Goal: Information Seeking & Learning: Find specific fact

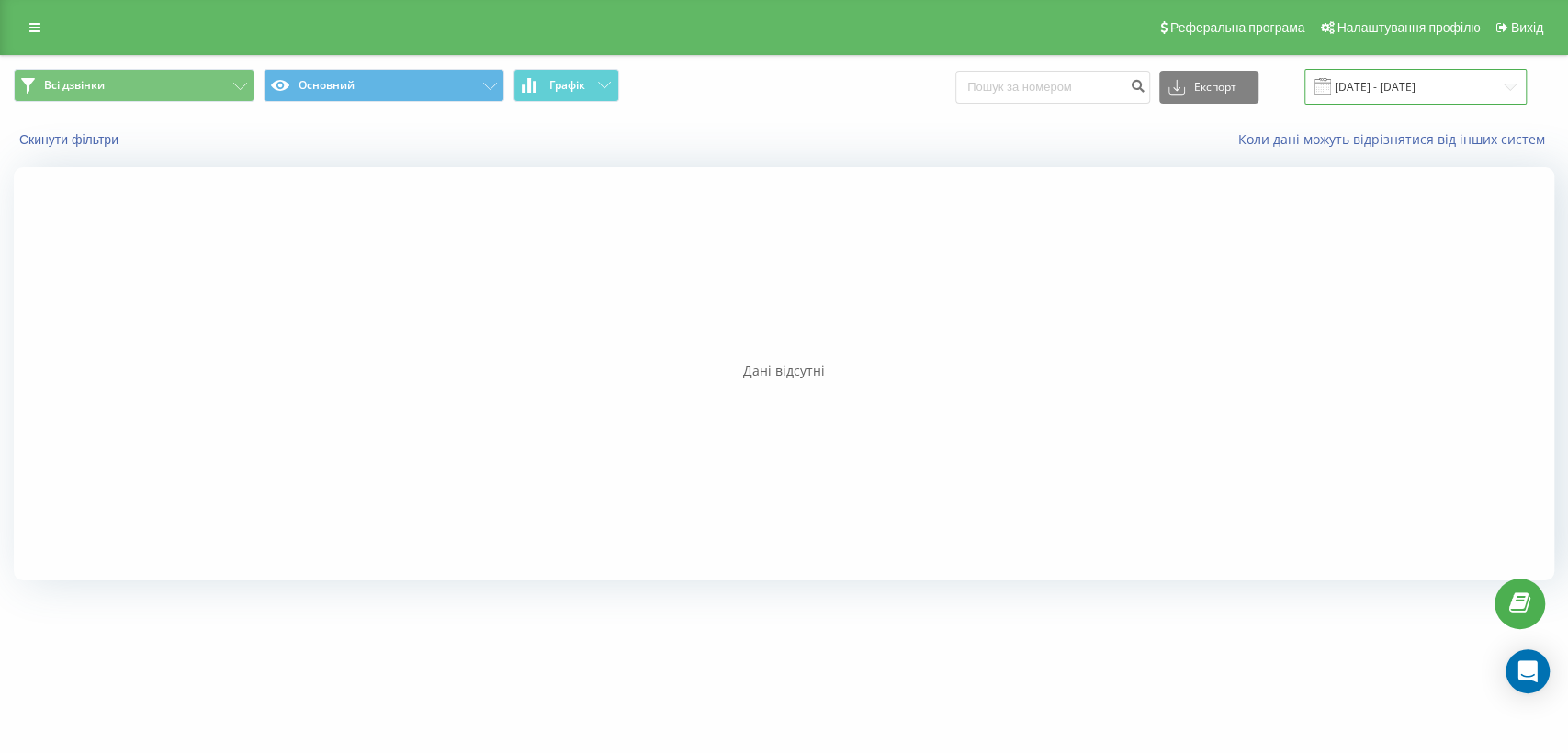
click at [1363, 76] on input "[DATE] - [DATE]" at bounding box center [1415, 87] width 222 height 36
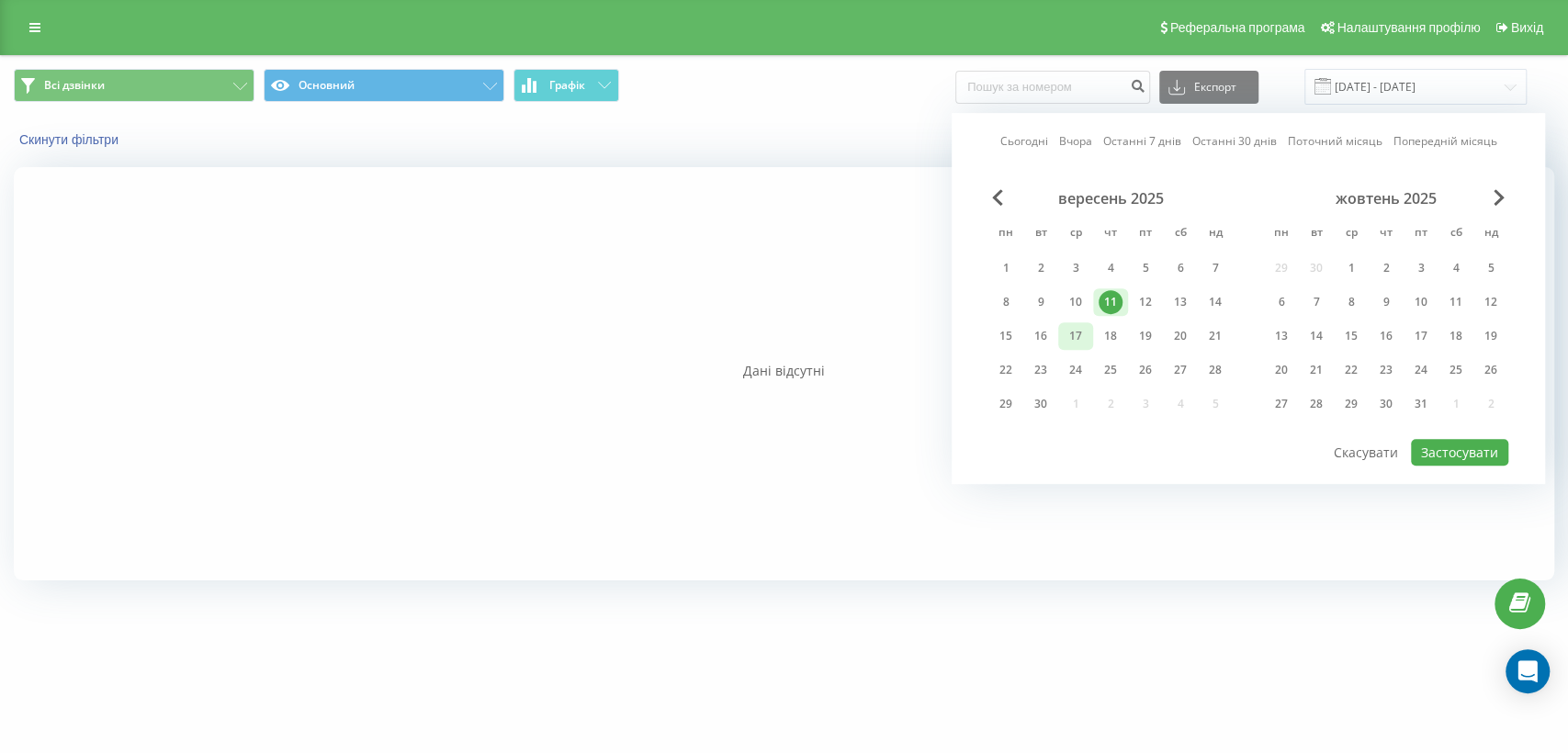
click at [1072, 330] on div "17" at bounding box center [1075, 335] width 24 height 24
click at [1456, 447] on button "Застосувати" at bounding box center [1459, 453] width 97 height 26
type input "[DATE] - [DATE]"
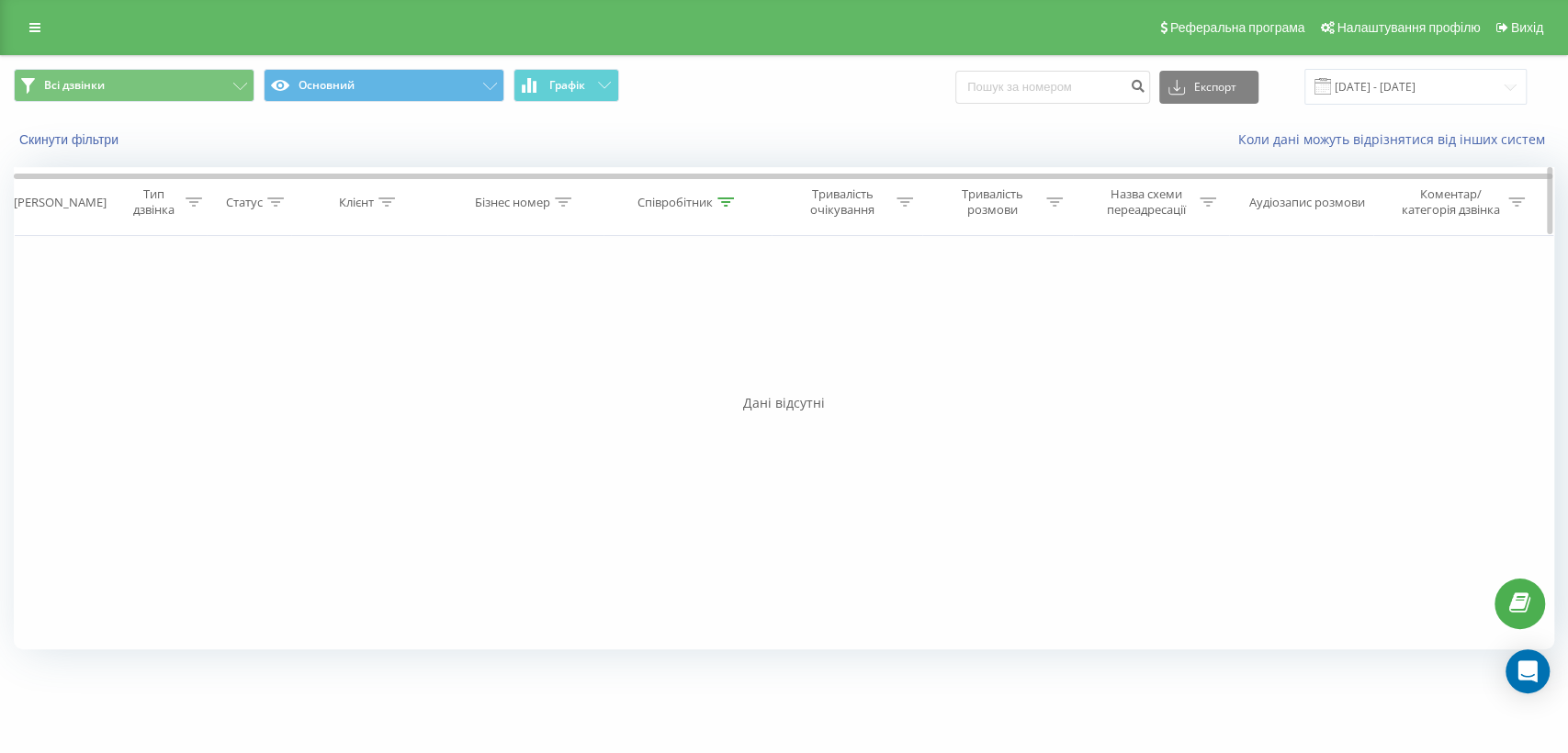
click at [680, 200] on div "Співробітник" at bounding box center [676, 202] width 76 height 16
drag, startPoint x: 706, startPoint y: 339, endPoint x: 529, endPoint y: 354, distance: 177.6
click at [529, 354] on div "Фільтрувати за умовою Дорівнює Введіть значення Скасувати OK Фільтрувати за умо…" at bounding box center [784, 442] width 1541 height 413
type input "рижкова"
click at [752, 369] on button "OK" at bounding box center [727, 370] width 78 height 23
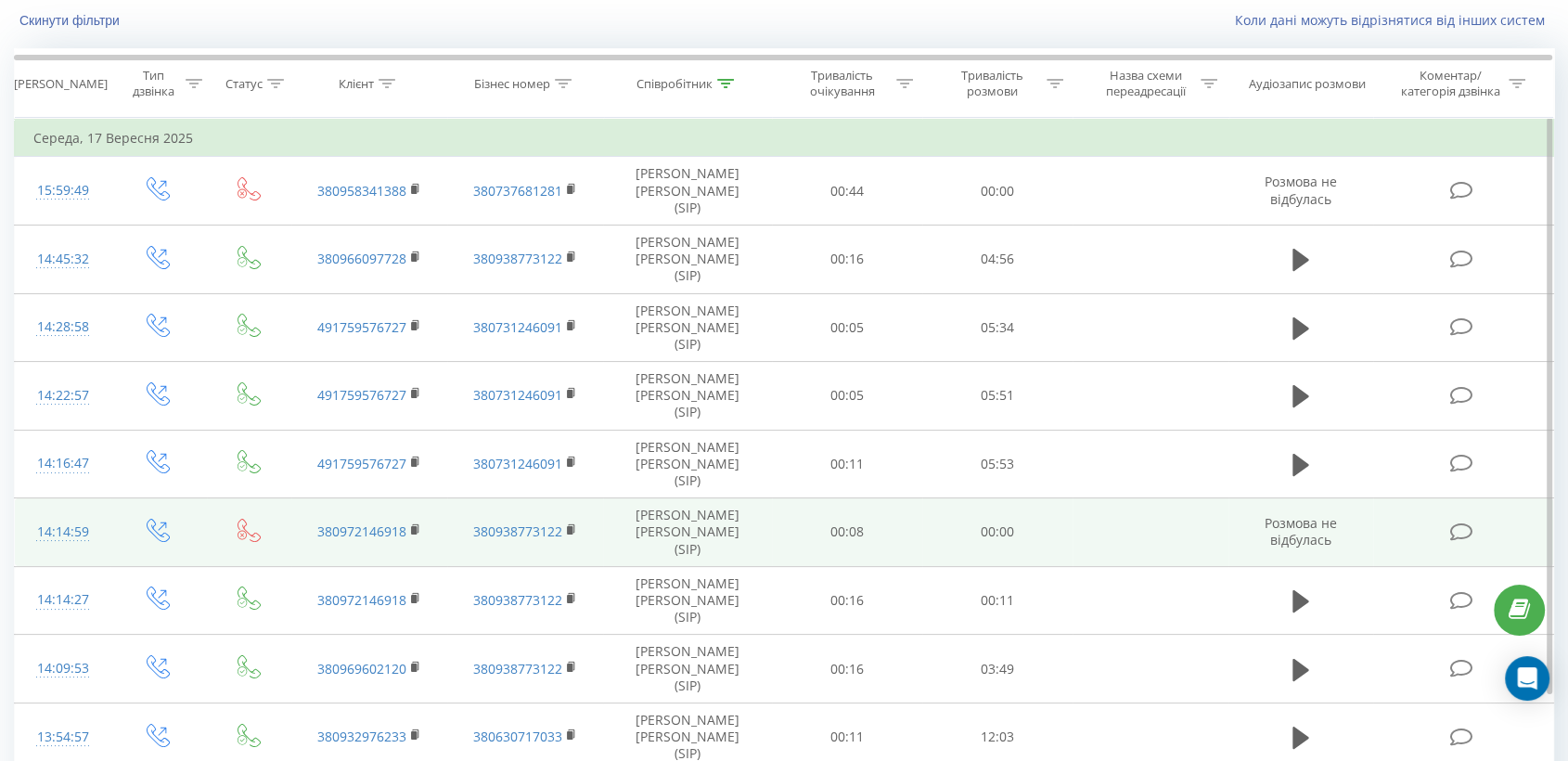
scroll to position [125, 0]
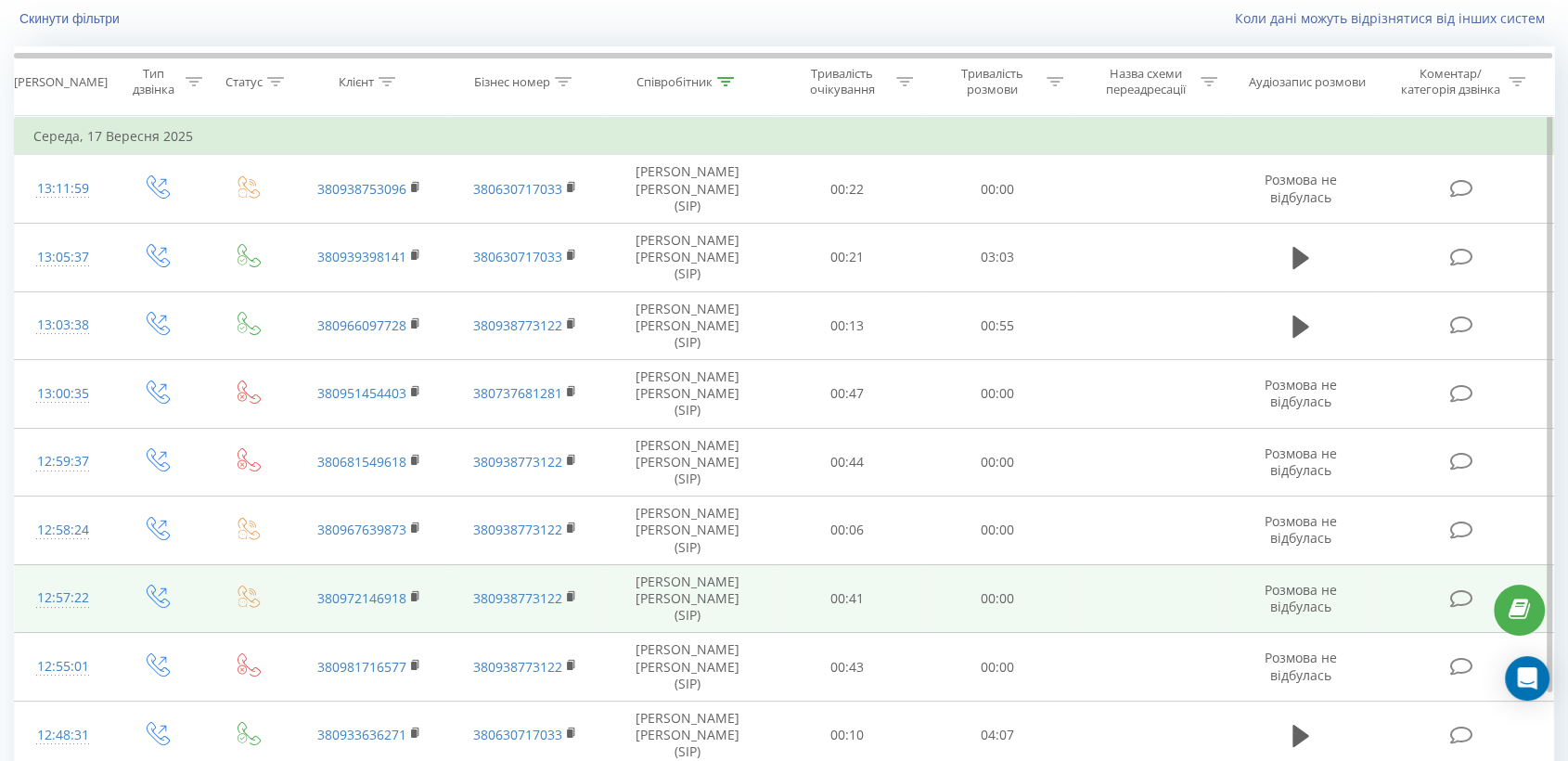
scroll to position [125, 0]
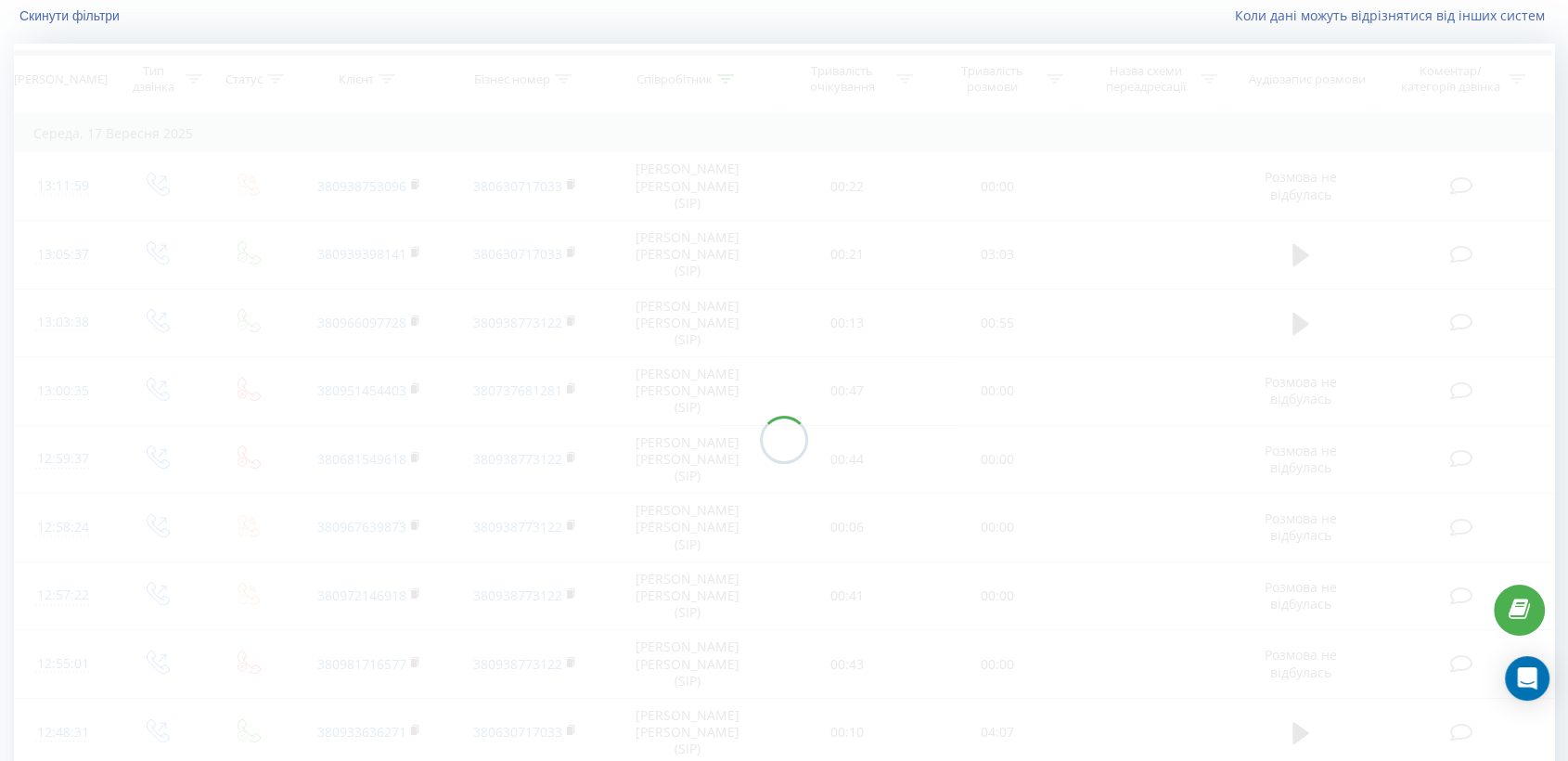
scroll to position [122, 0]
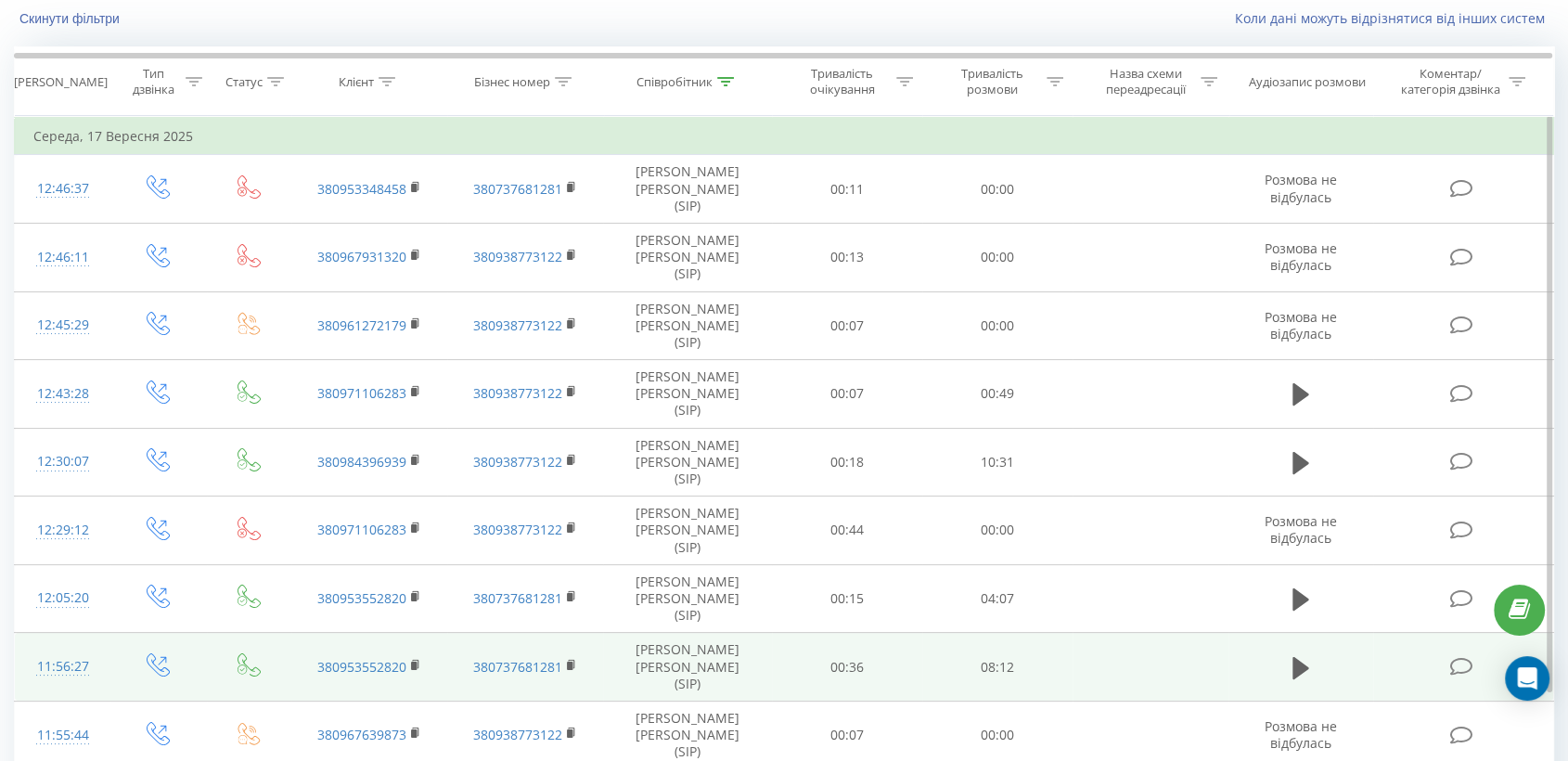
click at [1282, 633] on td at bounding box center [1300, 667] width 144 height 69
click at [1300, 656] on icon at bounding box center [1300, 666] width 16 height 22
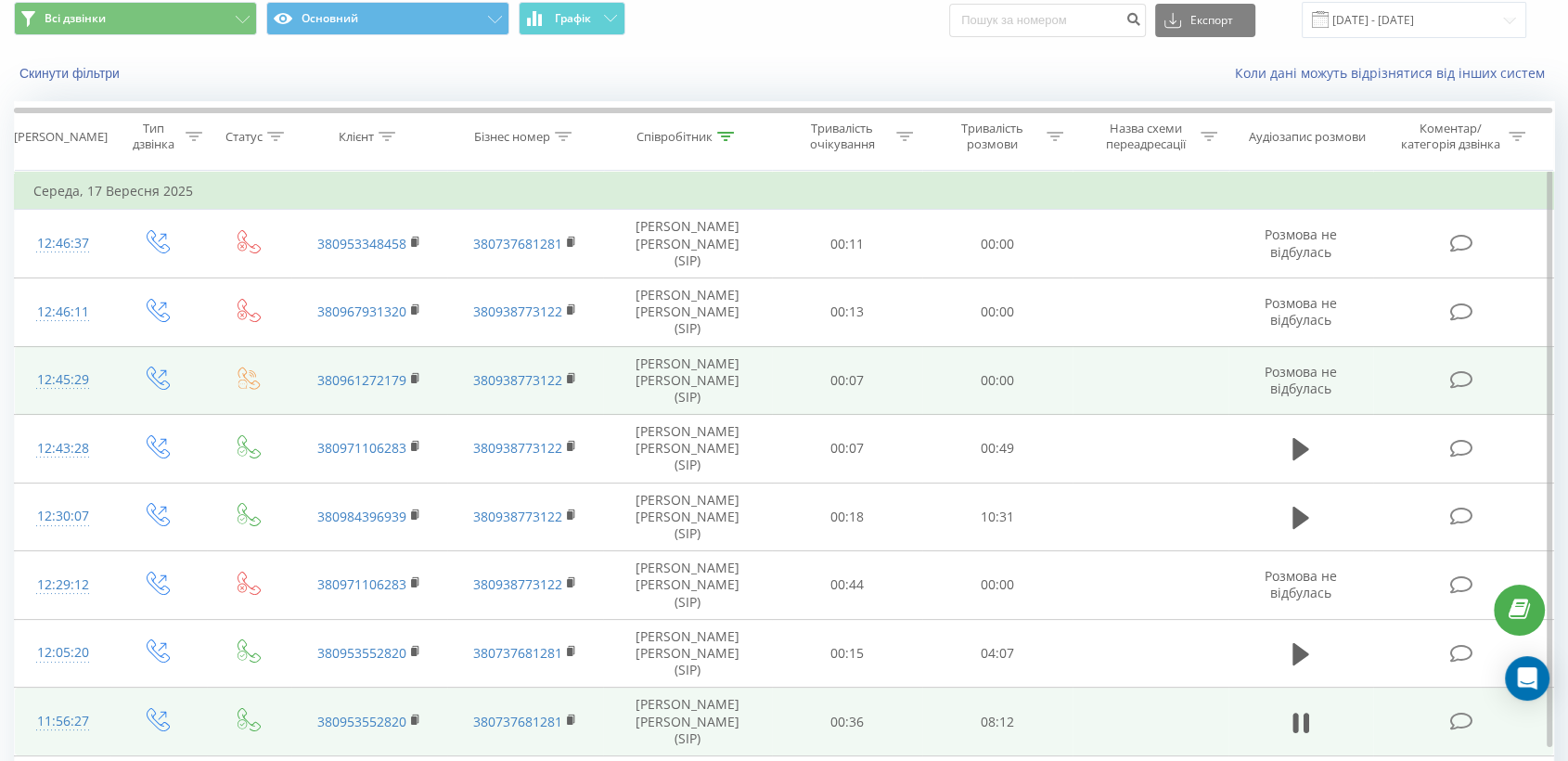
scroll to position [125, 0]
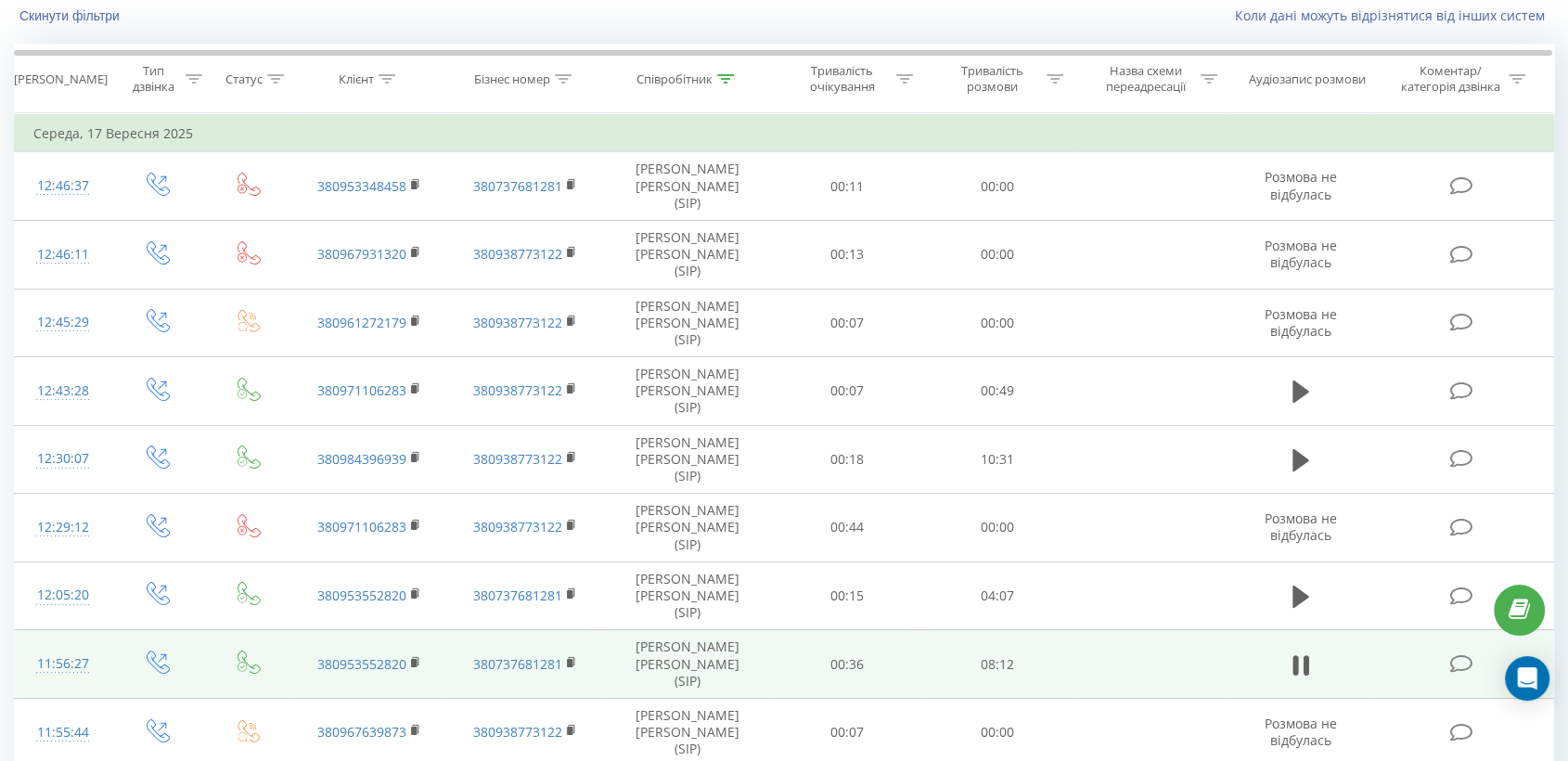
drag, startPoint x: 1432, startPoint y: 753, endPoint x: 1447, endPoint y: 753, distance: 15.0
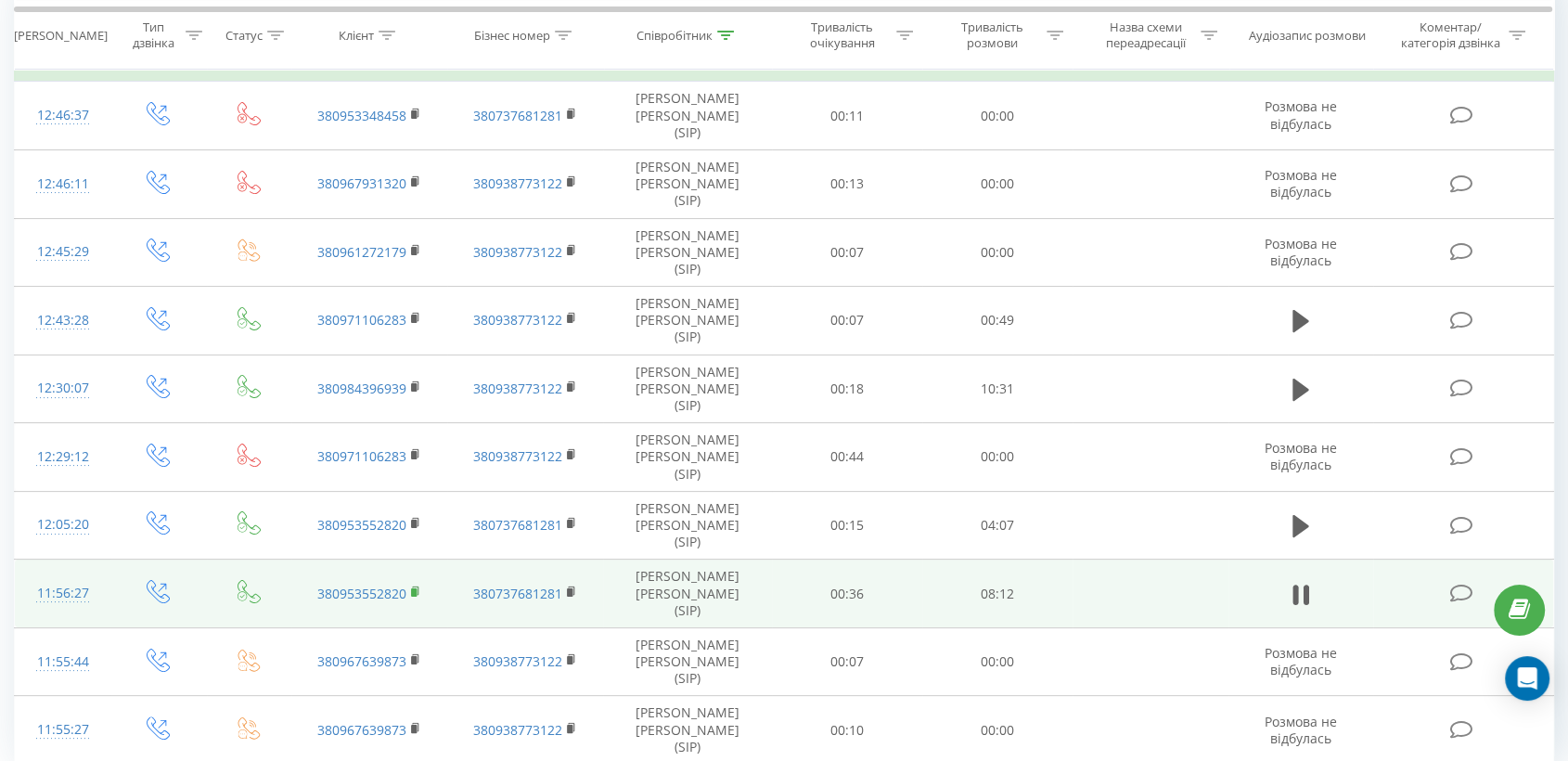
click at [414, 587] on rect at bounding box center [414, 591] width 6 height 9
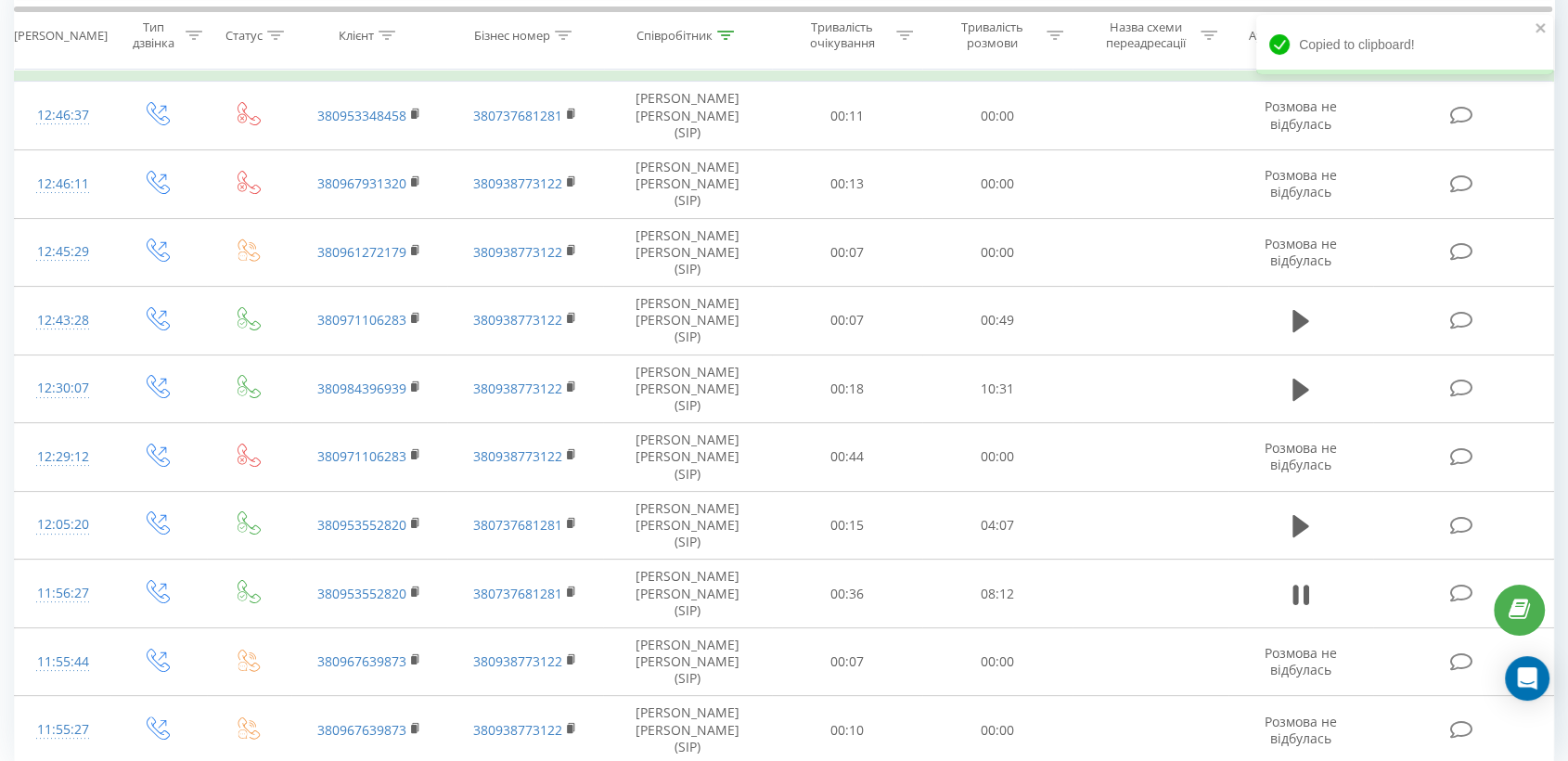
drag, startPoint x: 1426, startPoint y: 683, endPoint x: 1447, endPoint y: 683, distance: 21.0
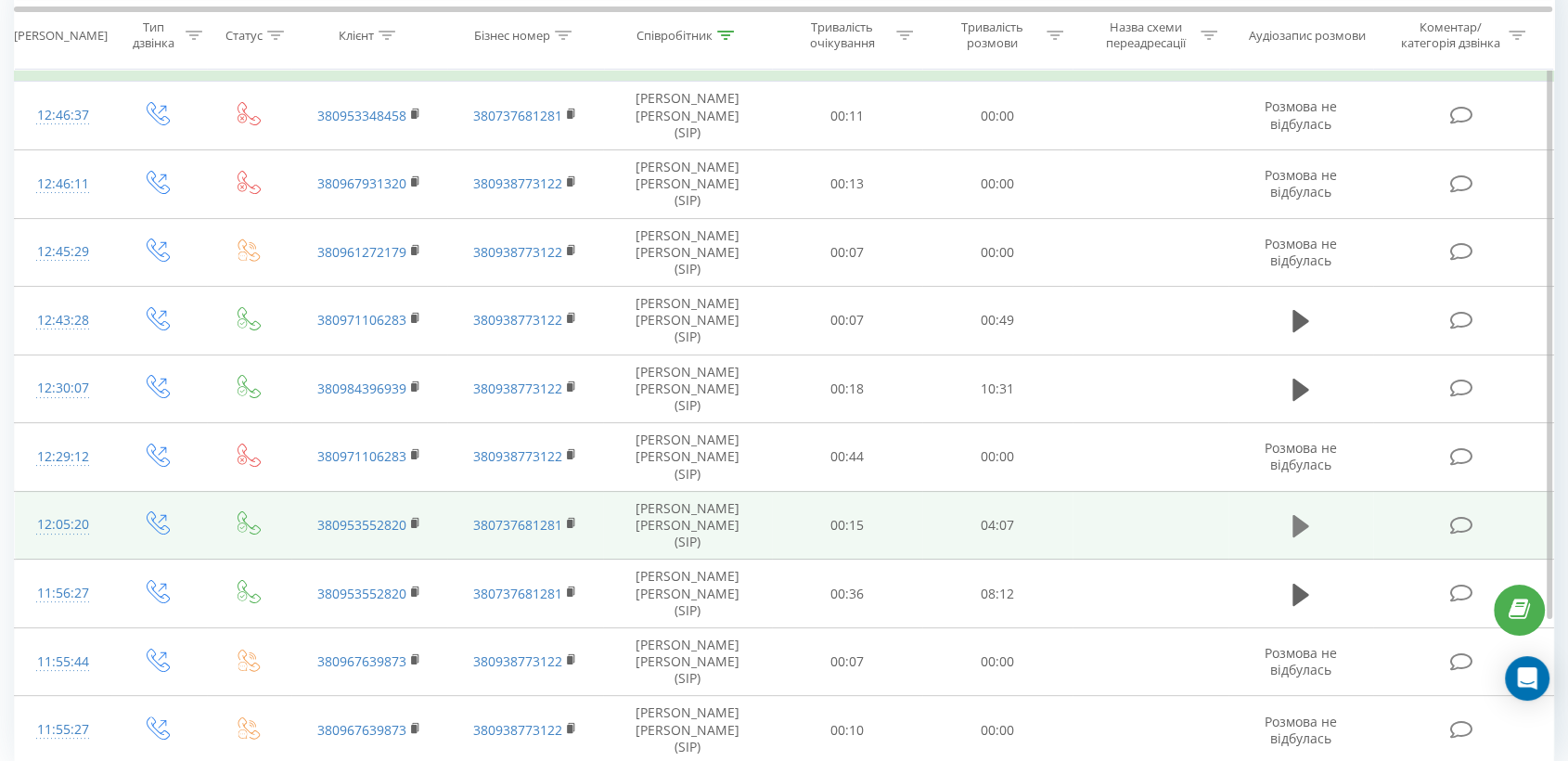
click at [1308, 512] on button at bounding box center [1300, 525] width 28 height 28
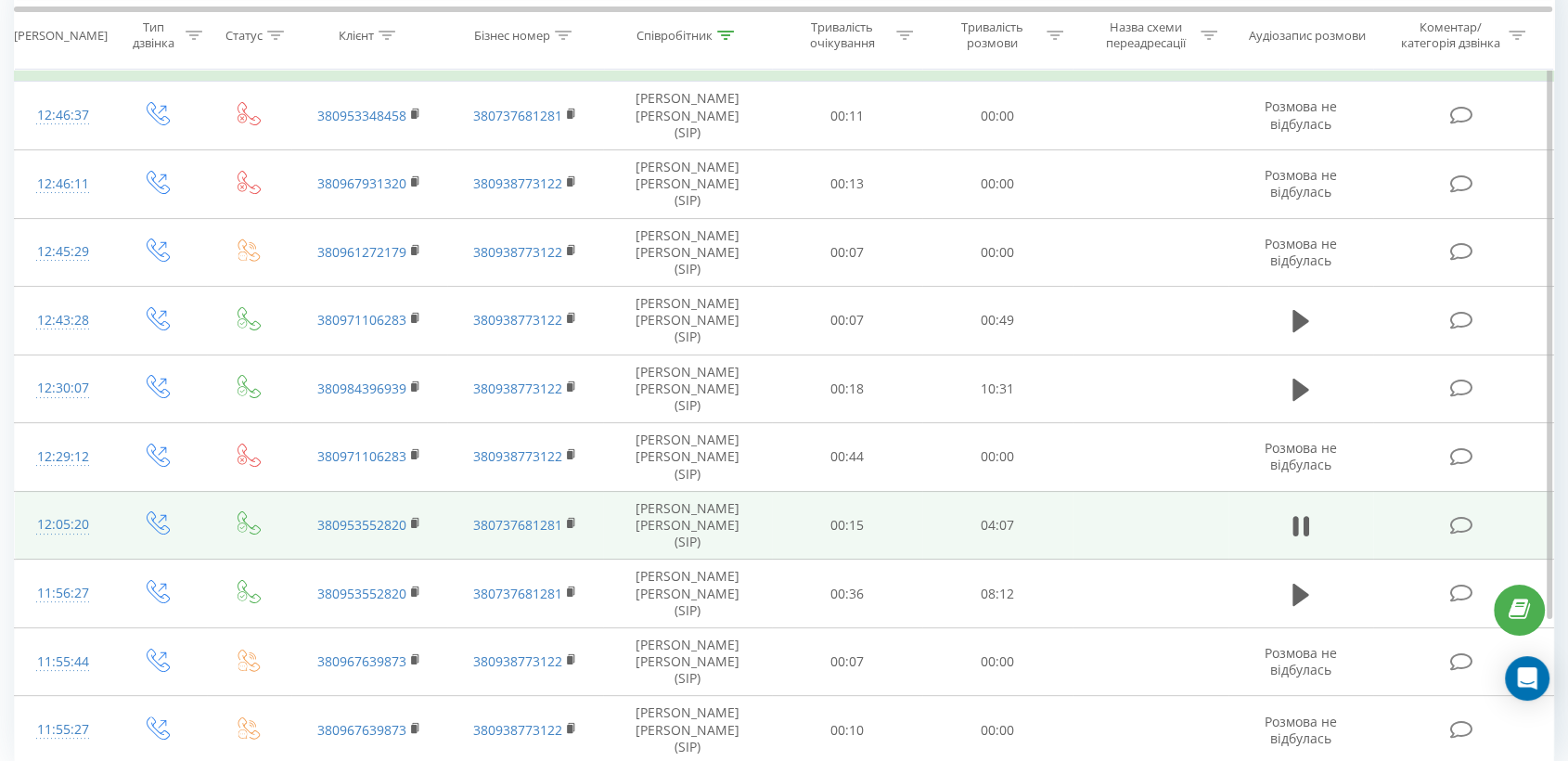
click at [1300, 582] on icon at bounding box center [1300, 593] width 16 height 22
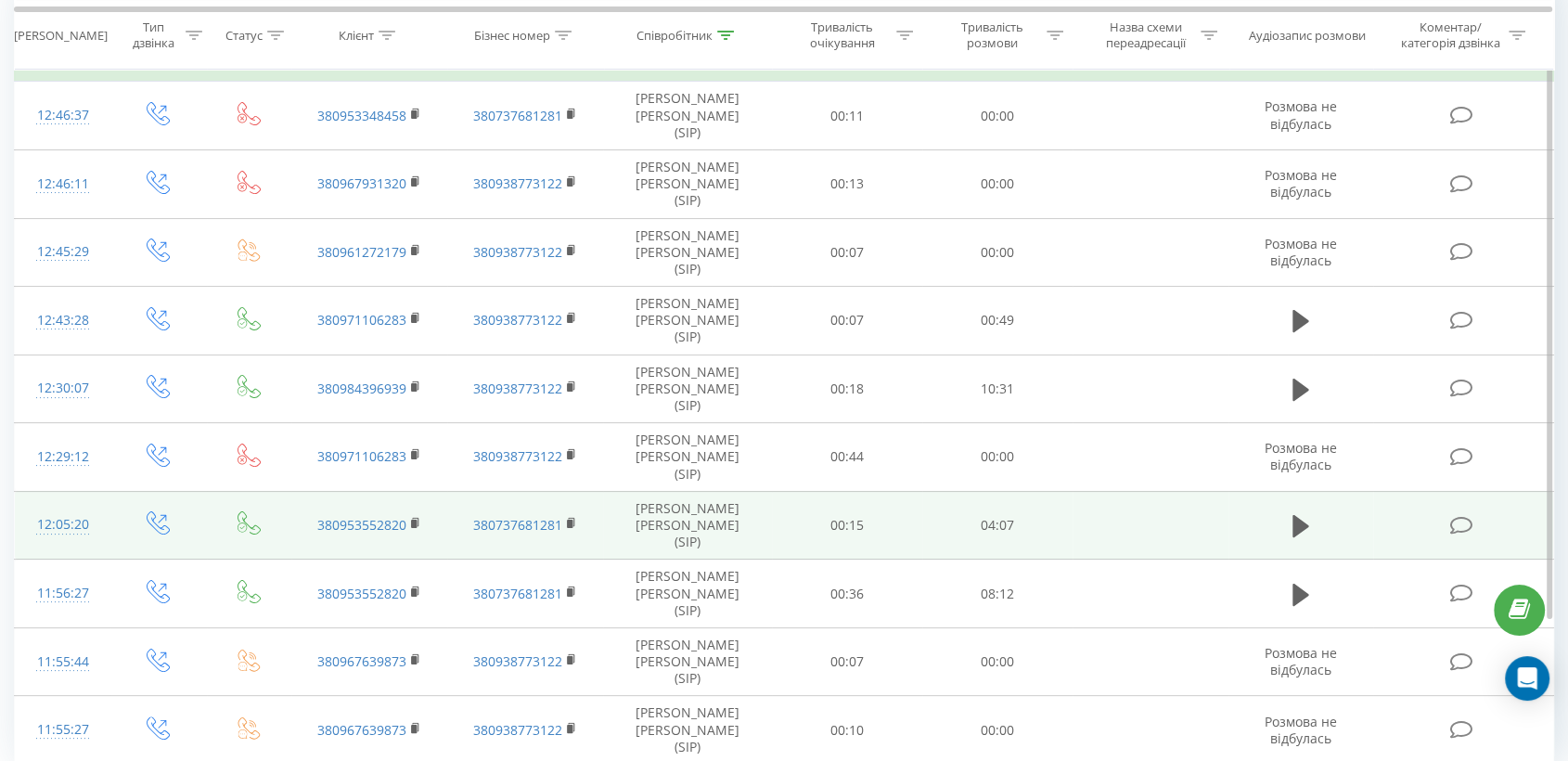
click at [661, 39] on div "Співробітник" at bounding box center [675, 34] width 76 height 16
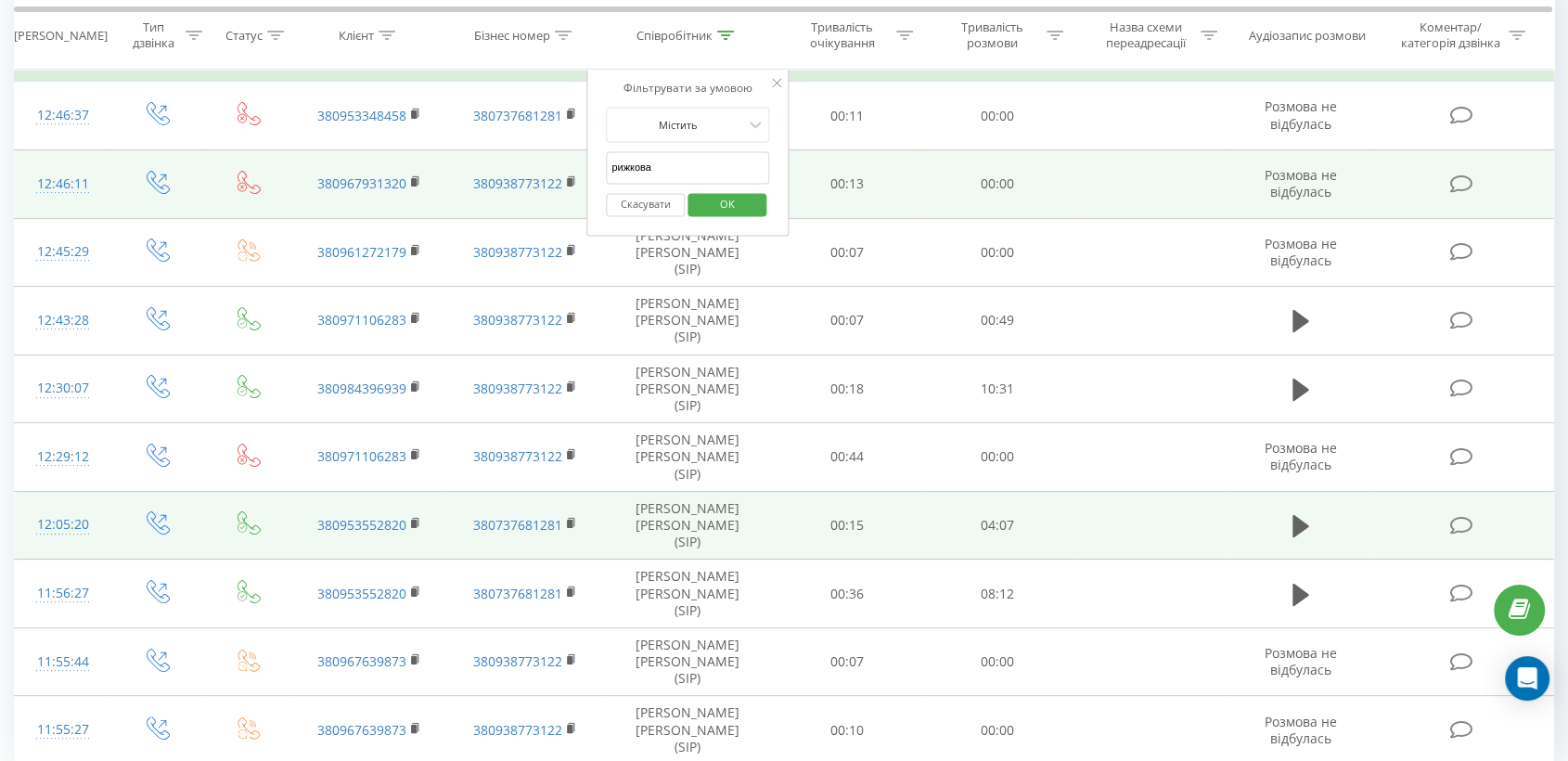
drag, startPoint x: 665, startPoint y: 171, endPoint x: 548, endPoint y: 185, distance: 117.8
click at [548, 185] on table "Фільтрувати за умовою Дорівнює Введіть значення Скасувати OK Фільтрувати за умо…" at bounding box center [784, 404] width 1539 height 722
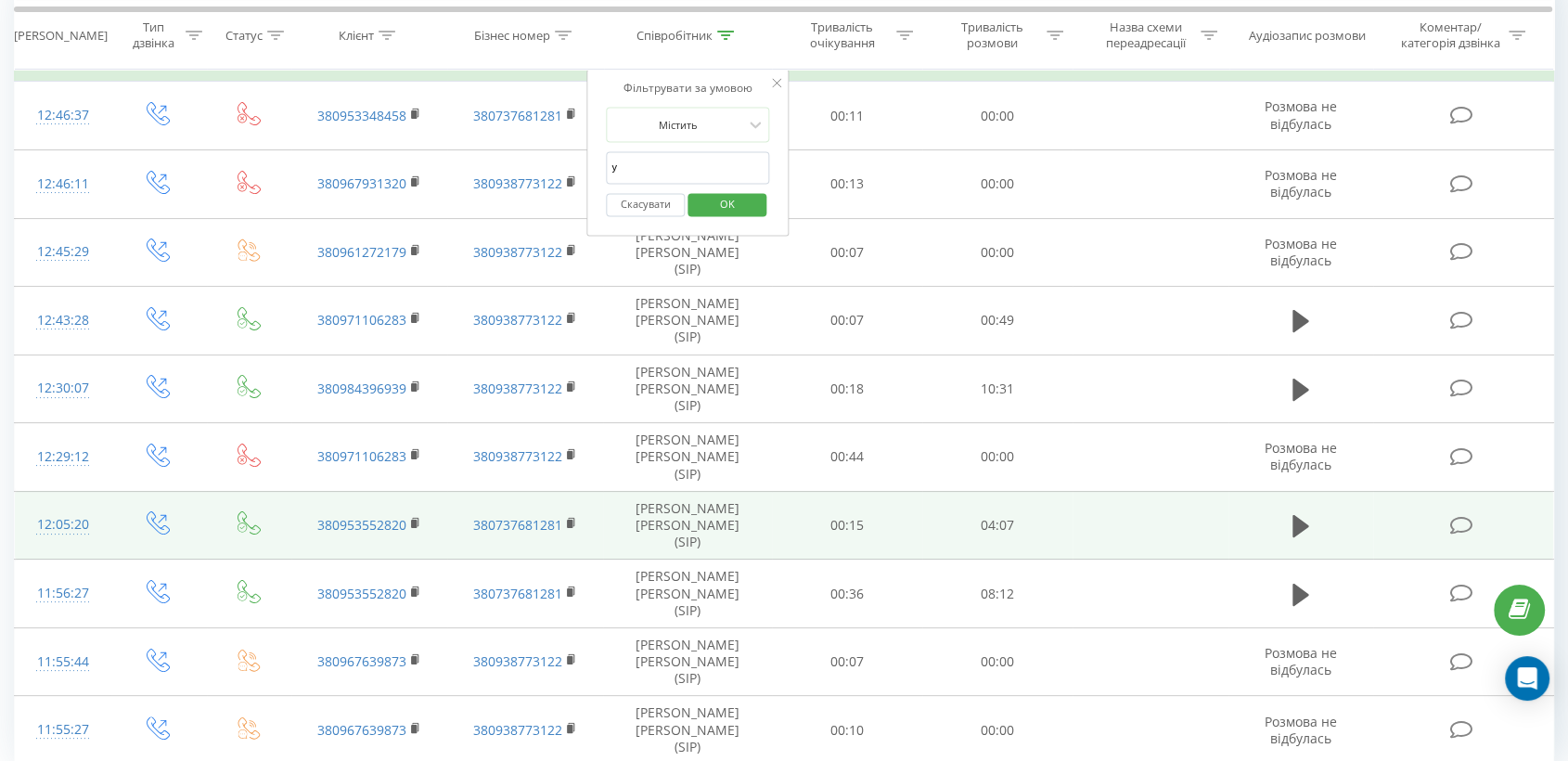
type input "[PERSON_NAME]"
click at [724, 202] on span "OK" at bounding box center [727, 203] width 52 height 29
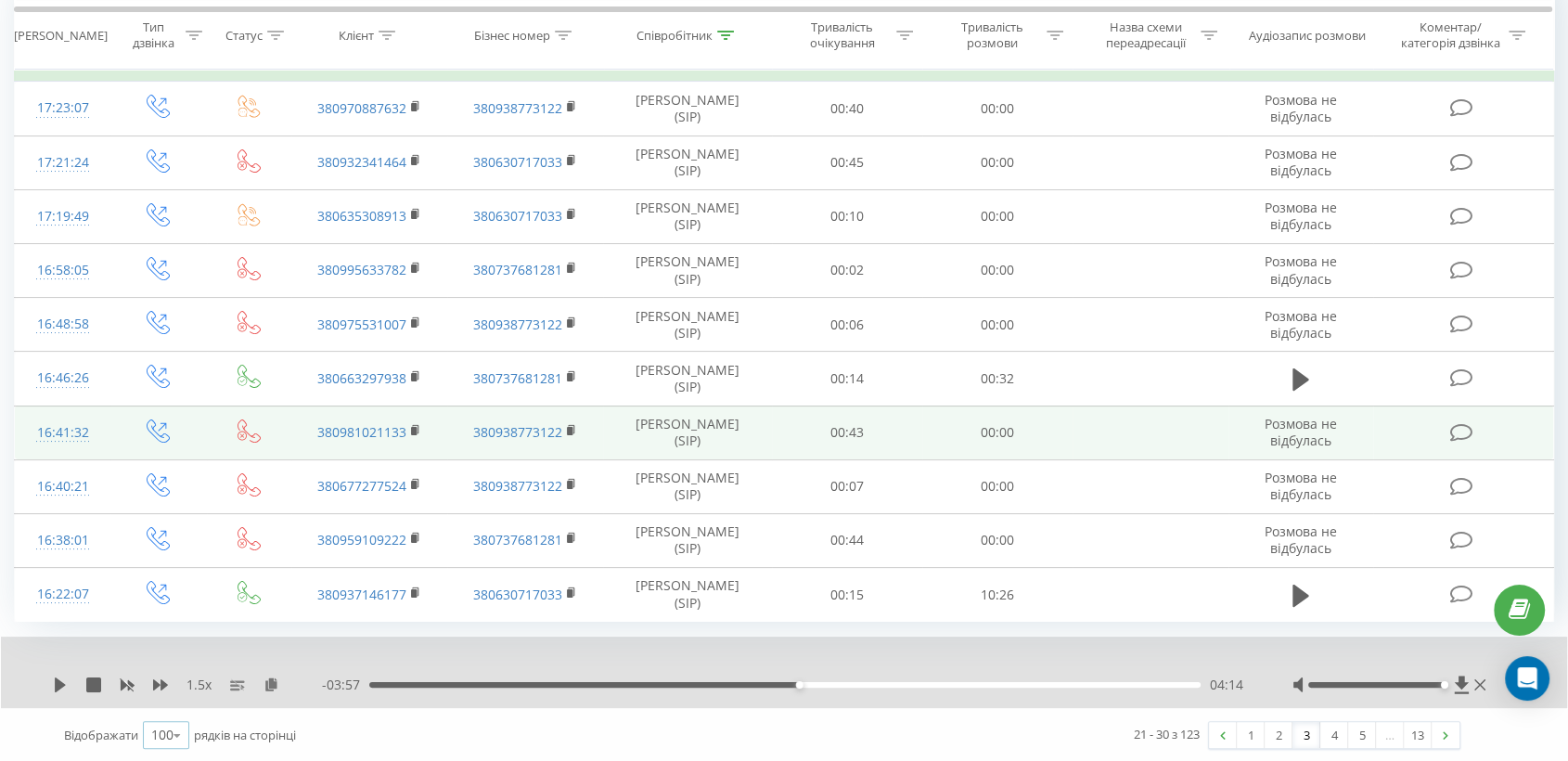
click at [165, 733] on icon at bounding box center [177, 735] width 28 height 36
click at [163, 677] on span "50" at bounding box center [158, 682] width 15 height 17
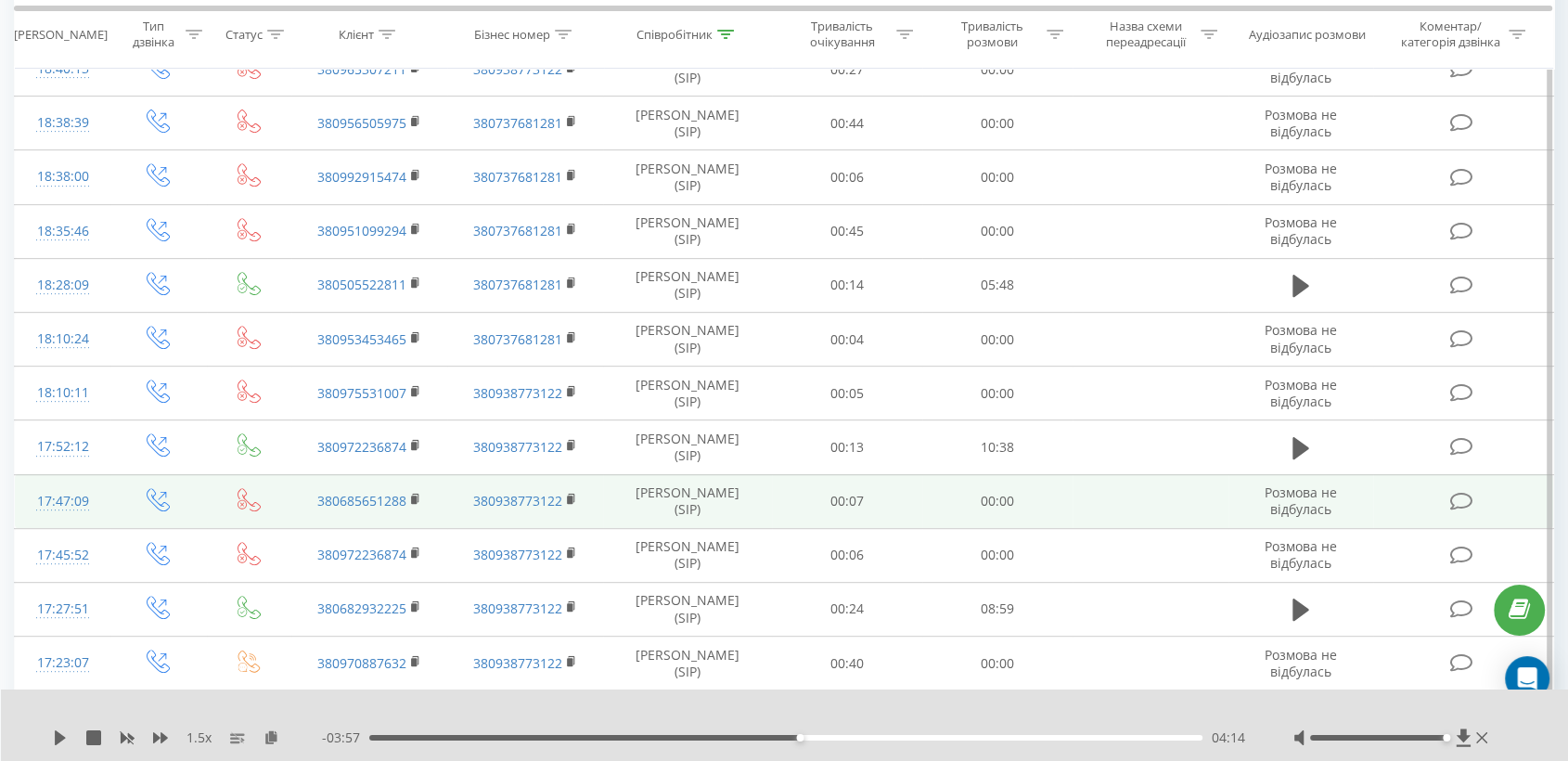
scroll to position [1031, 0]
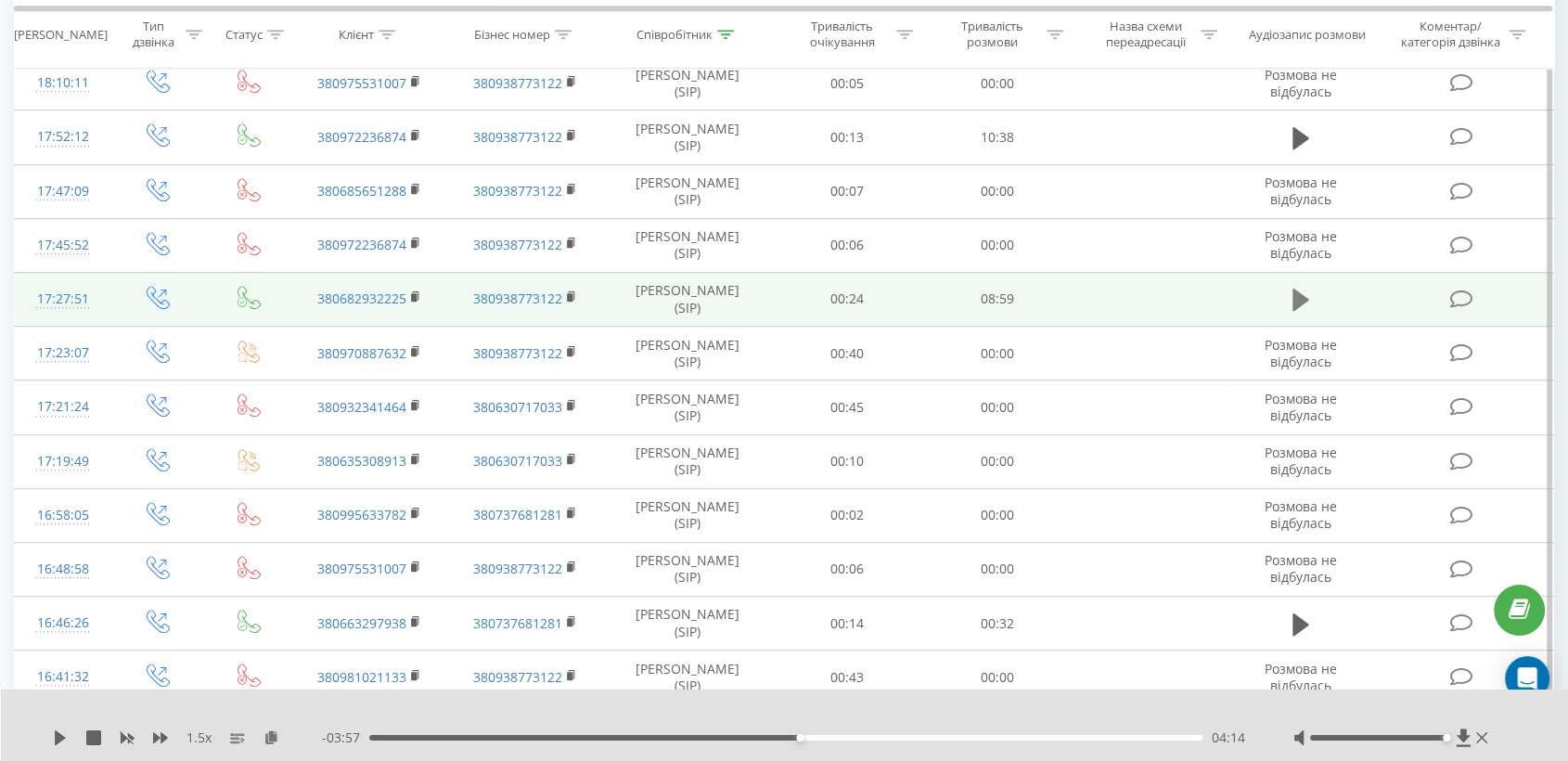
click at [1290, 293] on button at bounding box center [1300, 299] width 28 height 28
click at [160, 742] on icon at bounding box center [160, 738] width 15 height 11
click at [255, 741] on icon at bounding box center [260, 737] width 16 height 13
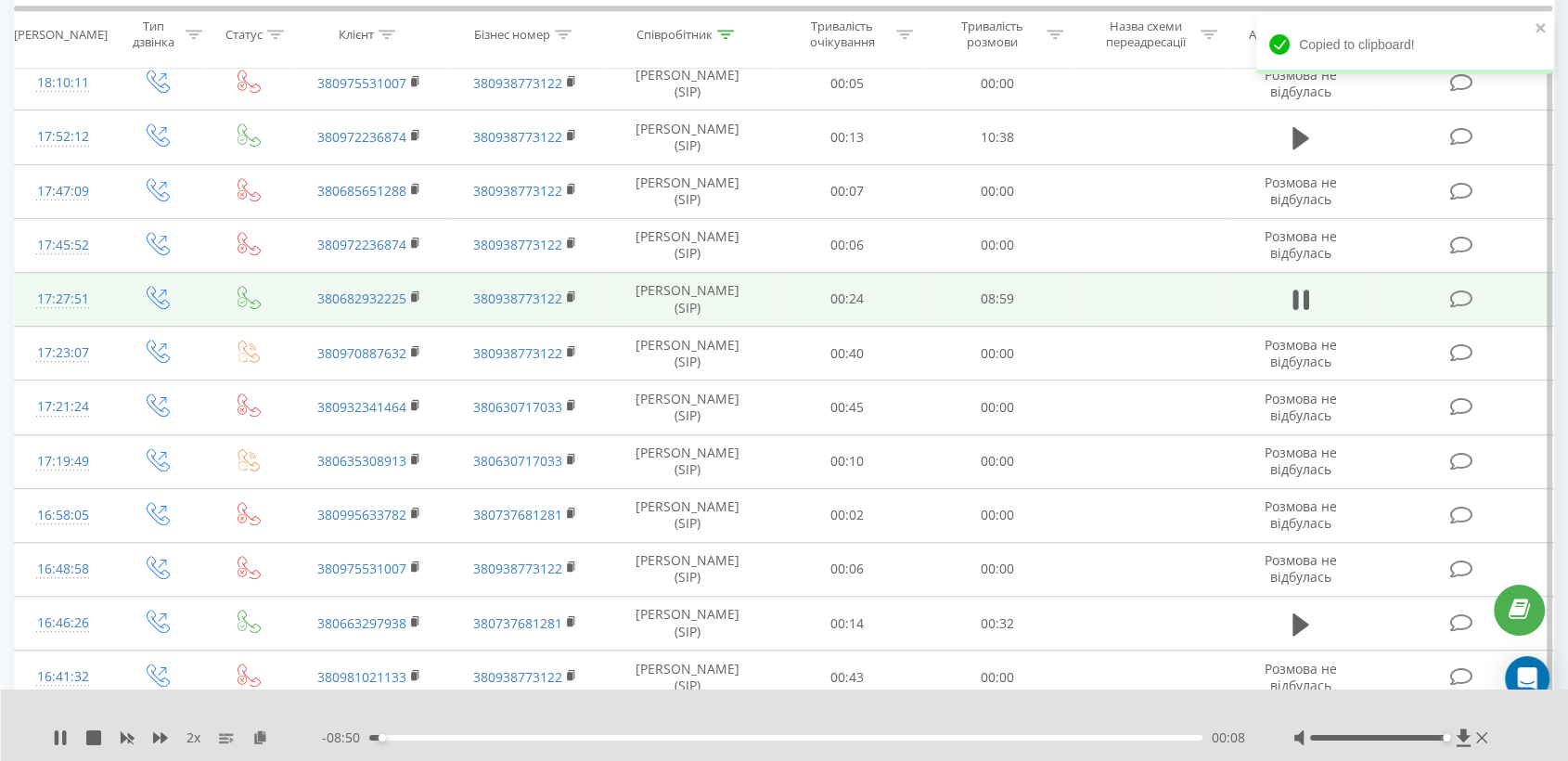
click at [1388, 740] on div at bounding box center [1392, 737] width 199 height 18
click at [1387, 737] on div at bounding box center [1377, 738] width 136 height 6
click at [1360, 745] on div at bounding box center [1392, 737] width 199 height 18
click at [1365, 741] on div at bounding box center [1392, 737] width 199 height 18
click at [1366, 735] on div at bounding box center [1377, 738] width 136 height 6
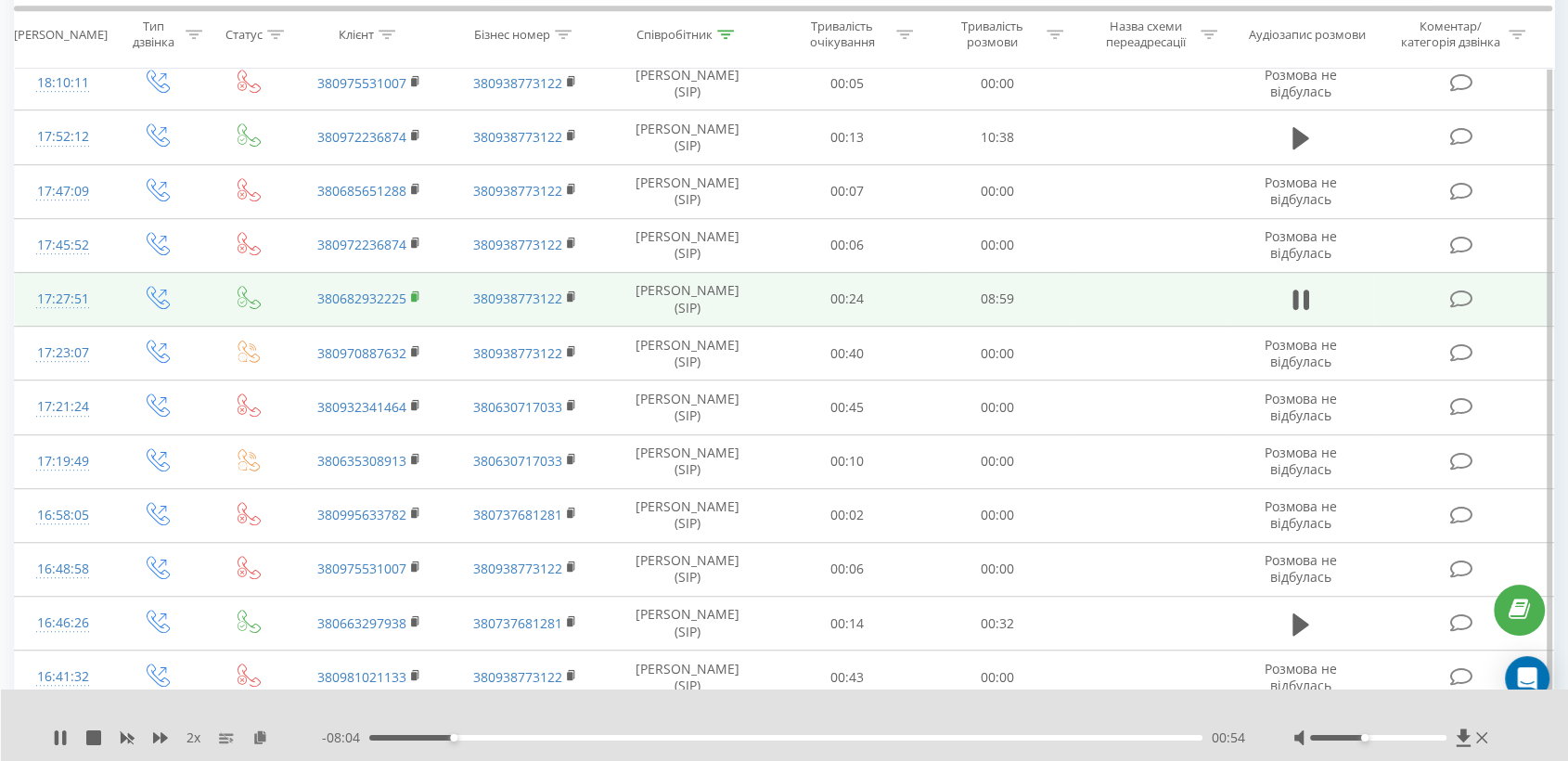
click at [419, 296] on icon at bounding box center [416, 297] width 10 height 13
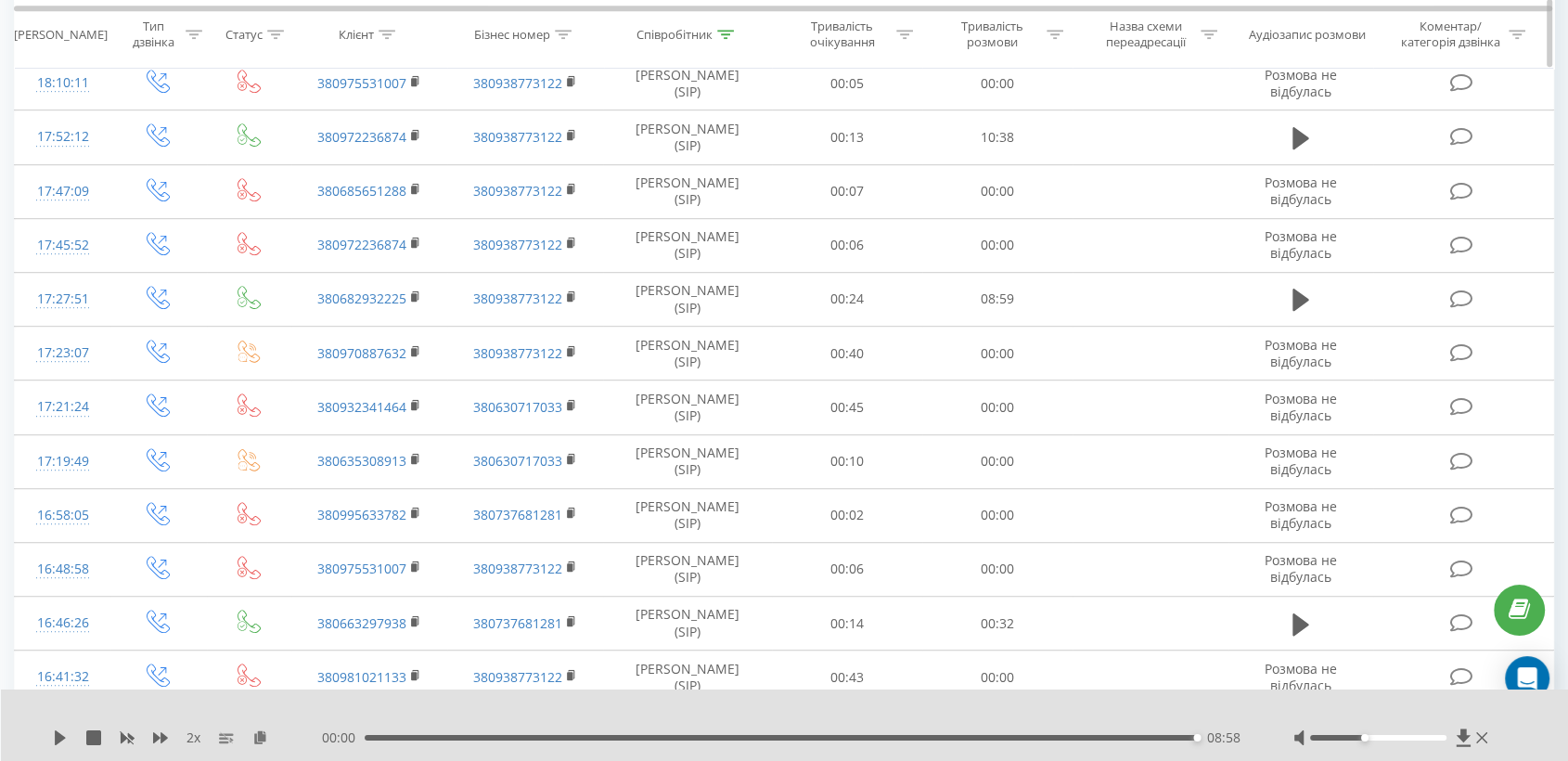
click at [658, 32] on div "Співробітник" at bounding box center [675, 34] width 76 height 16
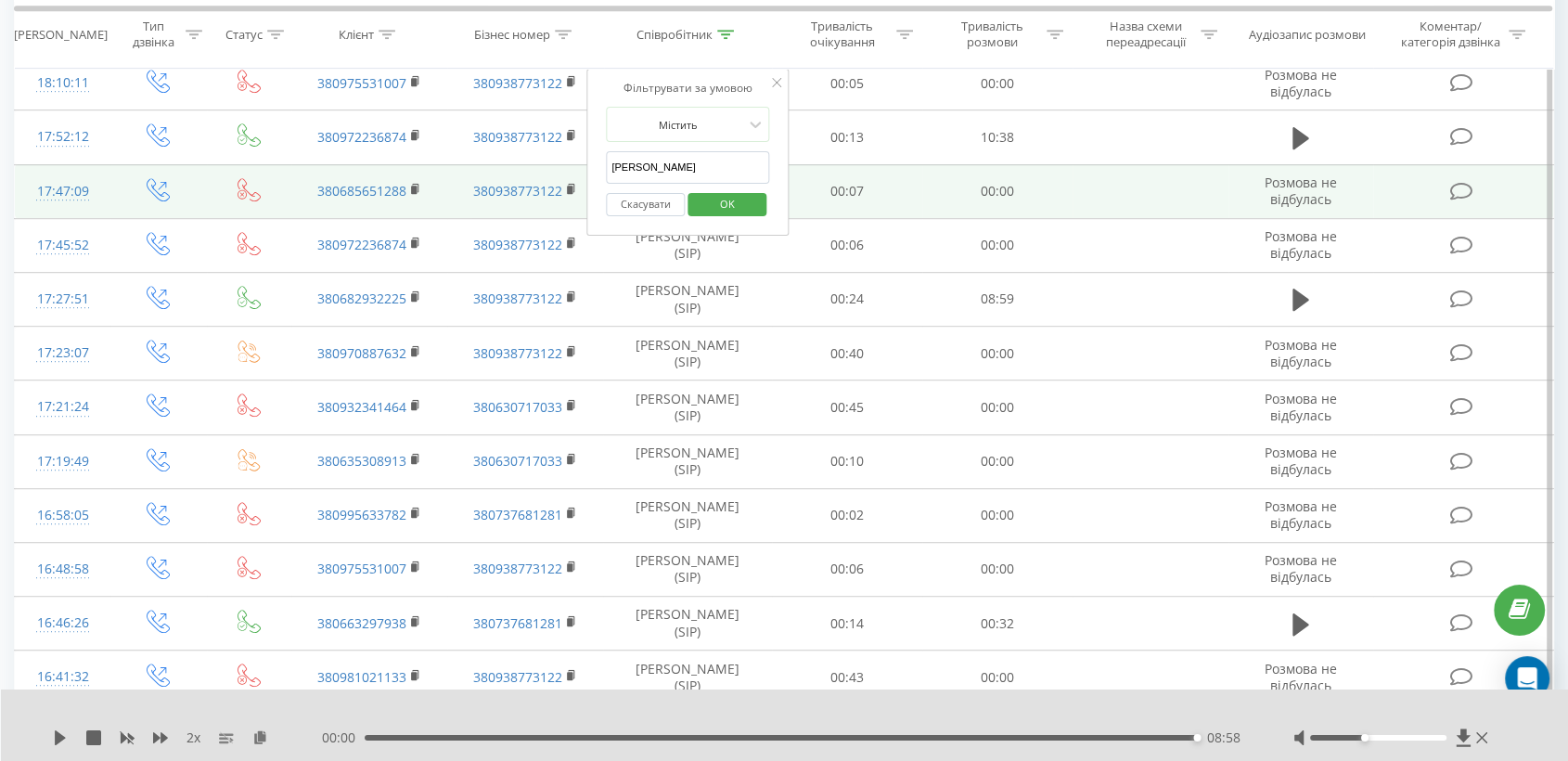
drag, startPoint x: 709, startPoint y: 178, endPoint x: 546, endPoint y: 214, distance: 166.9
click at [546, 214] on table "Фільтрувати за умовою Дорівнює Введіть значення Скасувати OK Фільтрувати за умо…" at bounding box center [784, 577] width 1539 height 2739
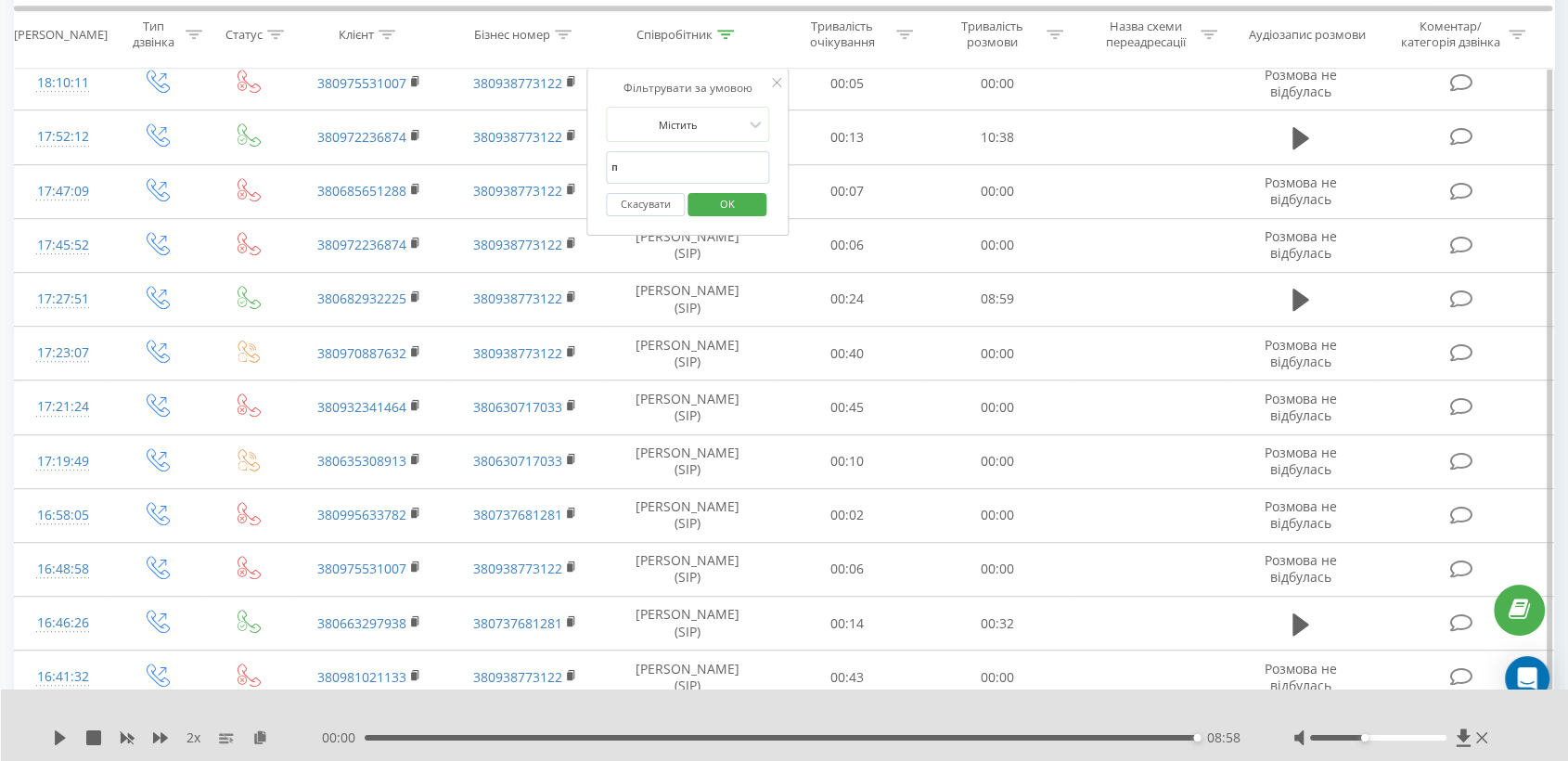
type input "Подолян [PERSON_NAME]"
click at [739, 202] on span "OK" at bounding box center [727, 203] width 52 height 29
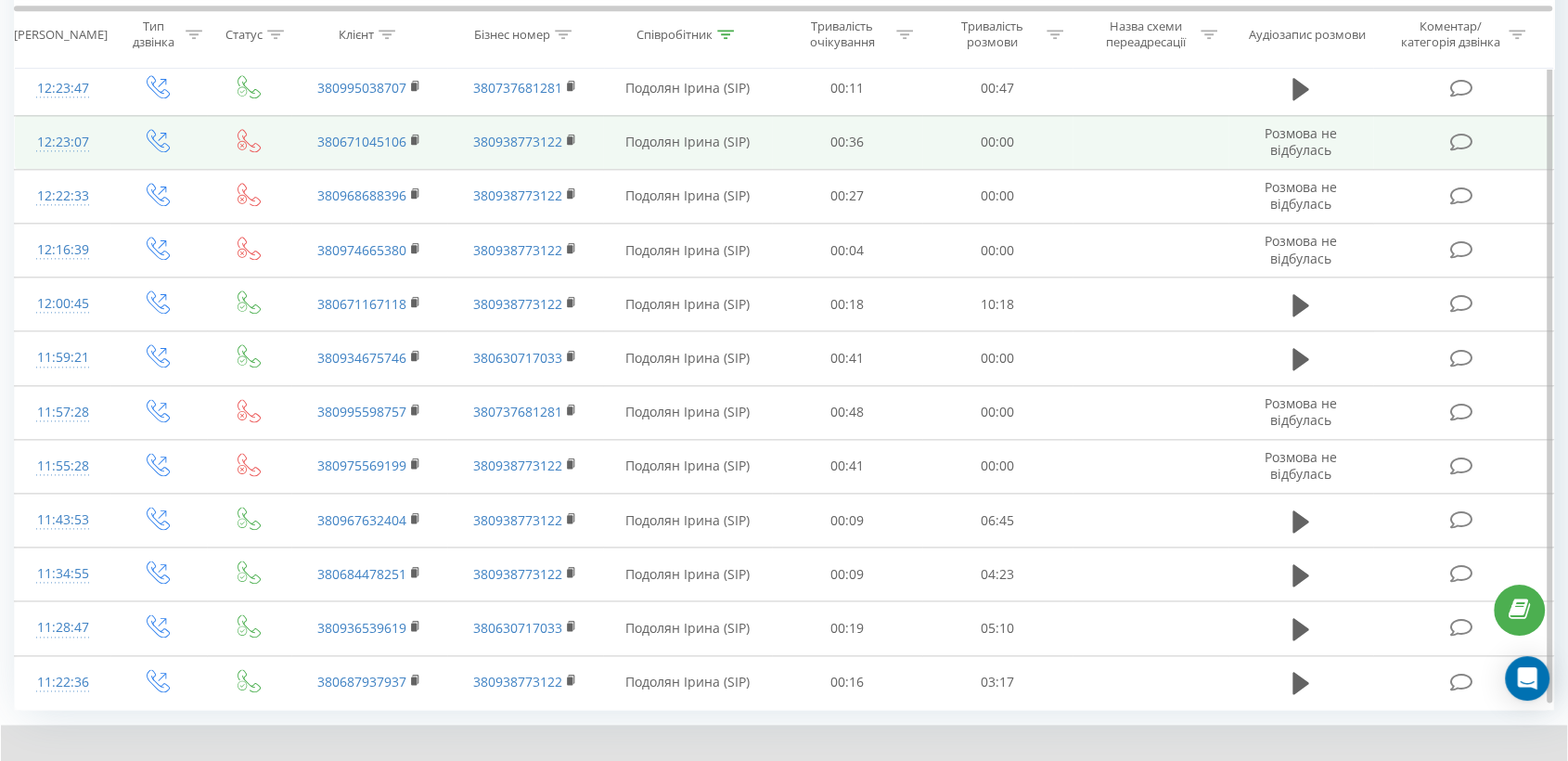
scroll to position [2353, 0]
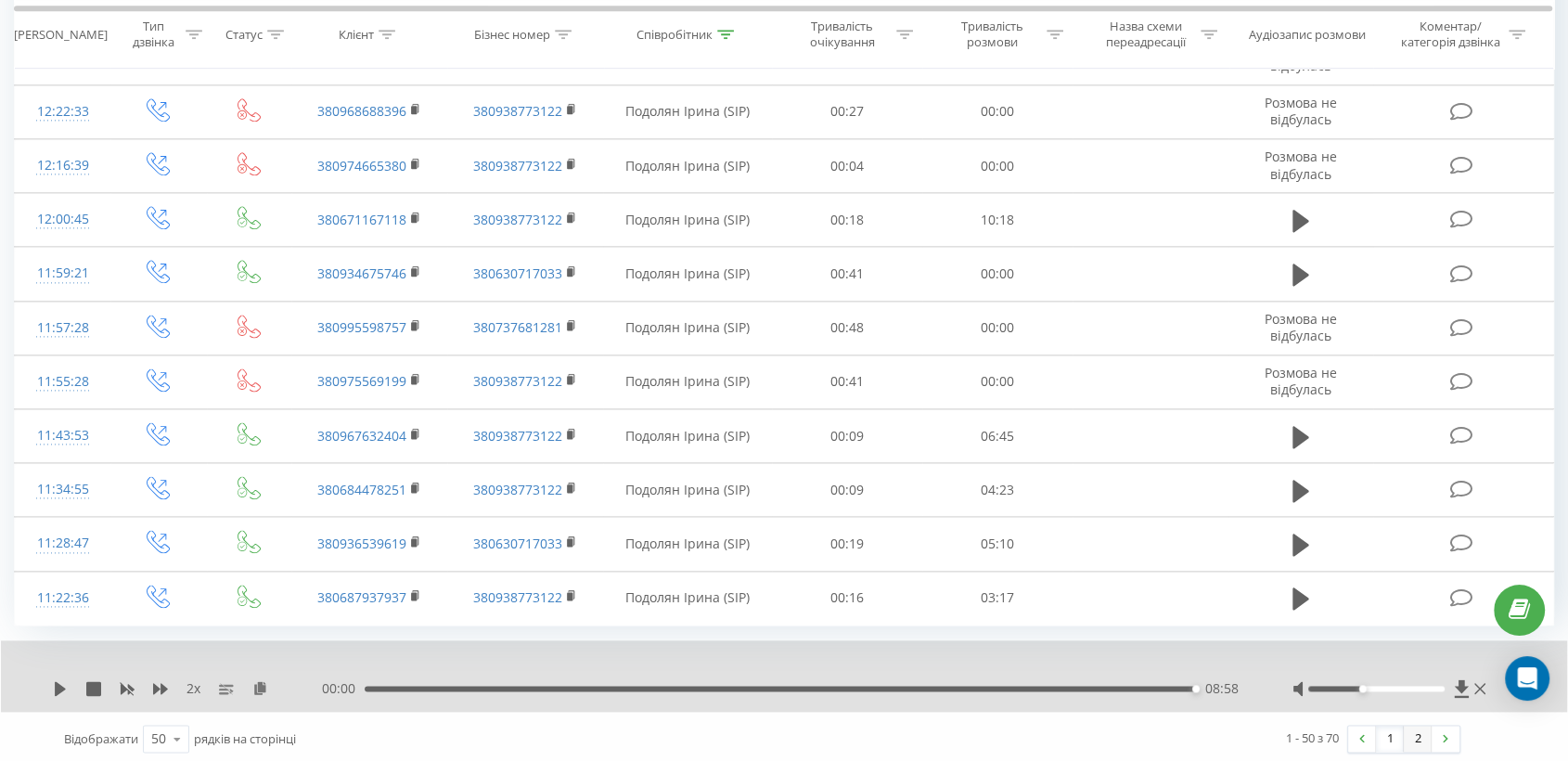
click at [1411, 737] on link "2" at bounding box center [1416, 738] width 28 height 26
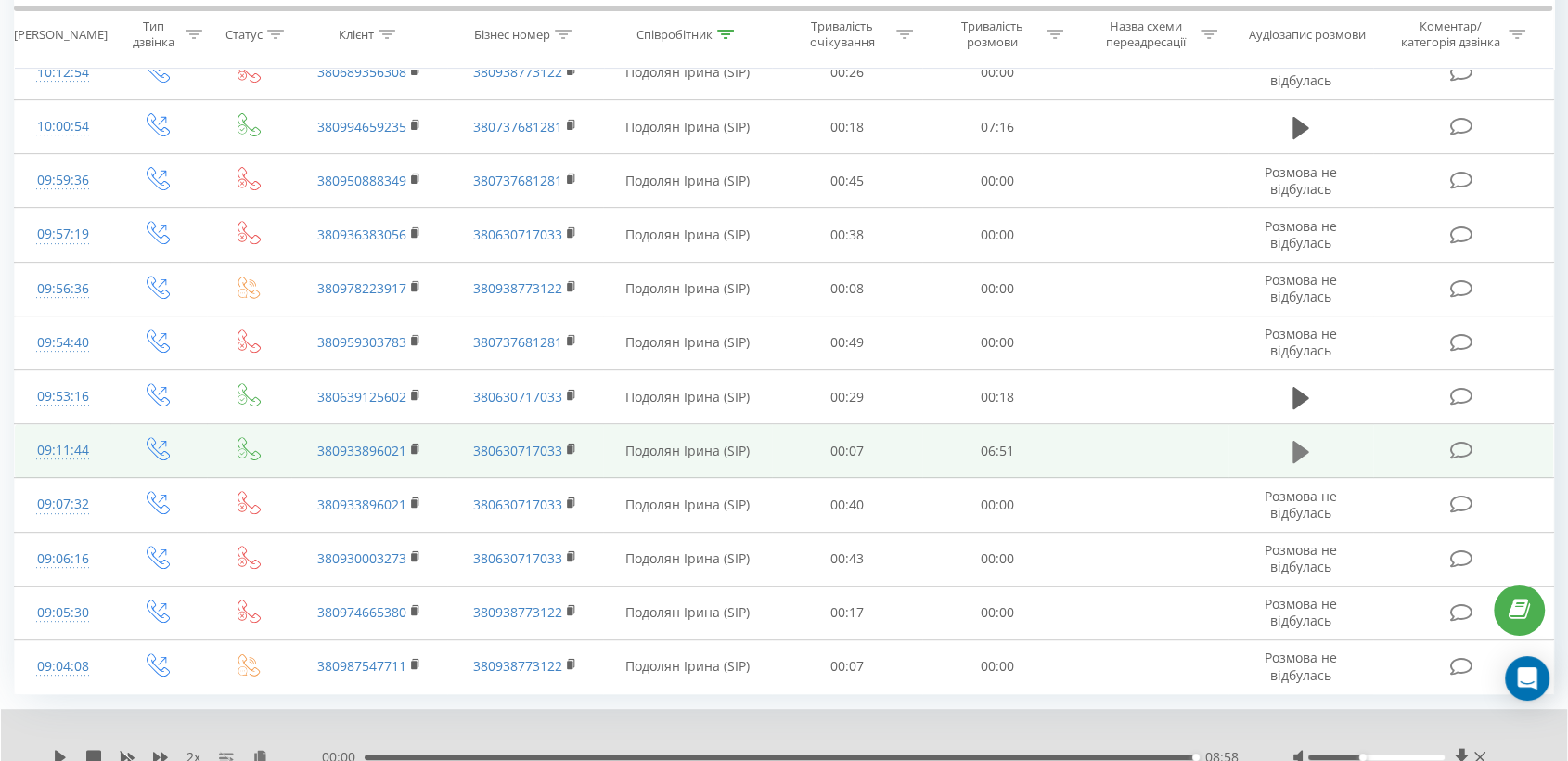
scroll to position [735, 0]
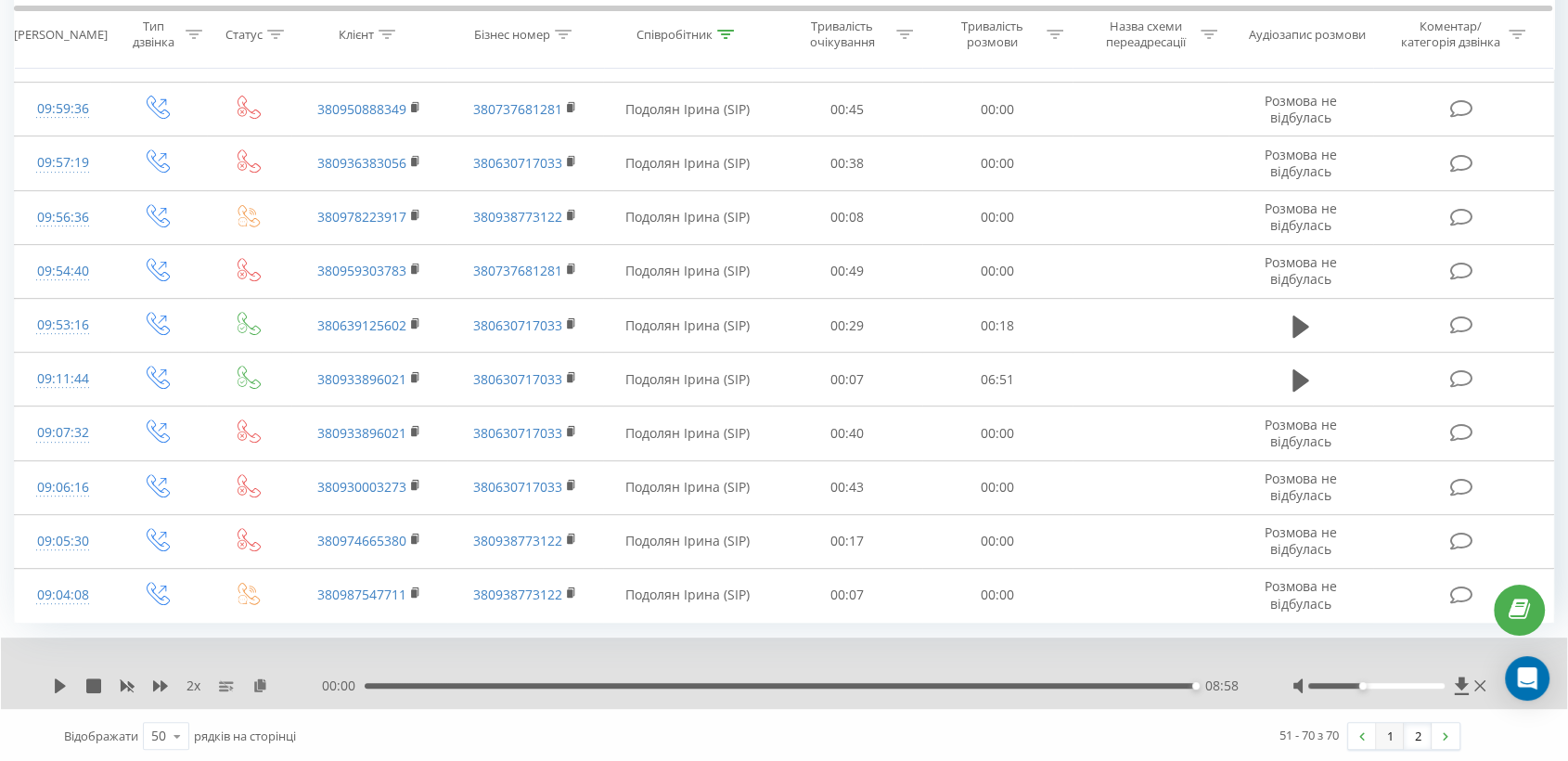
click at [1392, 725] on link "1" at bounding box center [1389, 735] width 28 height 26
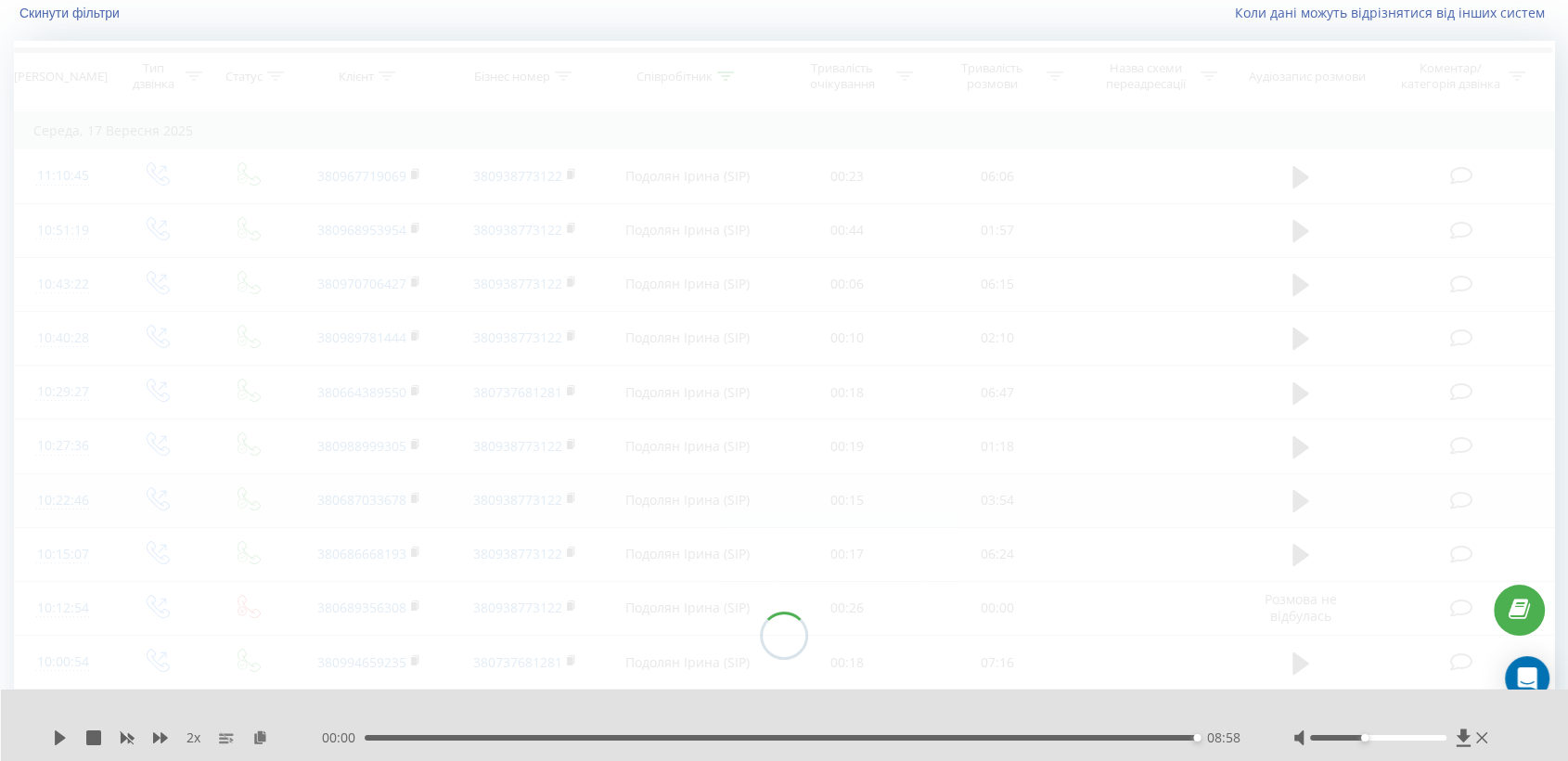
scroll to position [122, 0]
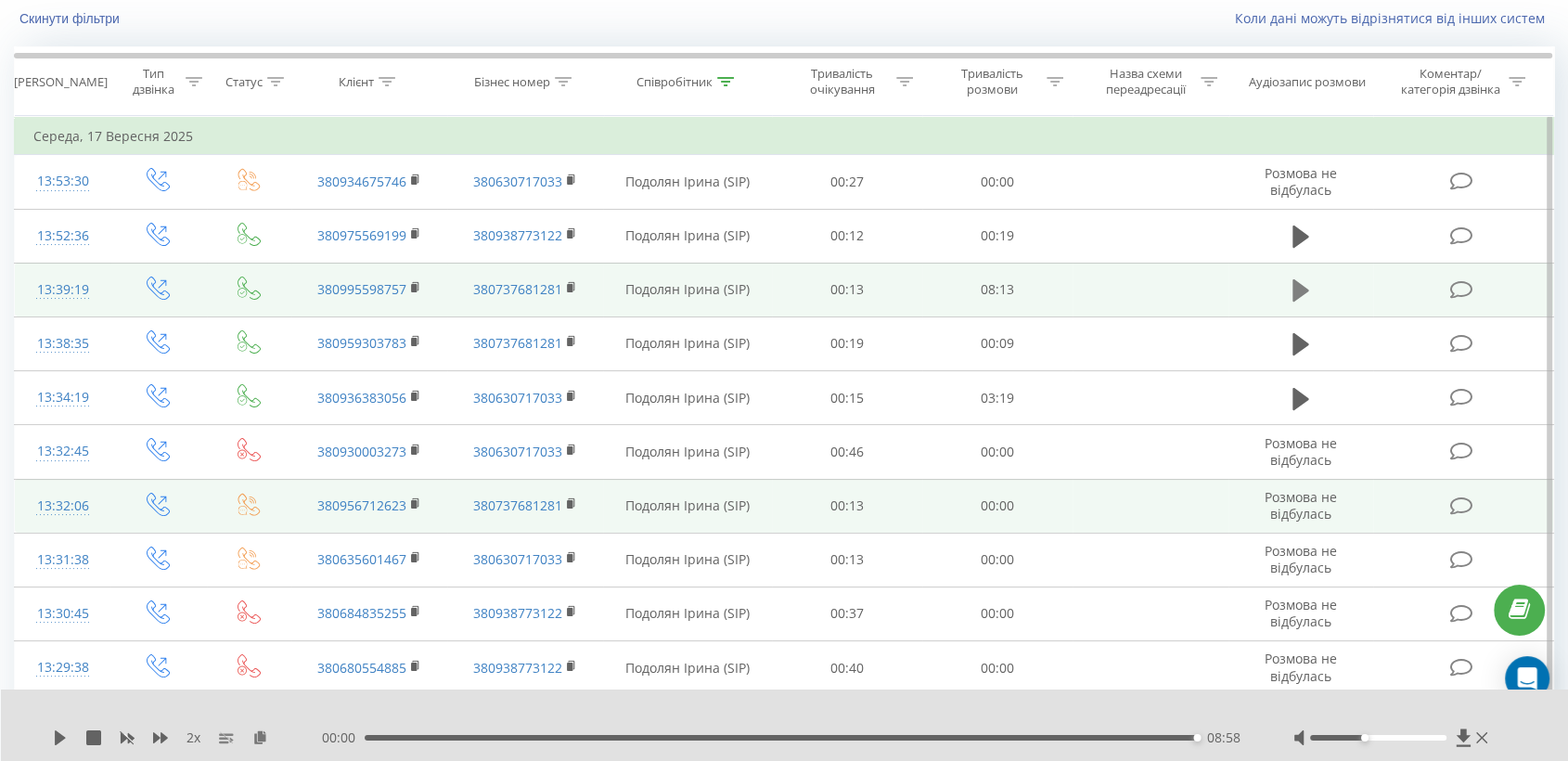
click at [1304, 293] on icon at bounding box center [1300, 290] width 16 height 26
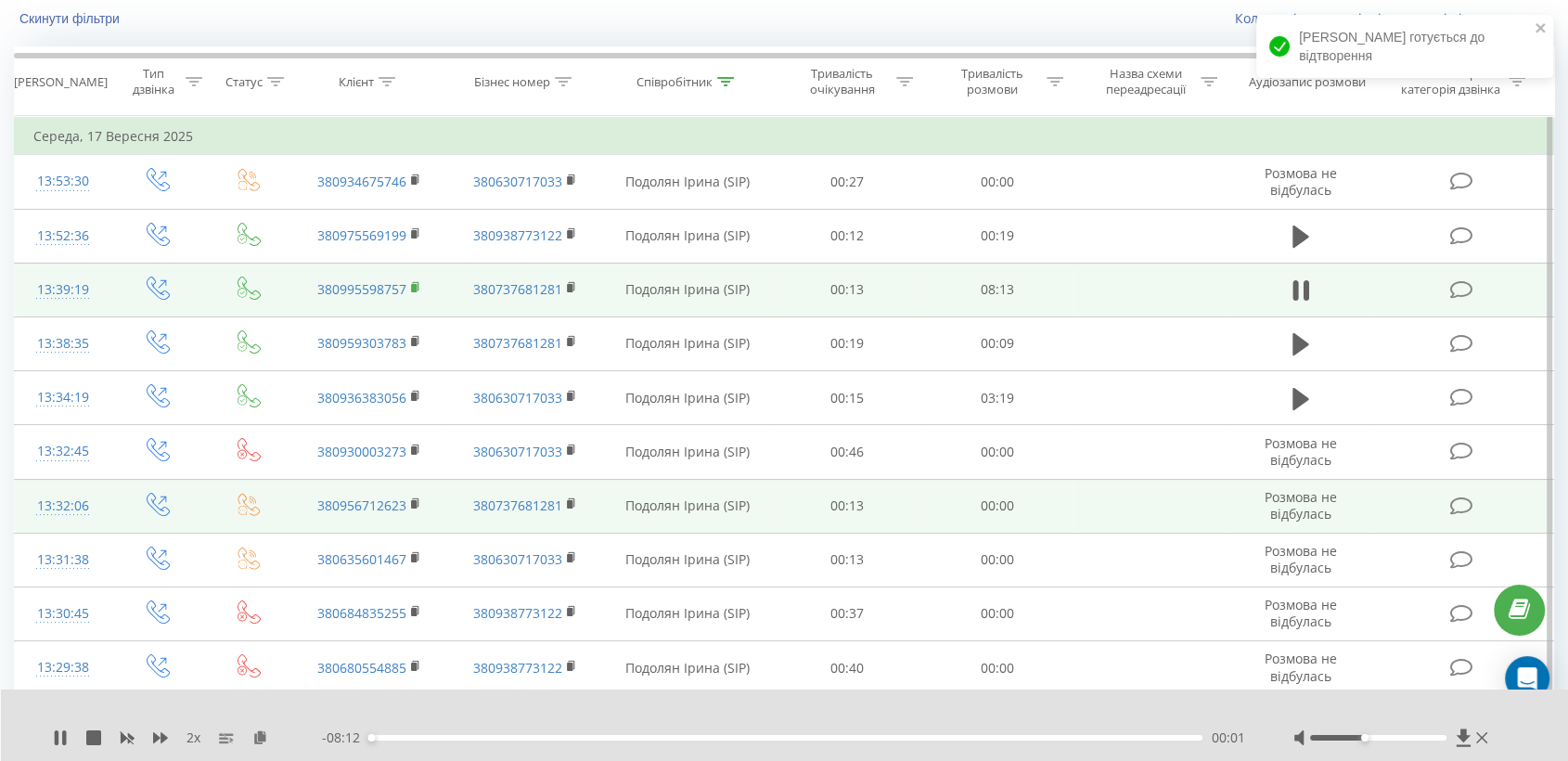
click at [414, 286] on rect at bounding box center [414, 287] width 6 height 9
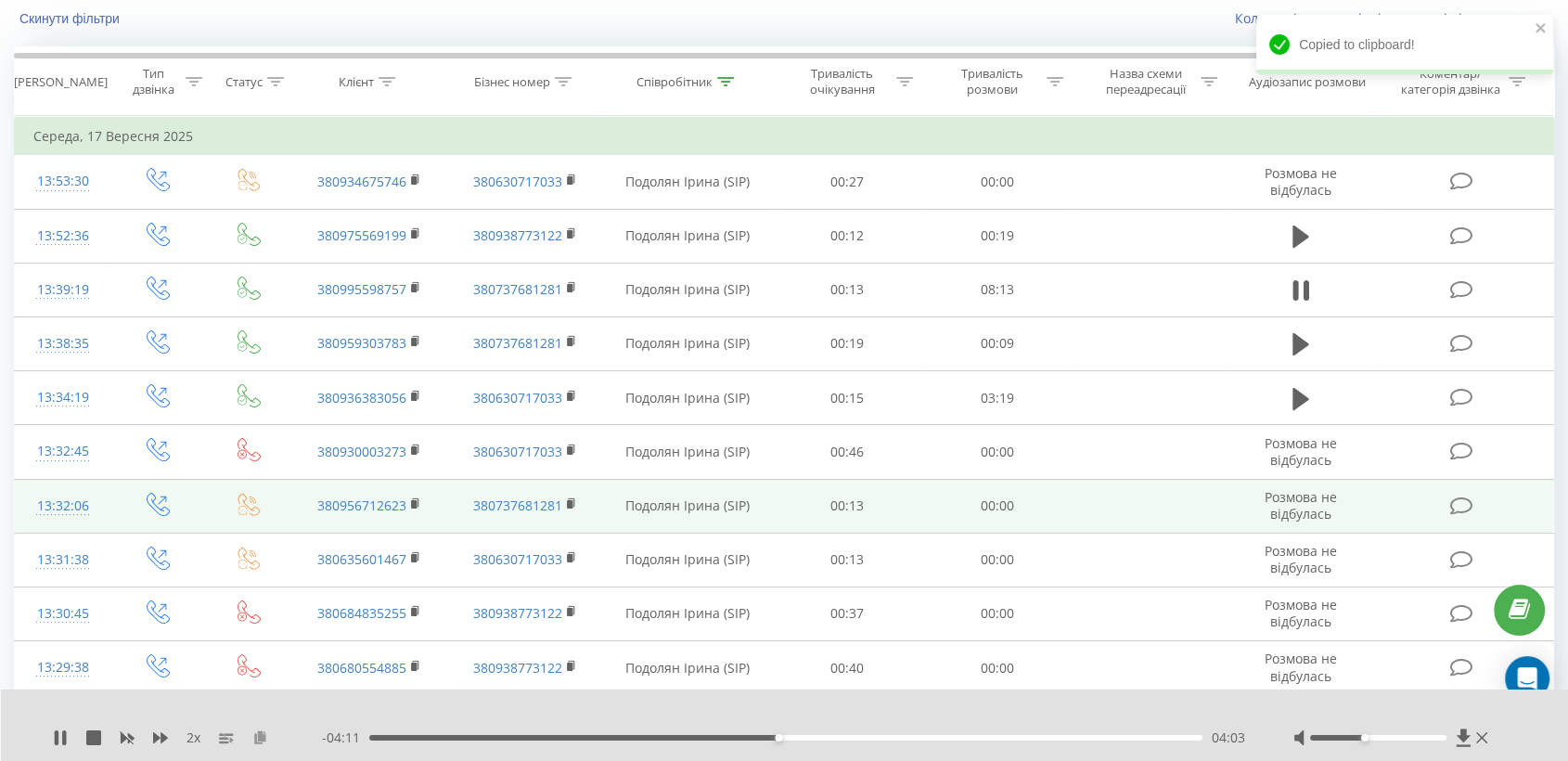
click at [265, 736] on icon at bounding box center [260, 737] width 16 height 13
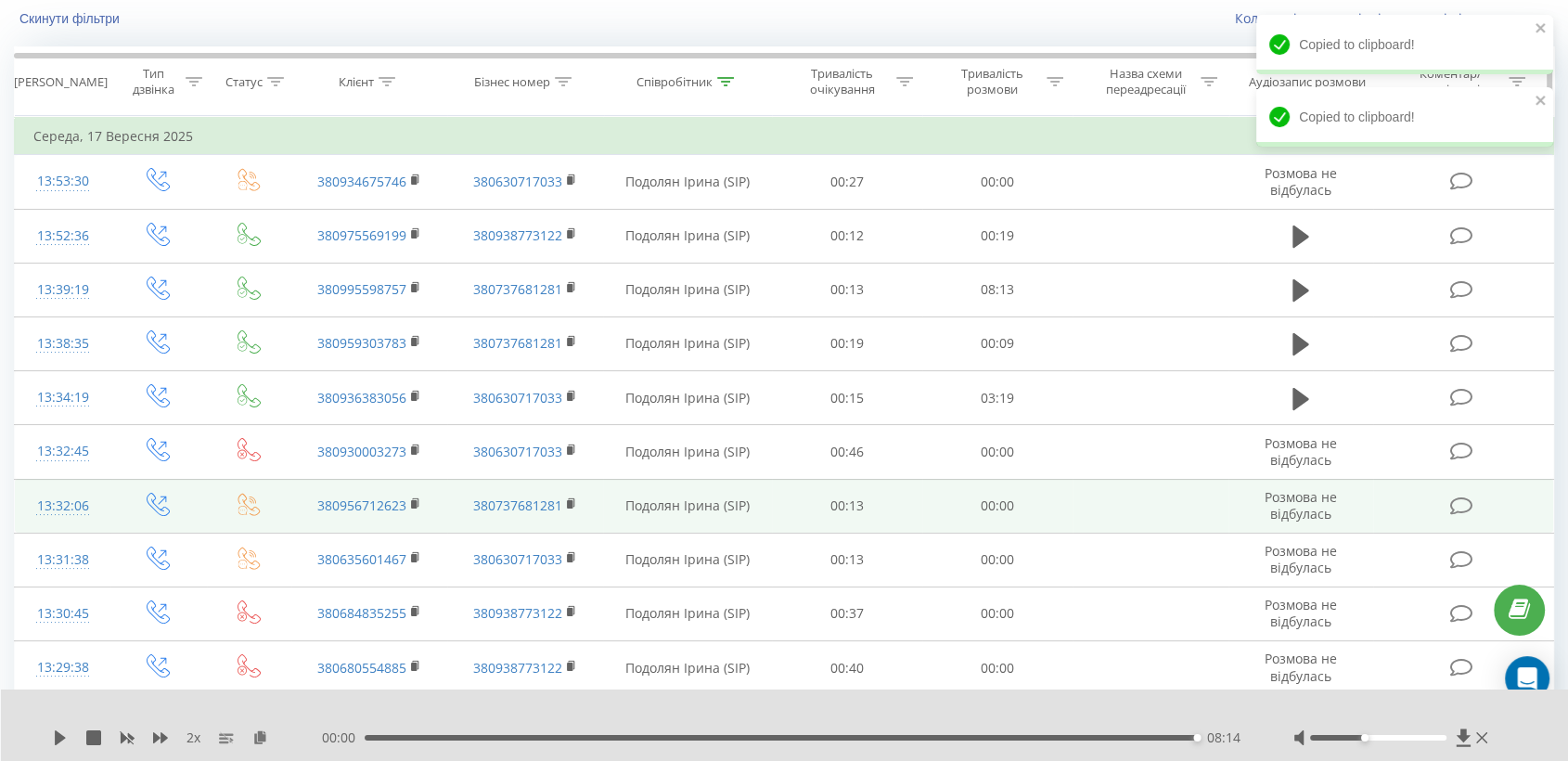
click at [656, 69] on th "Співробітник" at bounding box center [688, 82] width 168 height 69
click at [660, 85] on div "Співробітник" at bounding box center [675, 82] width 76 height 16
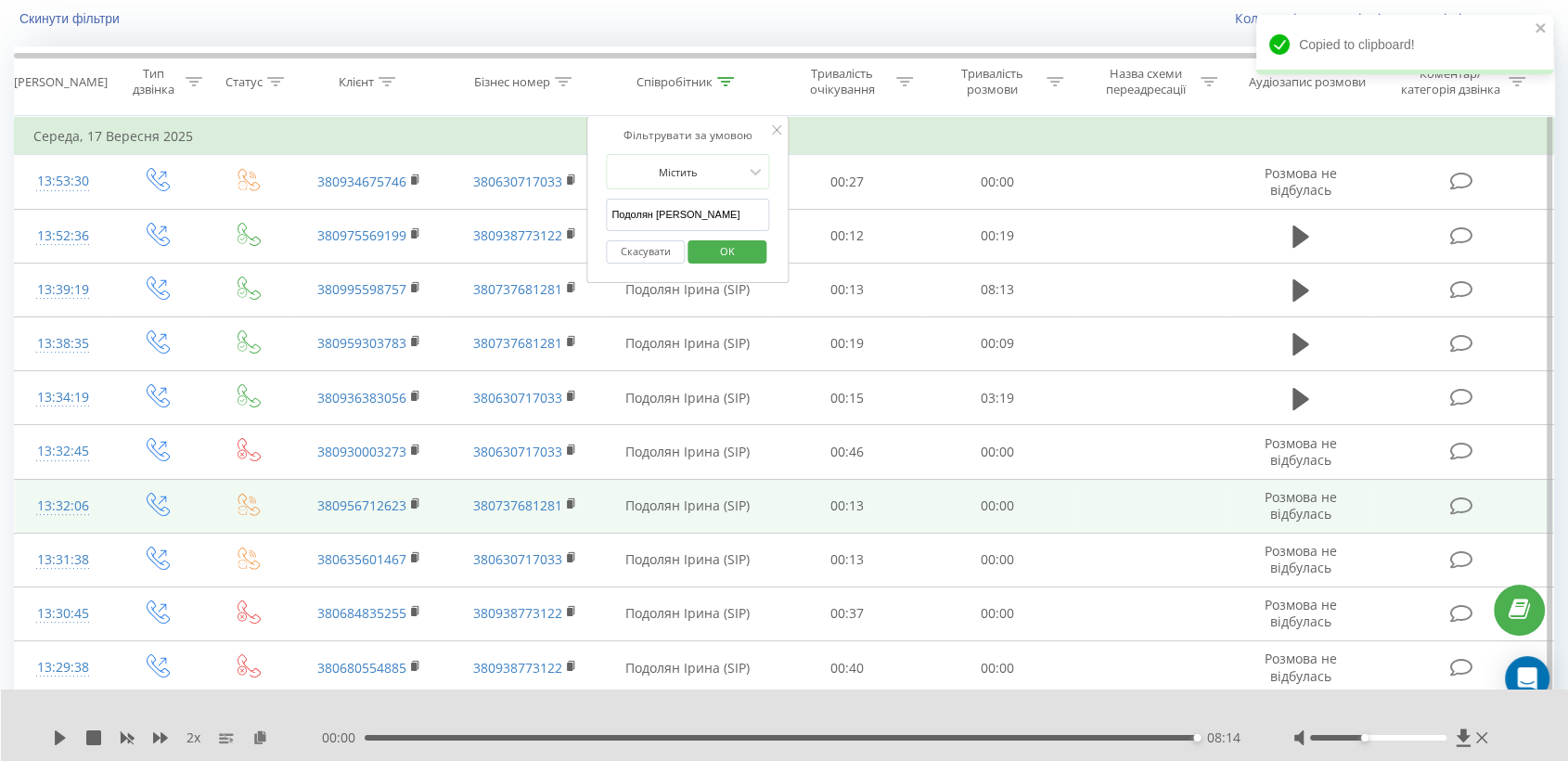
drag, startPoint x: 720, startPoint y: 218, endPoint x: 598, endPoint y: 192, distance: 124.7
click at [598, 192] on div "Фільтрувати за умовою Містить Подолян [PERSON_NAME] OK" at bounding box center [687, 199] width 202 height 167
type input "бабій"
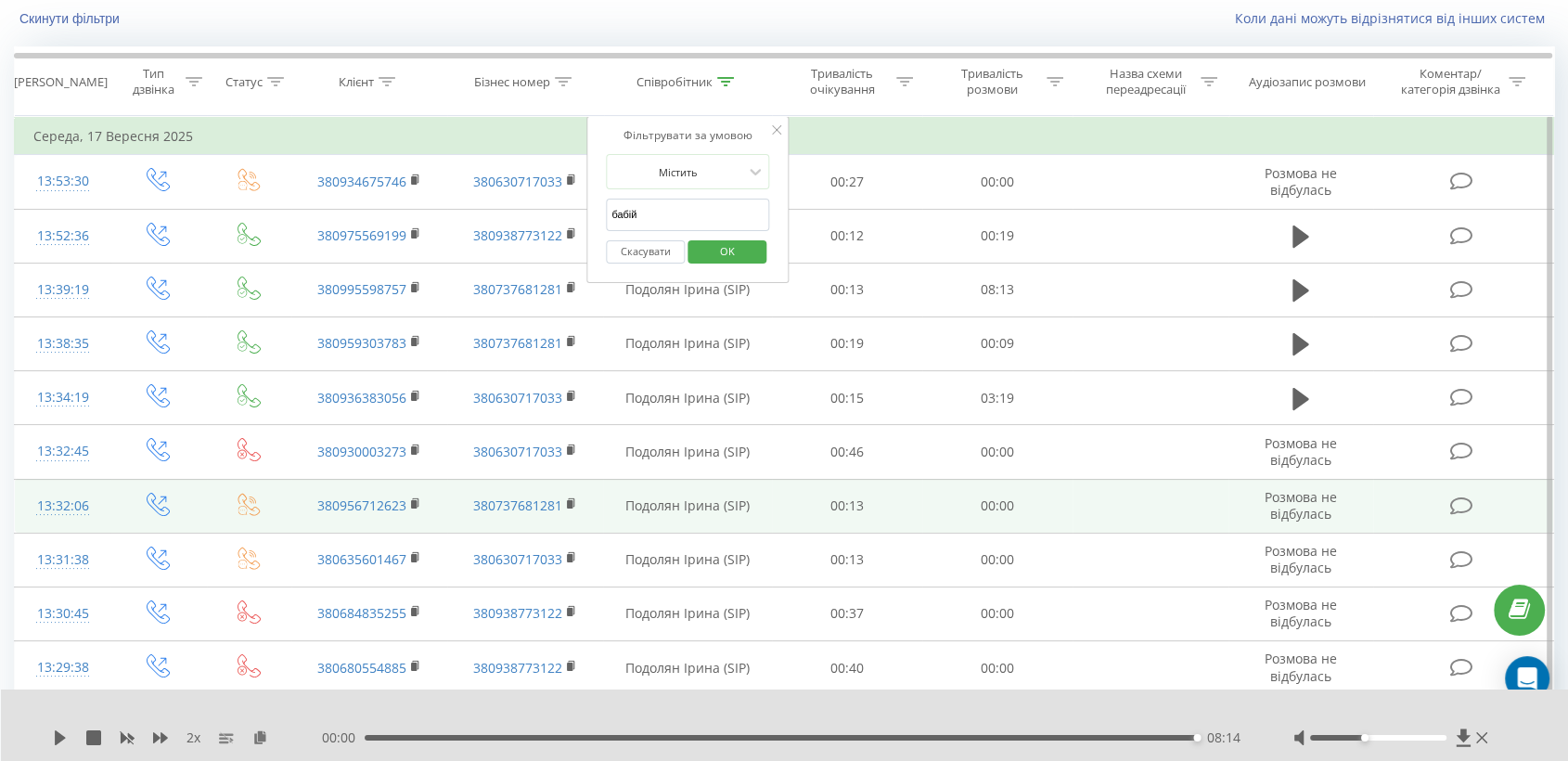
click at [721, 248] on span "OK" at bounding box center [727, 251] width 52 height 29
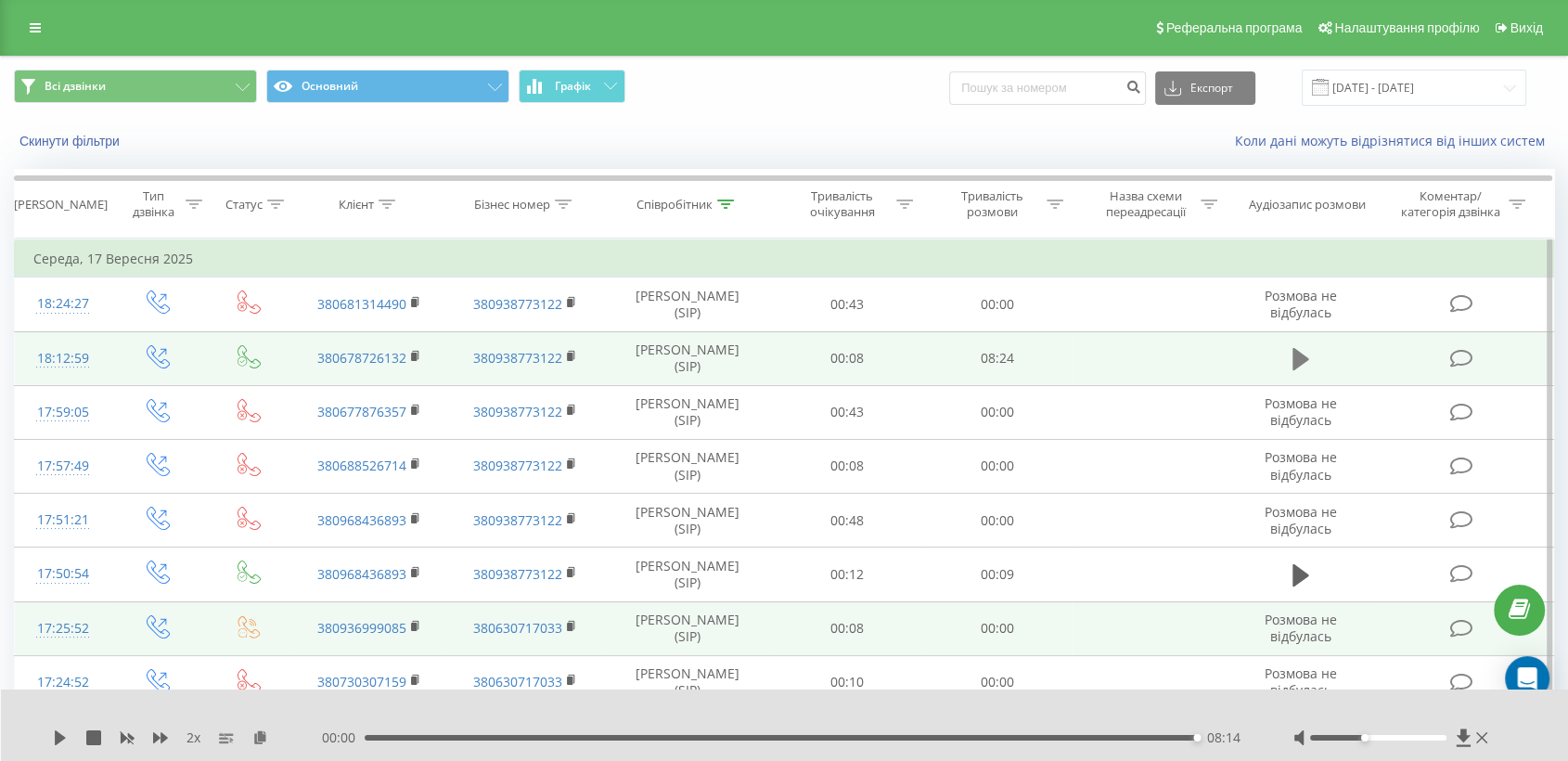
click at [1300, 363] on icon at bounding box center [1300, 358] width 16 height 22
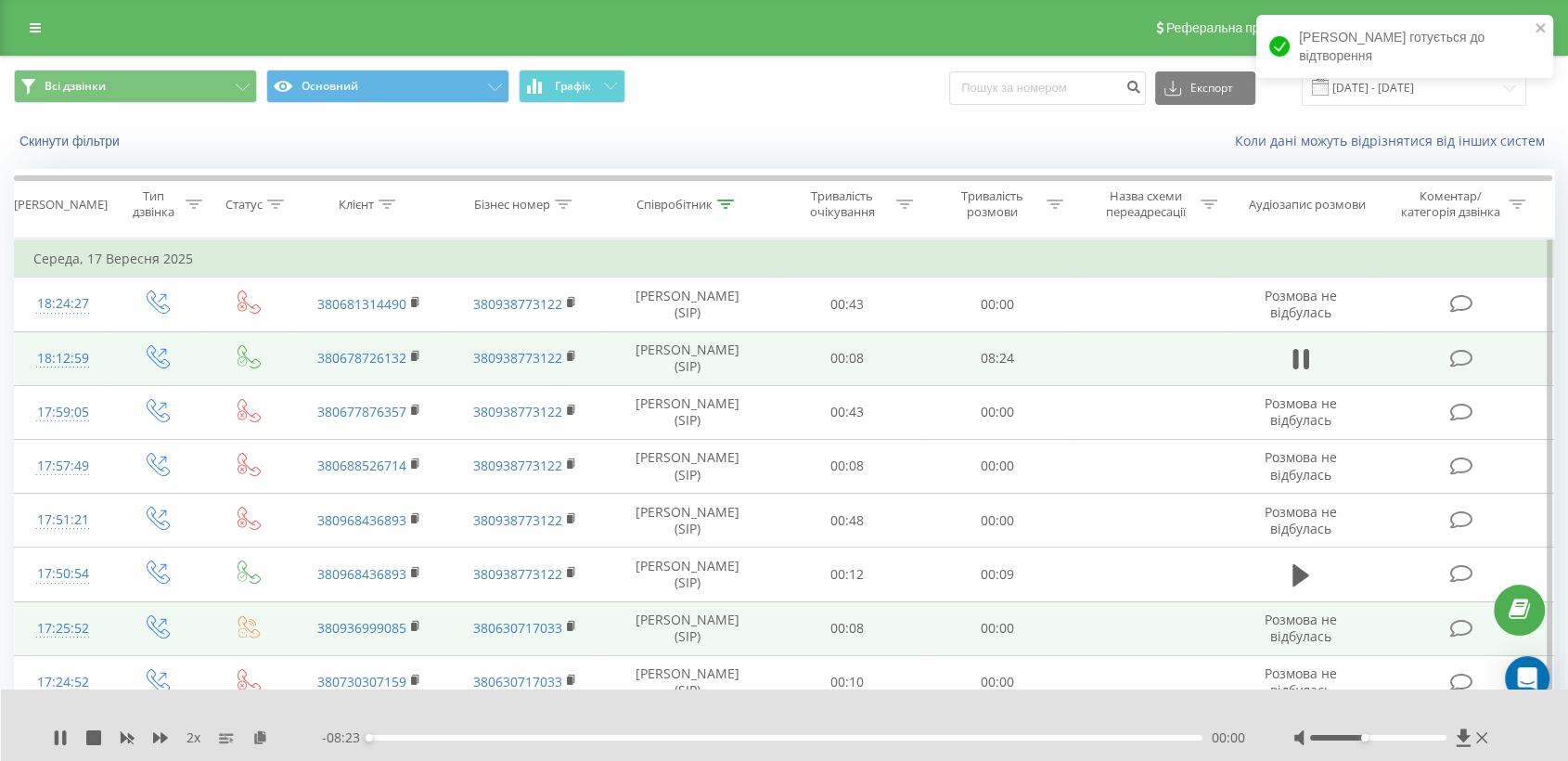
click at [1423, 741] on div at bounding box center [1392, 737] width 199 height 18
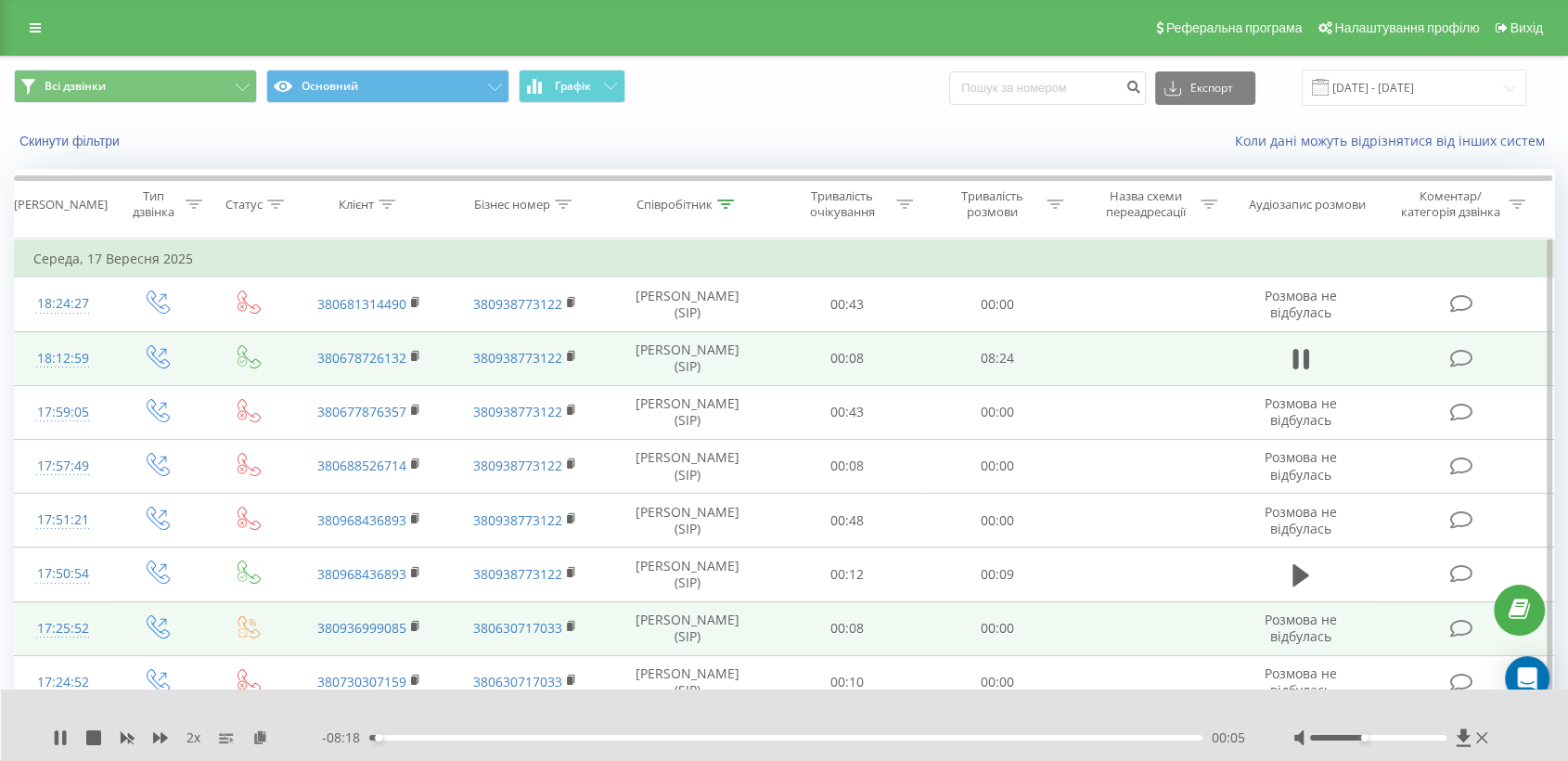
click at [1426, 737] on div at bounding box center [1377, 738] width 136 height 6
click at [1436, 738] on div at bounding box center [1377, 738] width 136 height 6
drag, startPoint x: 1437, startPoint y: 739, endPoint x: 1454, endPoint y: 740, distance: 17.0
click at [1454, 740] on div at bounding box center [1392, 737] width 199 height 18
click at [153, 741] on icon at bounding box center [160, 738] width 15 height 11
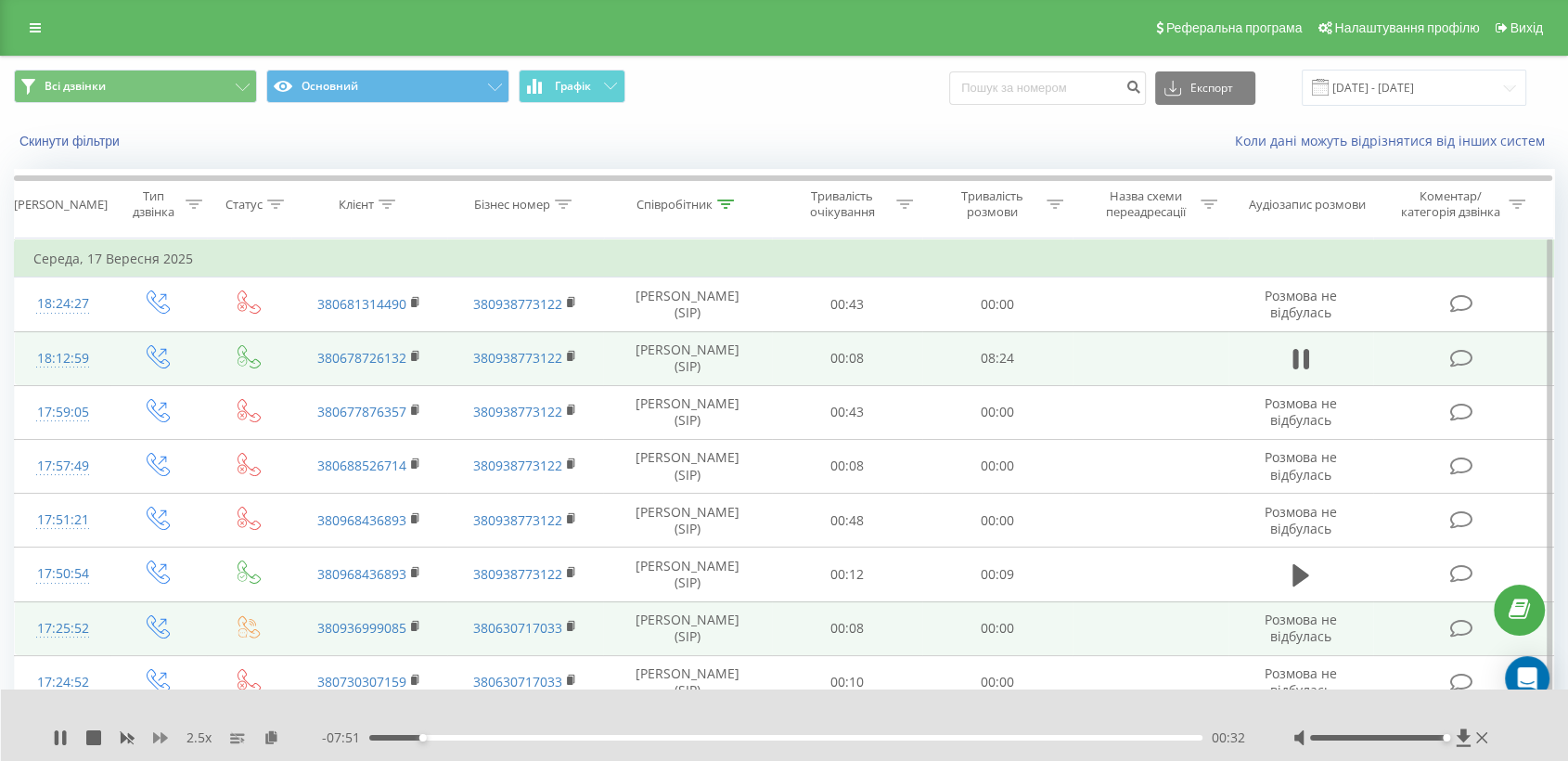
click at [155, 741] on icon at bounding box center [160, 738] width 15 height 11
click at [163, 737] on icon at bounding box center [160, 738] width 15 height 11
click at [273, 734] on icon at bounding box center [271, 737] width 16 height 13
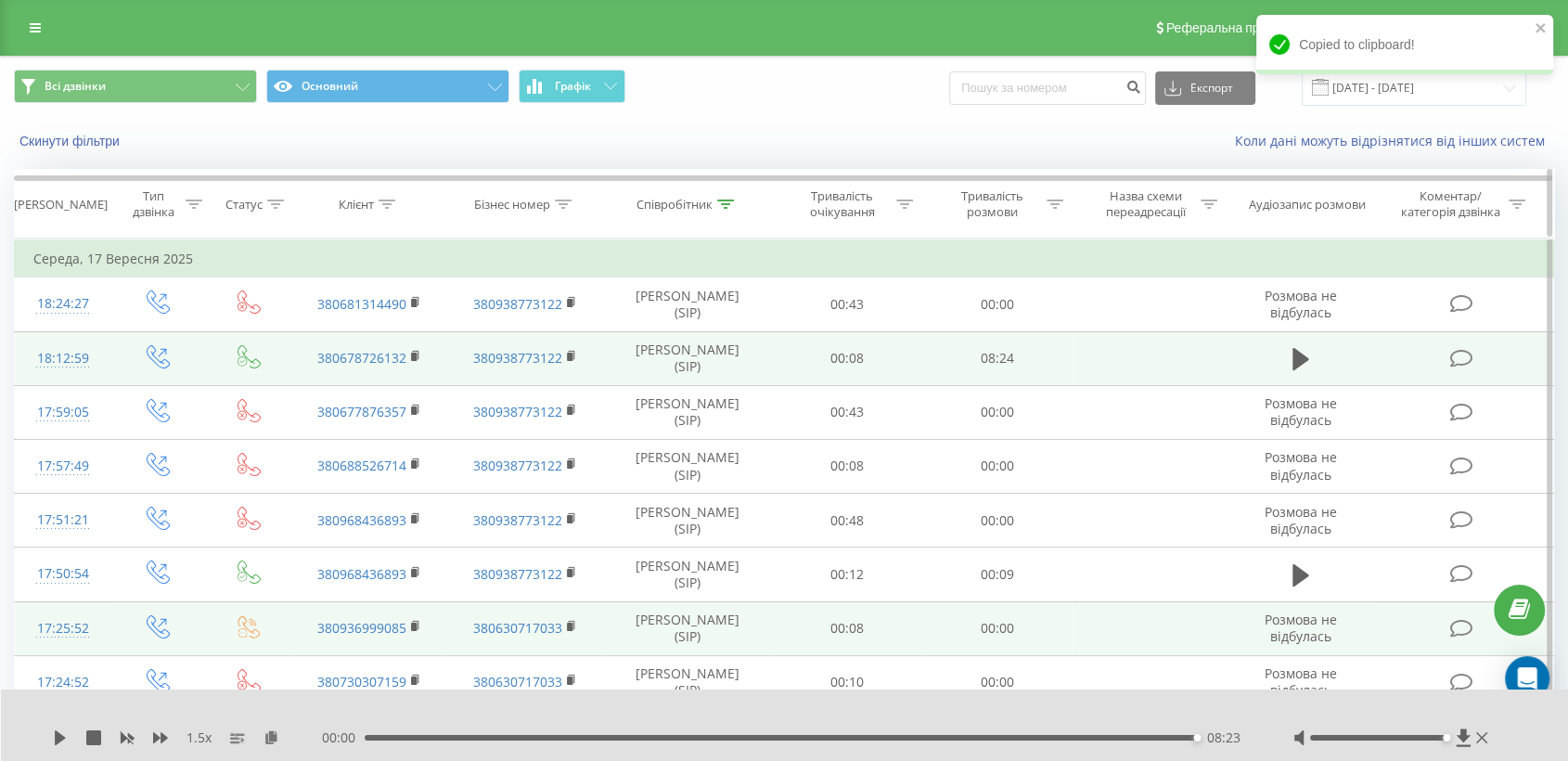
click at [660, 200] on div "Співробітник" at bounding box center [675, 204] width 76 height 16
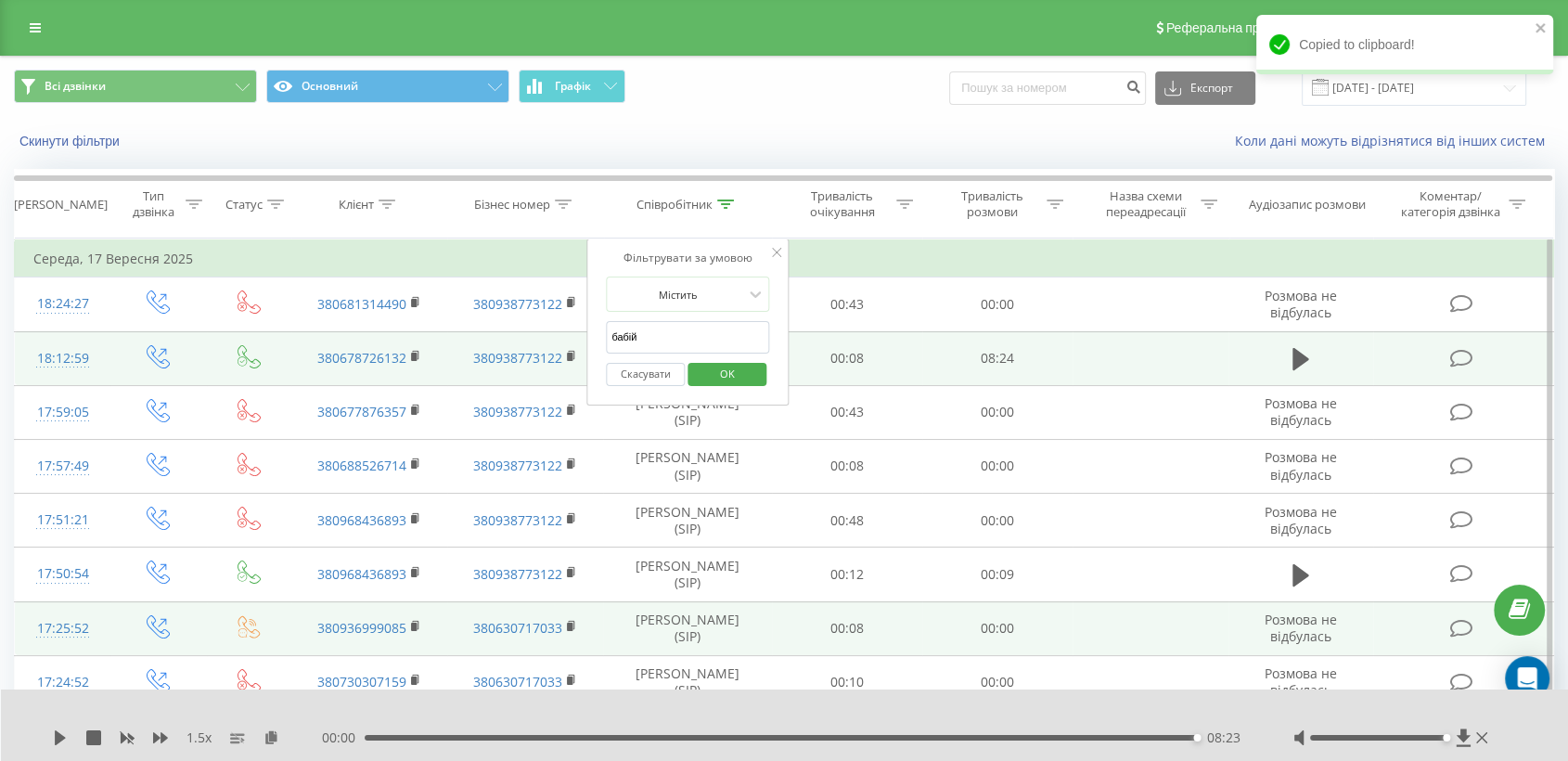
drag, startPoint x: 674, startPoint y: 334, endPoint x: 605, endPoint y: 347, distance: 70.2
click at [606, 347] on form "Містить бабій Скасувати OK" at bounding box center [687, 336] width 163 height 118
type input "єрьомін"
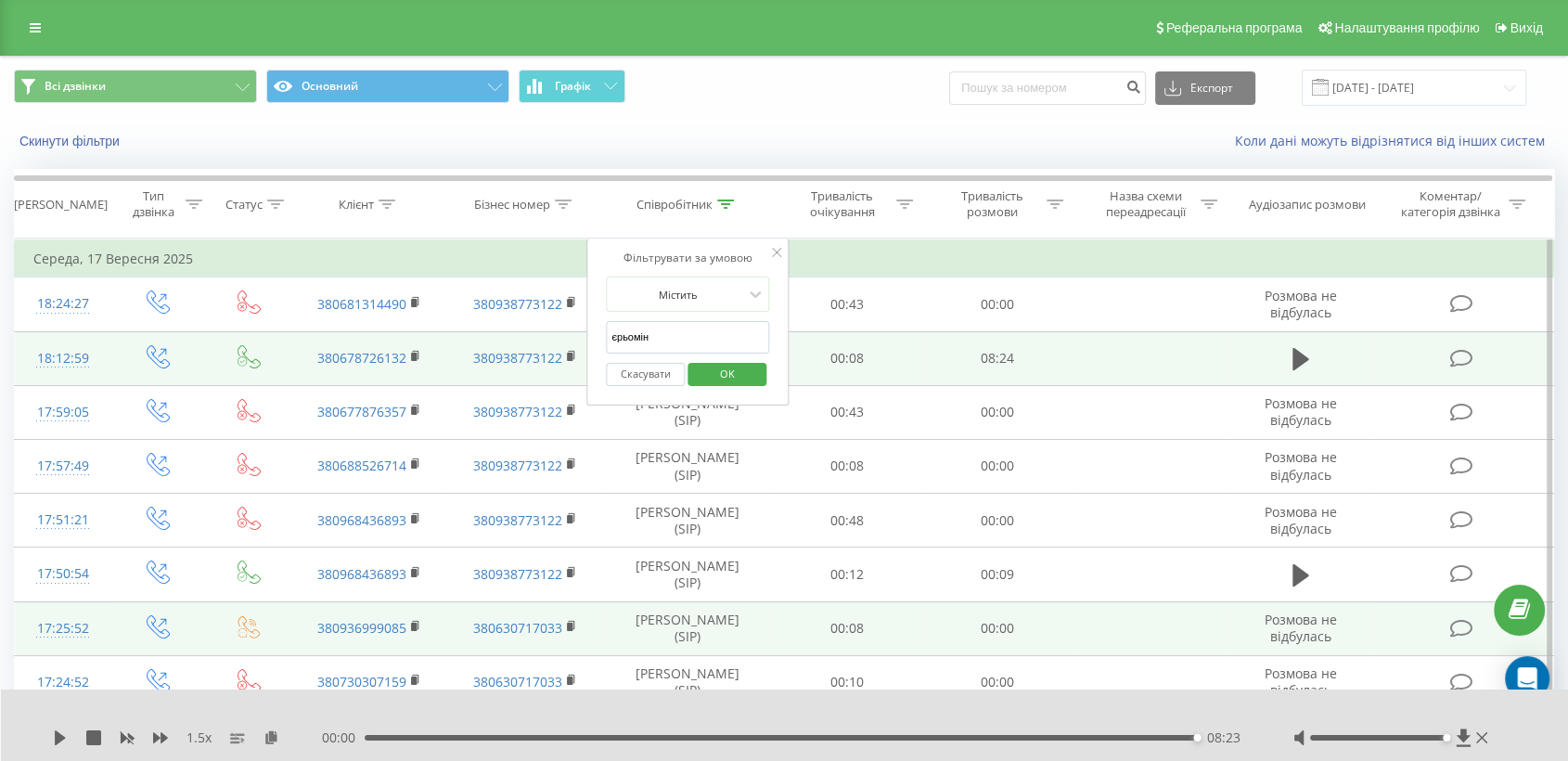
click at [720, 377] on span "OK" at bounding box center [727, 373] width 52 height 29
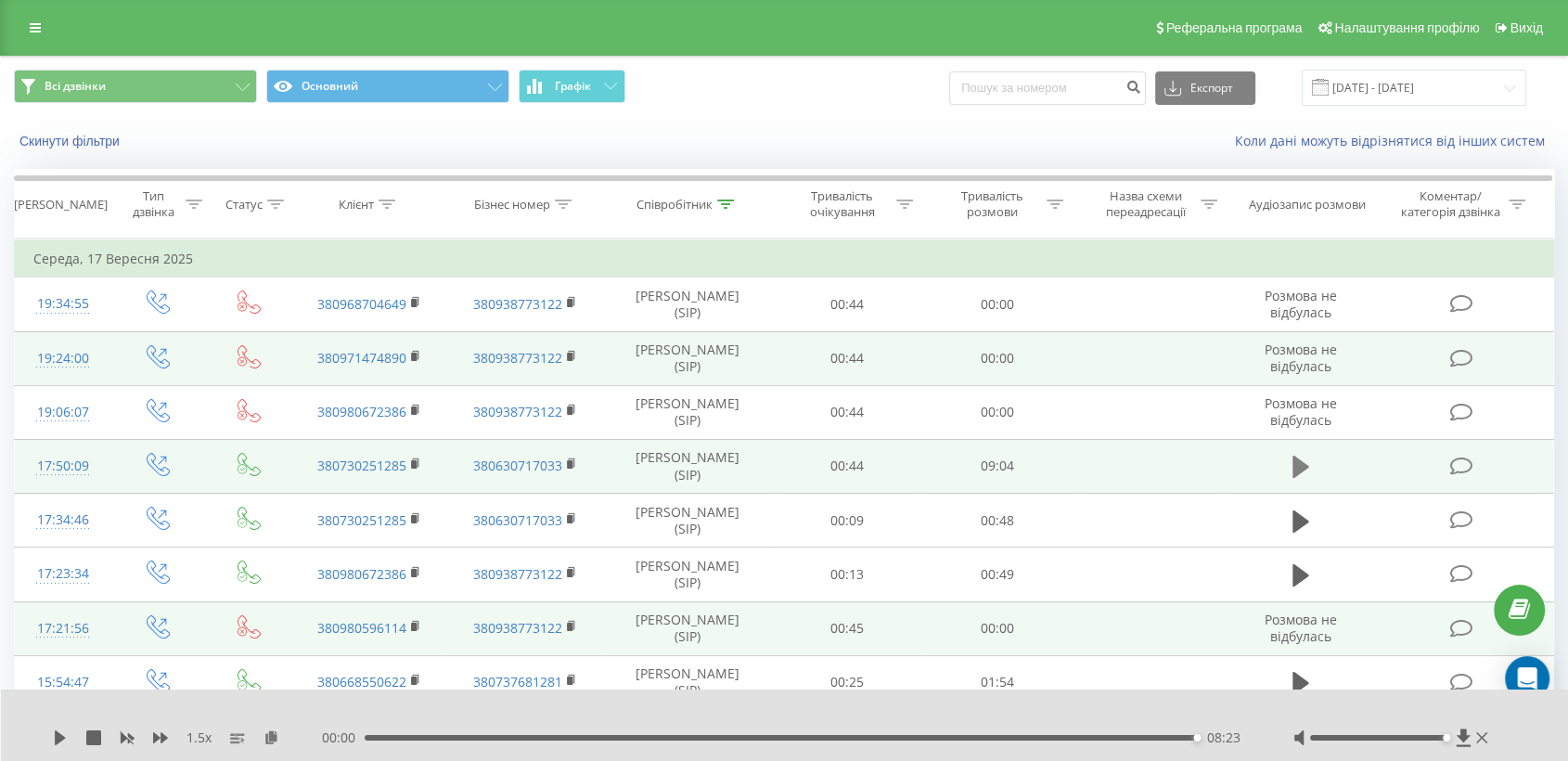
click at [1309, 455] on button at bounding box center [1300, 466] width 28 height 28
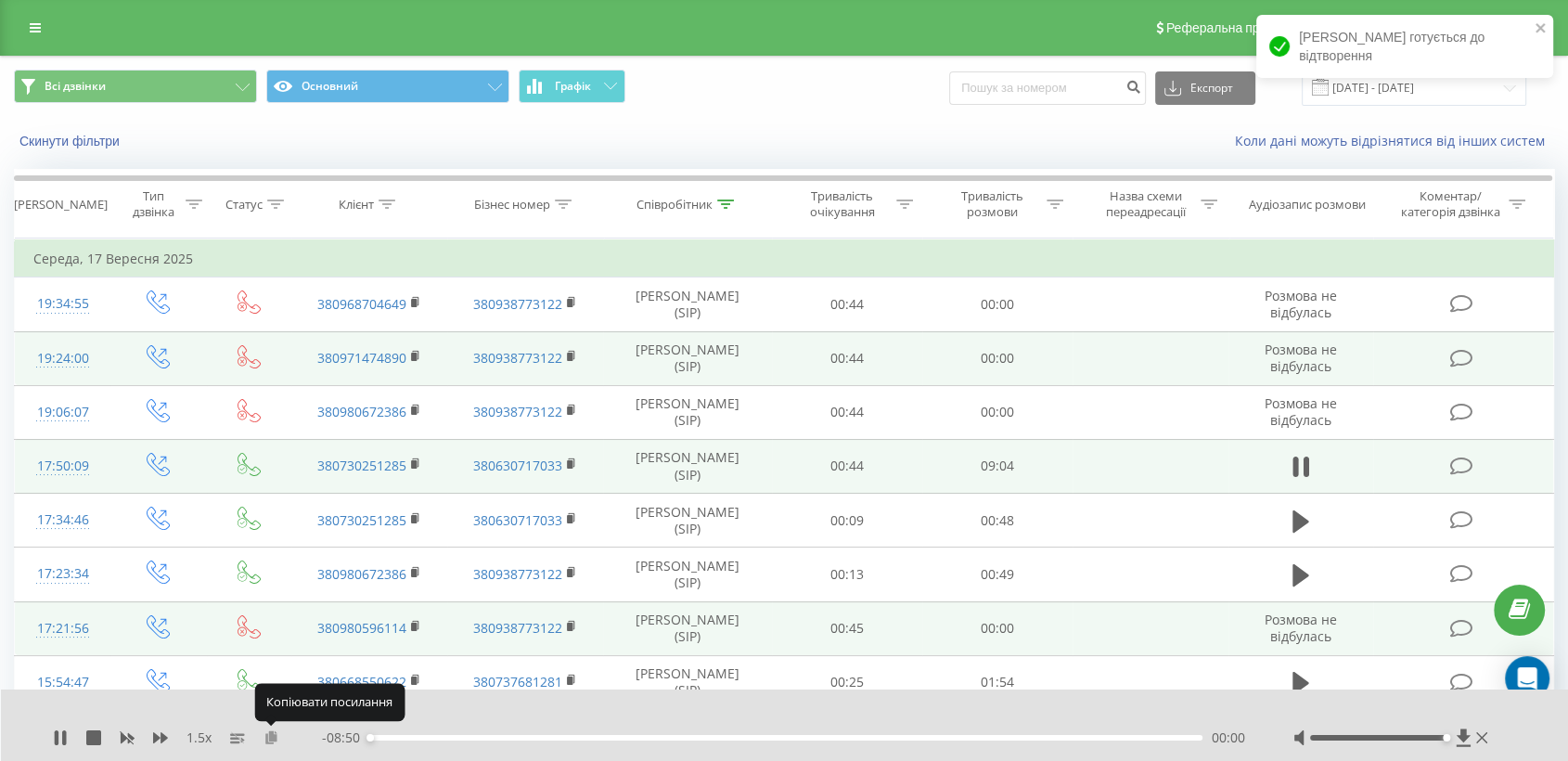
click at [270, 737] on icon at bounding box center [271, 737] width 16 height 13
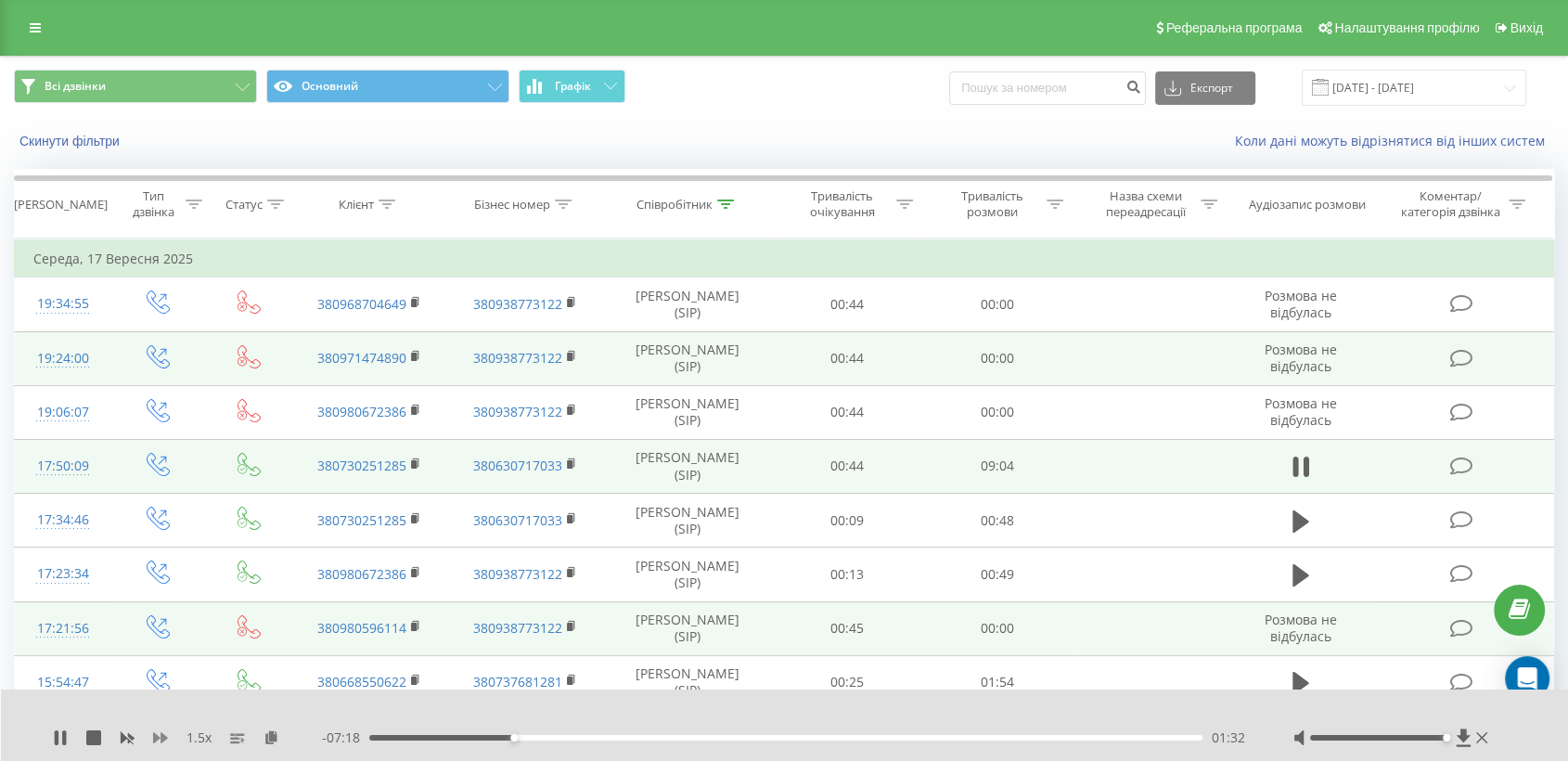
click at [167, 742] on icon at bounding box center [160, 738] width 15 height 15
click at [167, 743] on icon at bounding box center [160, 738] width 15 height 15
click at [928, 742] on div "- 03:39 05:11 05:11" at bounding box center [784, 737] width 925 height 18
click at [629, 738] on div "05:15" at bounding box center [785, 738] width 833 height 6
click at [674, 737] on div "02:51" at bounding box center [785, 738] width 833 height 6
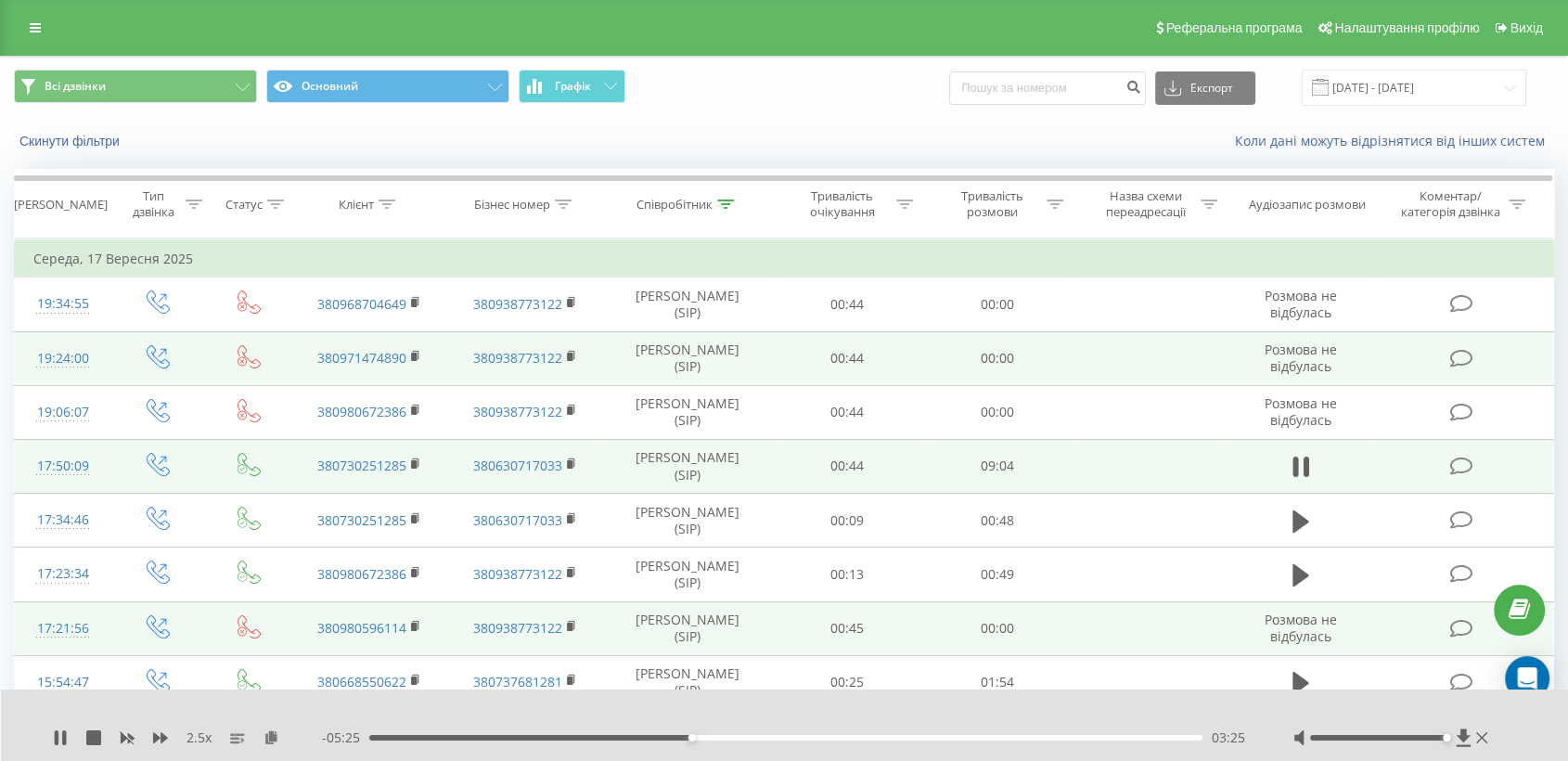
click at [702, 737] on div "03:25" at bounding box center [785, 738] width 833 height 6
click at [735, 732] on div "- 05:12 03:38 03:38" at bounding box center [784, 737] width 925 height 18
click at [1012, 738] on div "03:54" at bounding box center [785, 738] width 833 height 6
click at [962, 739] on div "06:18" at bounding box center [785, 738] width 833 height 6
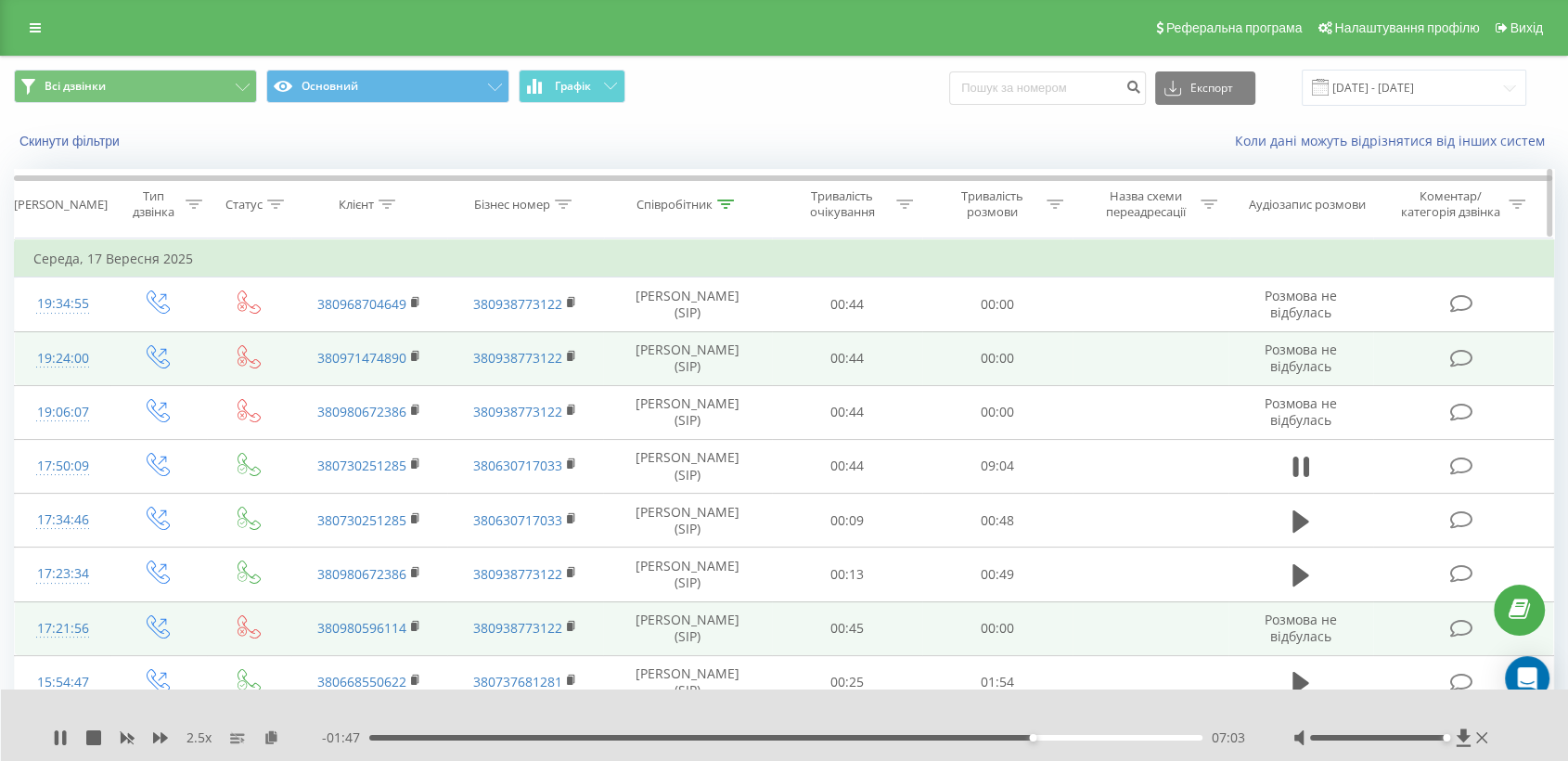
drag, startPoint x: 414, startPoint y: 462, endPoint x: 554, endPoint y: 216, distance: 283.0
click at [414, 461] on rect at bounding box center [414, 464] width 6 height 9
click at [1091, 735] on div "08:10" at bounding box center [785, 738] width 833 height 6
click at [659, 198] on div "Співробітник" at bounding box center [675, 204] width 76 height 16
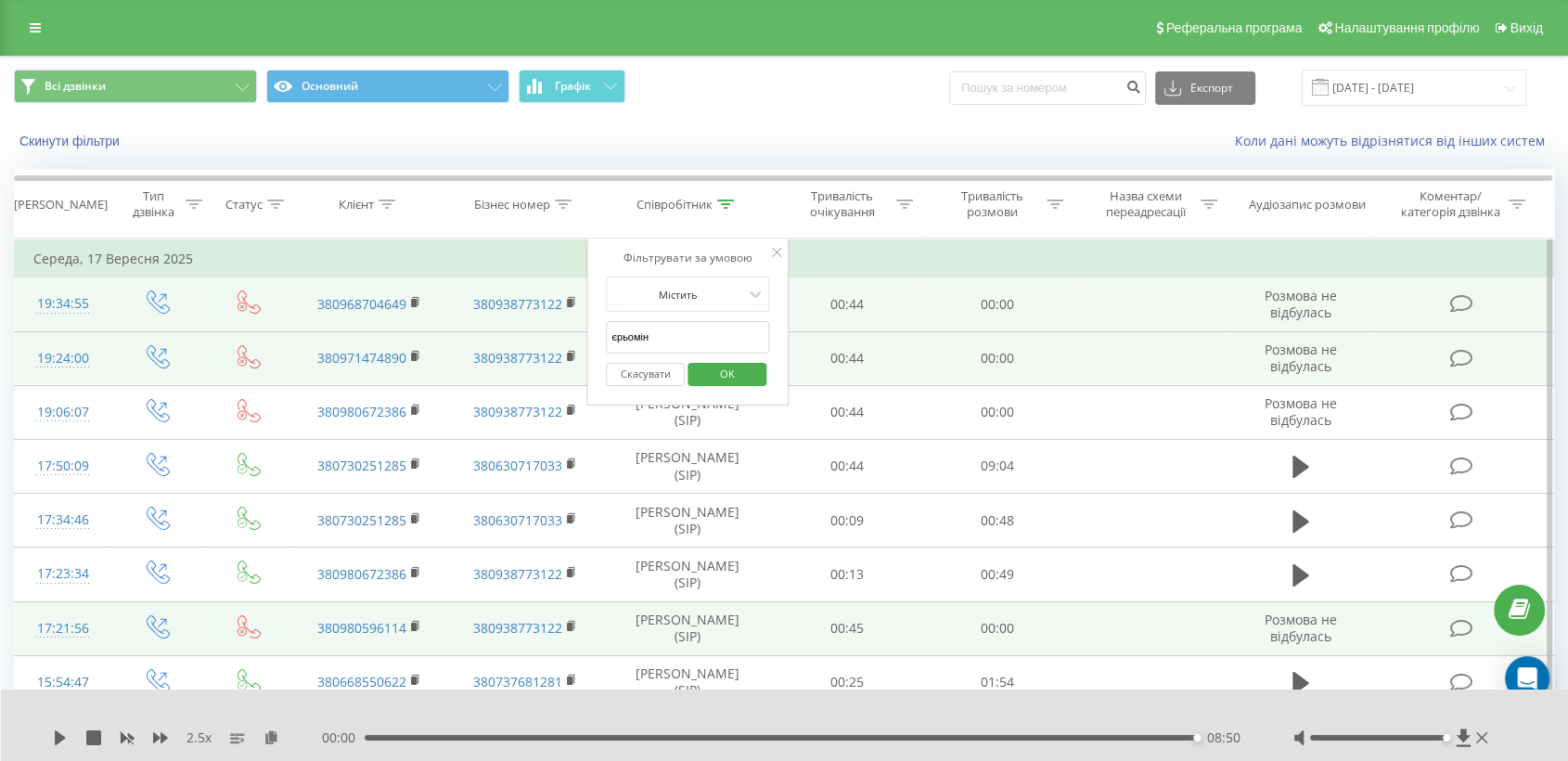
drag, startPoint x: 667, startPoint y: 327, endPoint x: 561, endPoint y: 327, distance: 106.0
click at [561, 327] on table "Фільтрувати за умовою Дорівнює Введіть значення Скасувати OK Фільтрувати за умо…" at bounding box center [784, 581] width 1539 height 687
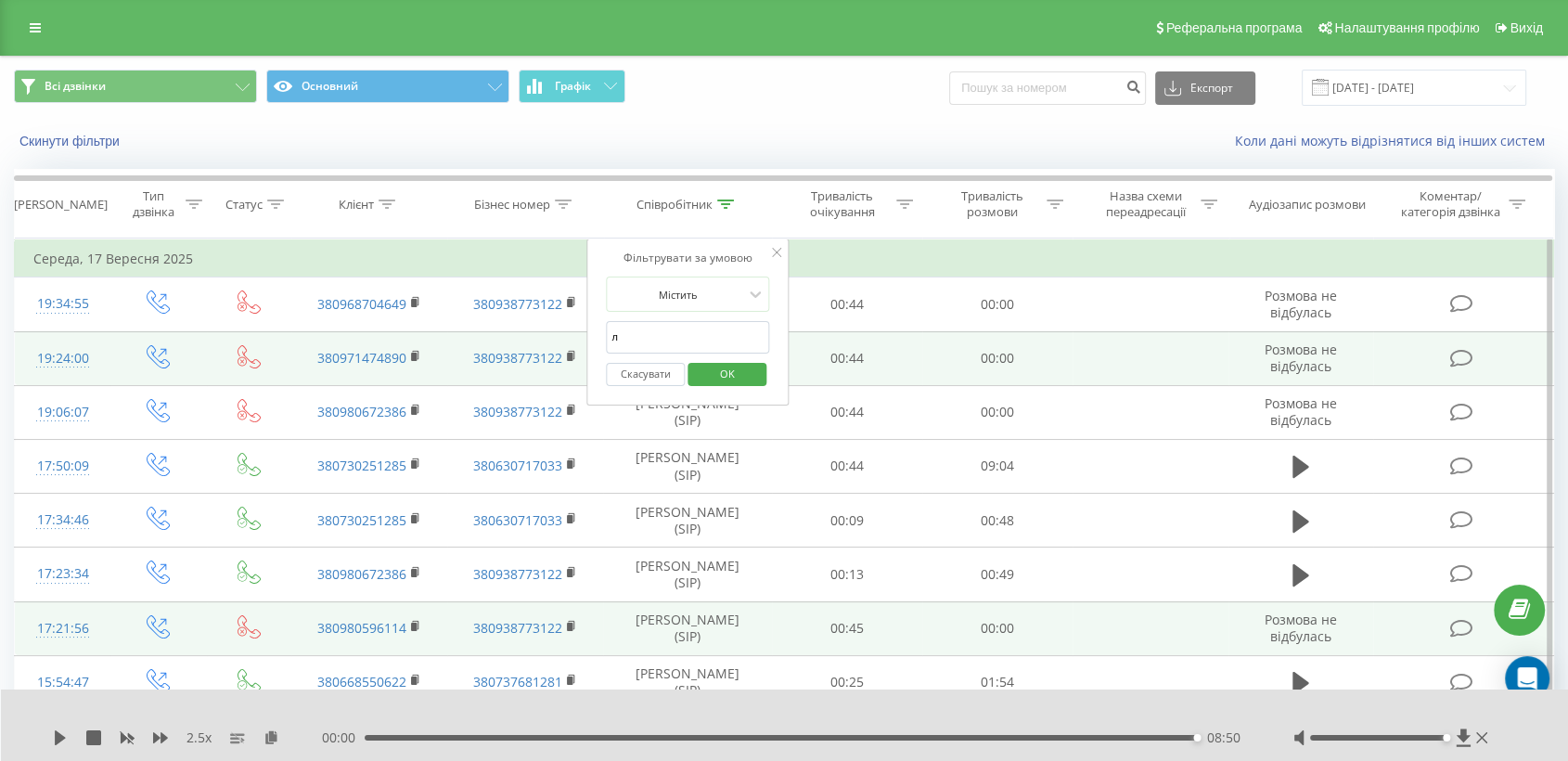
type input "[PERSON_NAME]"
click at [713, 378] on span "OK" at bounding box center [727, 373] width 52 height 29
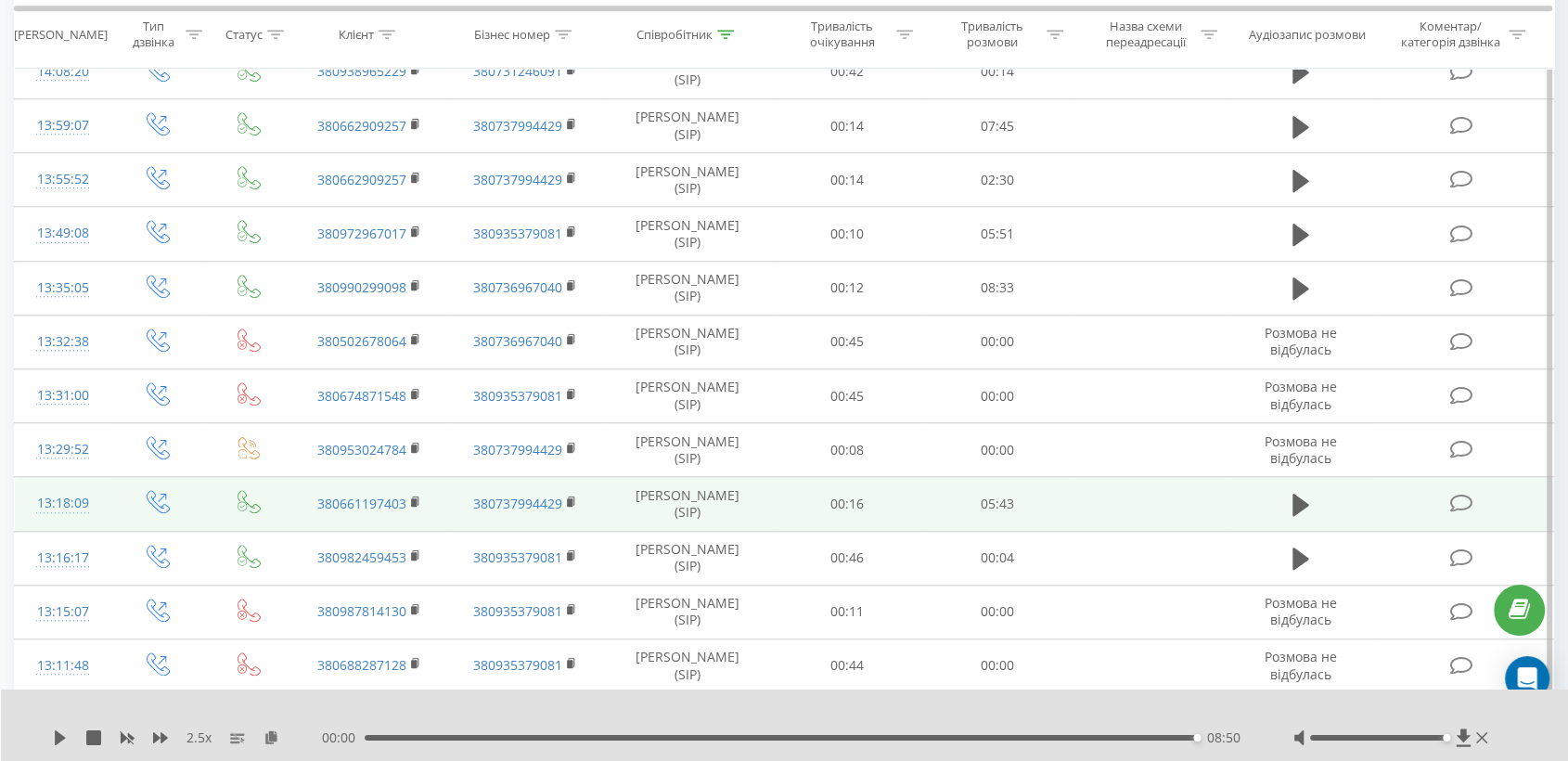
scroll to position [1546, 0]
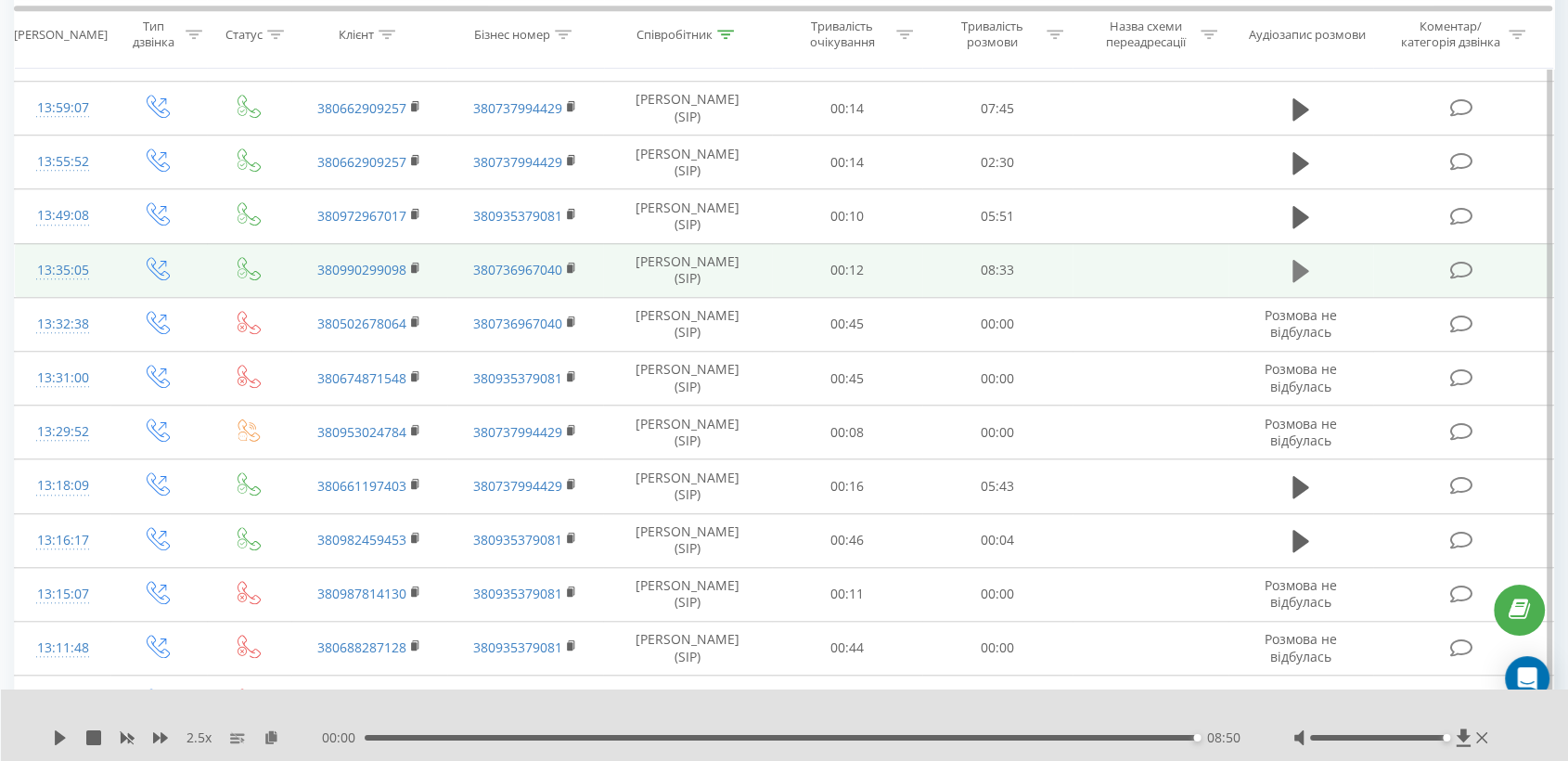
click at [1309, 270] on button at bounding box center [1300, 270] width 28 height 28
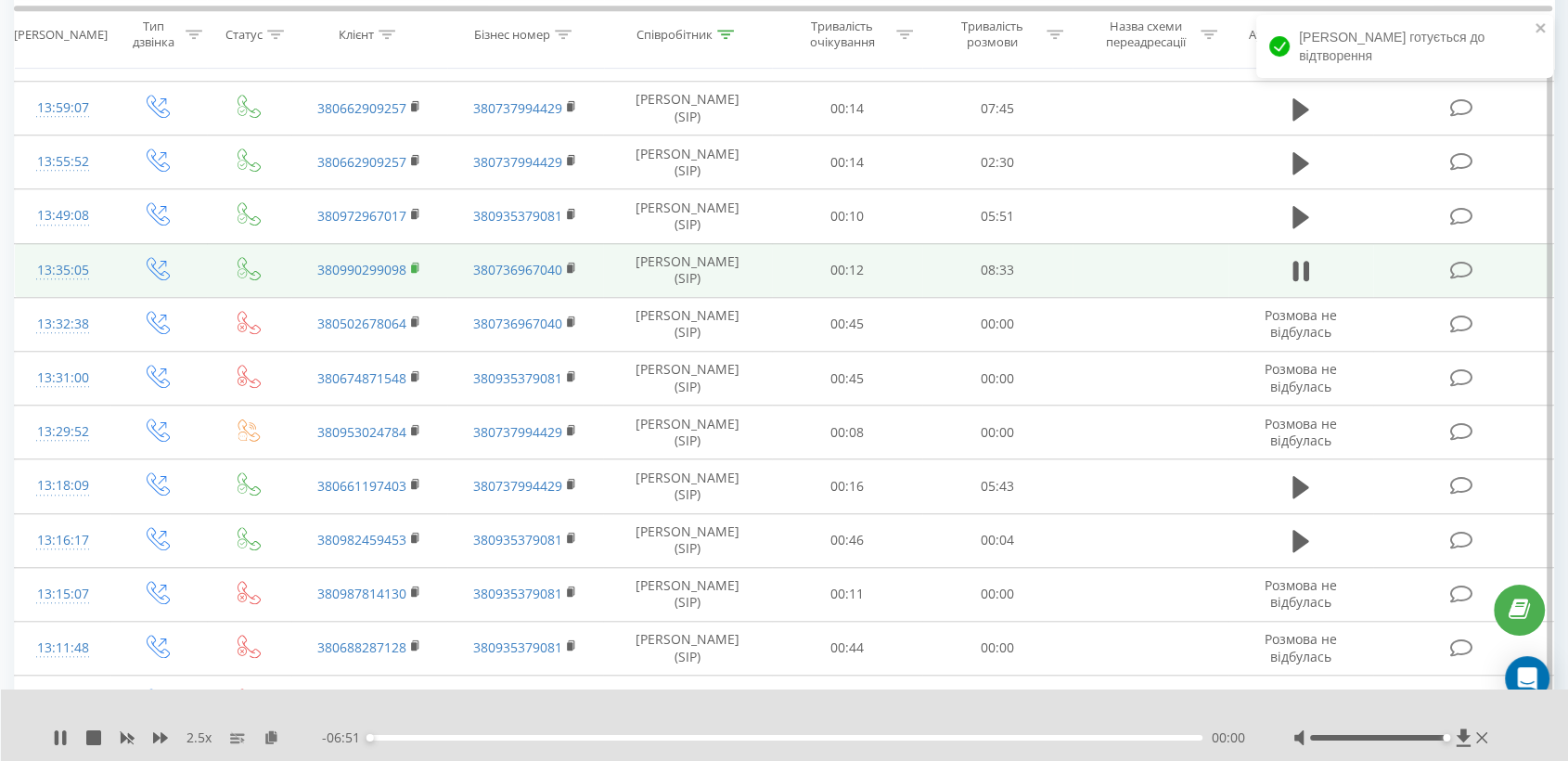
click at [413, 264] on rect at bounding box center [414, 268] width 6 height 9
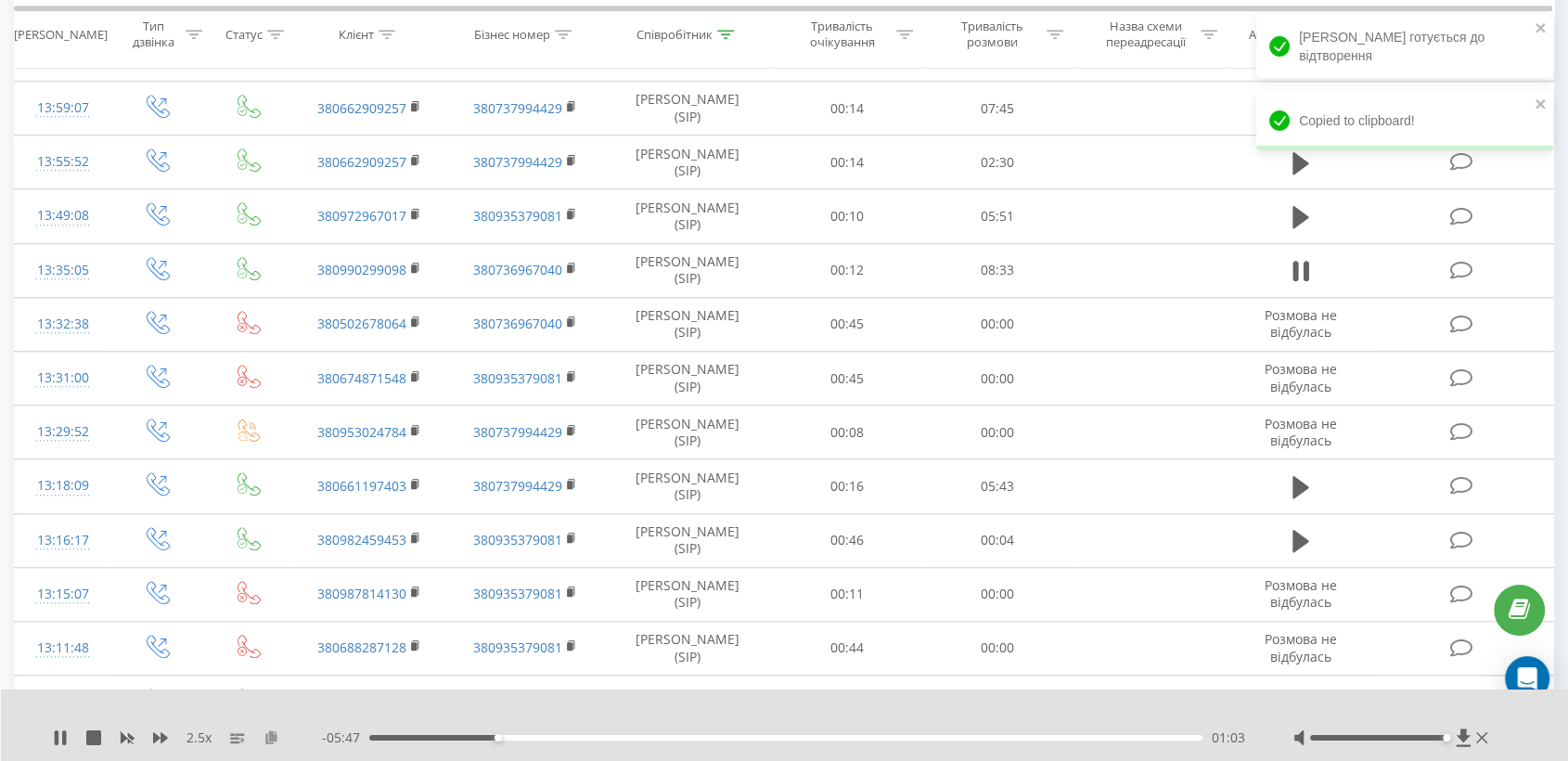
click at [275, 735] on icon at bounding box center [271, 737] width 16 height 13
click at [157, 741] on icon at bounding box center [160, 738] width 15 height 15
click at [157, 741] on icon at bounding box center [160, 738] width 15 height 15
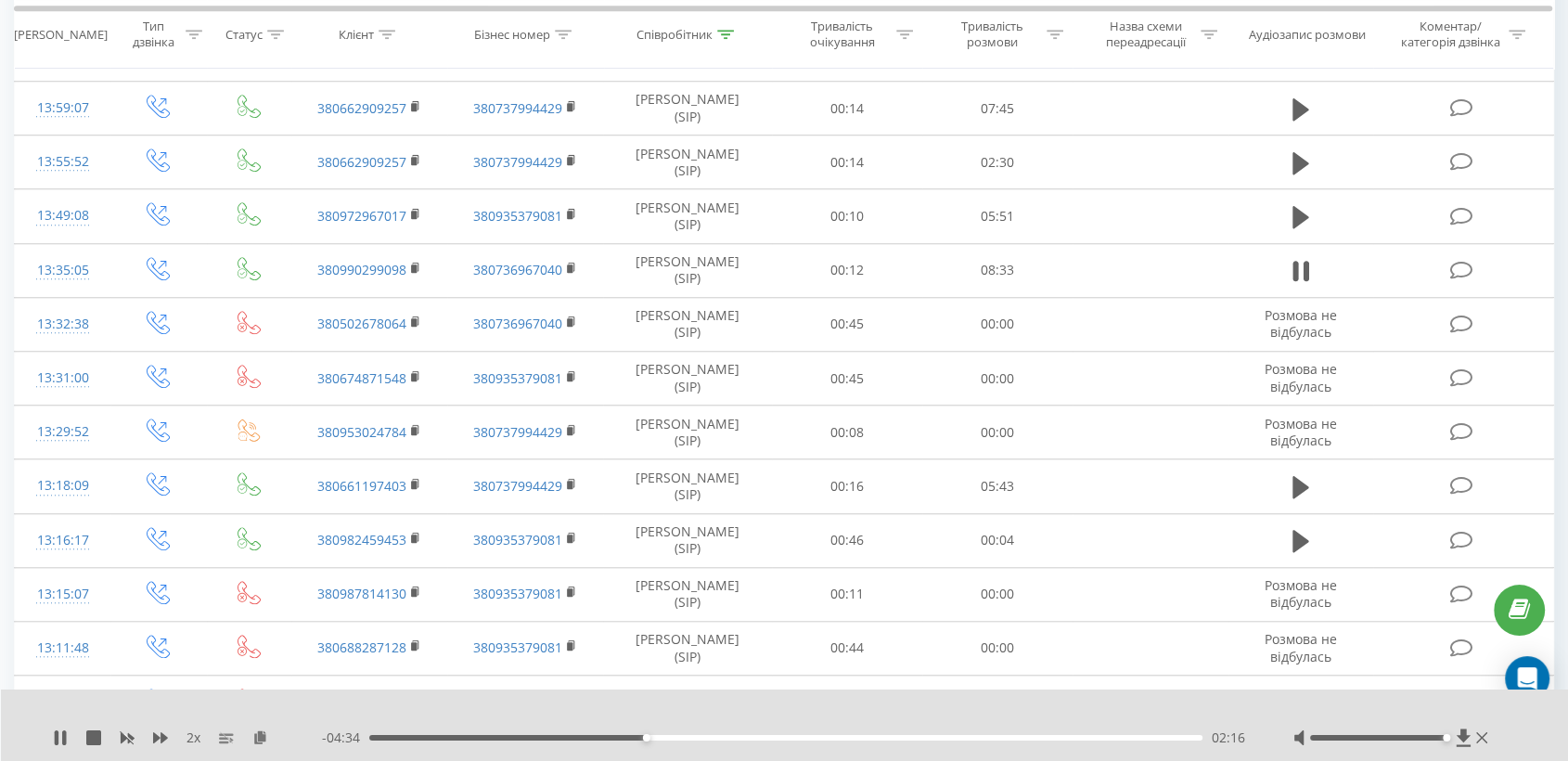
click at [697, 732] on div "- 04:34 02:16 02:16" at bounding box center [784, 737] width 925 height 18
click at [731, 737] on div "02:59" at bounding box center [785, 738] width 833 height 6
click at [772, 736] on div "03:19" at bounding box center [785, 738] width 833 height 6
click at [805, 733] on div "- 03:31 03:20 03:20" at bounding box center [784, 737] width 925 height 18
click at [810, 737] on div "03:38" at bounding box center [785, 738] width 833 height 6
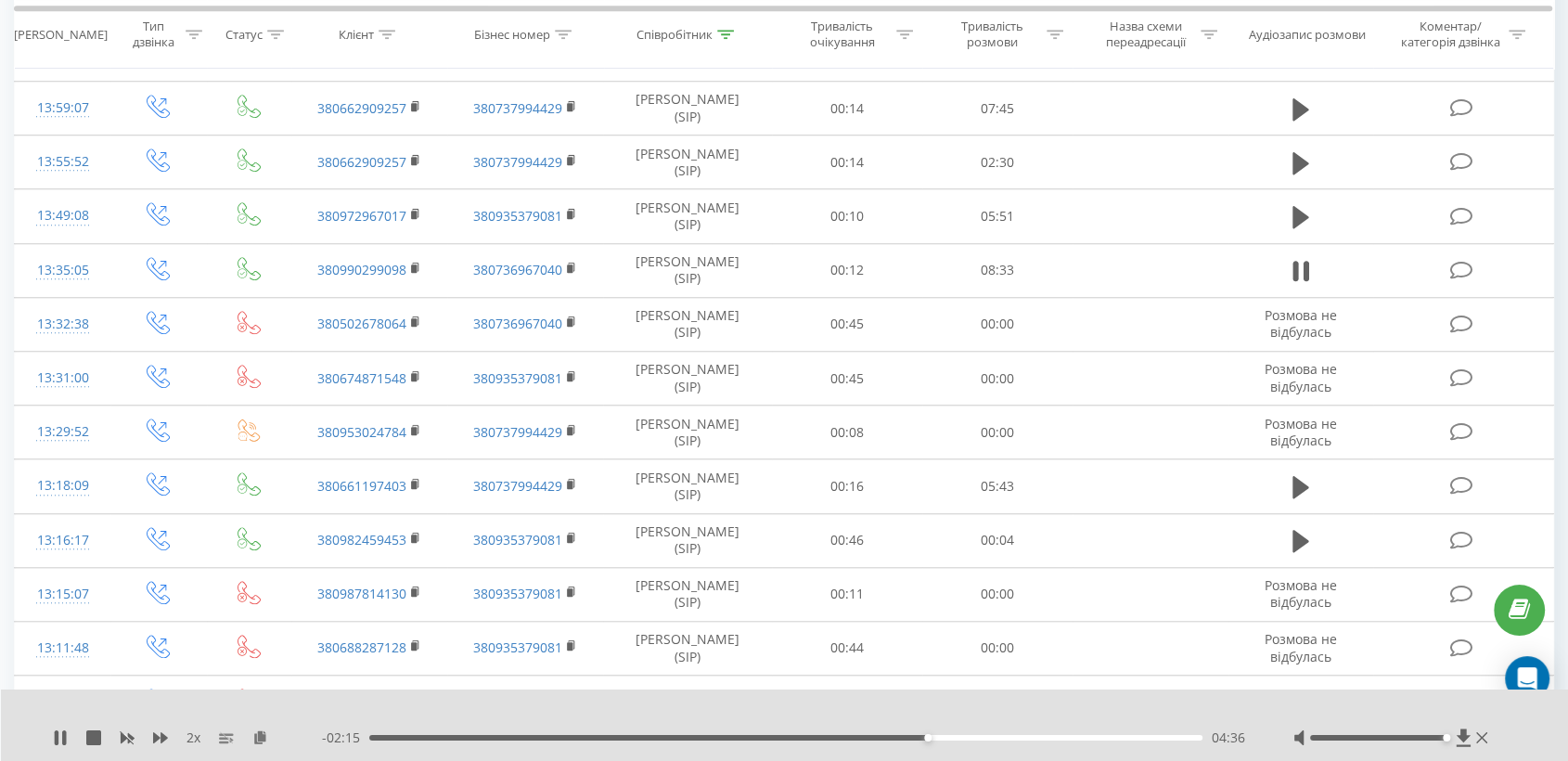
click at [894, 737] on div "04:36" at bounding box center [785, 738] width 833 height 6
click at [157, 742] on icon at bounding box center [160, 738] width 15 height 15
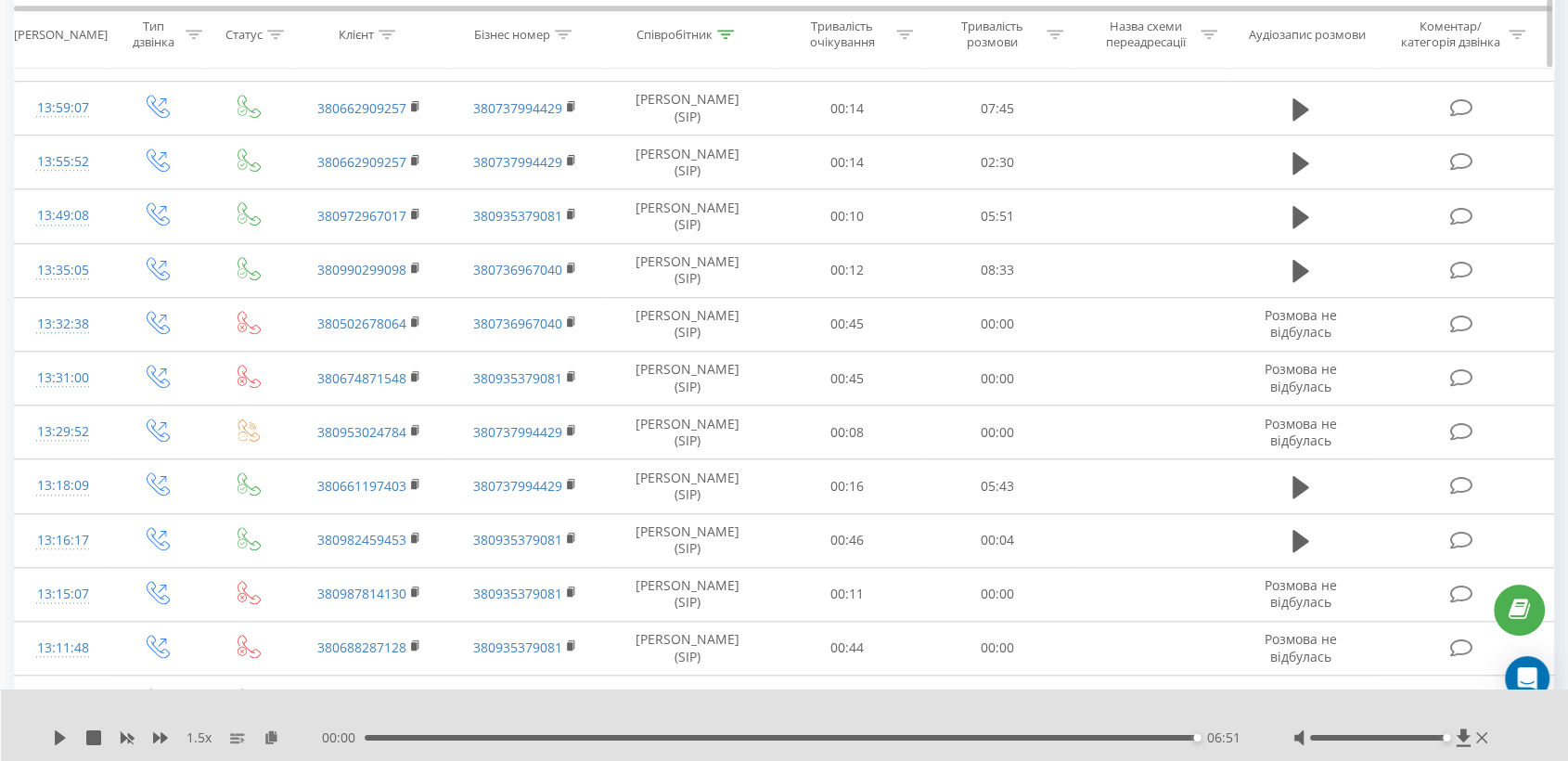
click at [660, 24] on th "Співробітник" at bounding box center [688, 35] width 168 height 69
click at [693, 37] on div "Співробітник" at bounding box center [675, 34] width 76 height 16
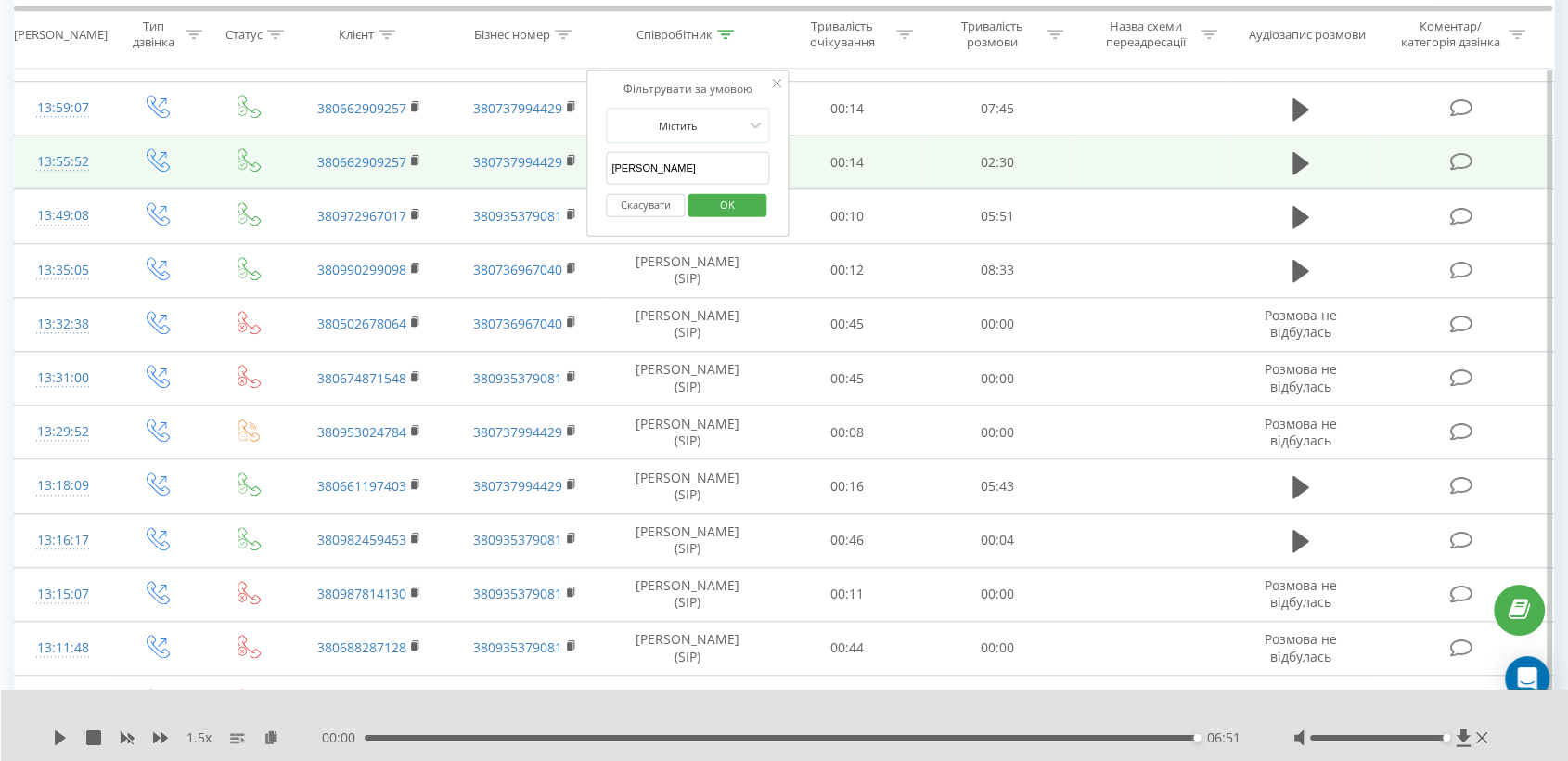
drag, startPoint x: 659, startPoint y: 168, endPoint x: 552, endPoint y: 183, distance: 108.0
click at [552, 183] on table "Фільтрувати за умовою Дорівнює Введіть значення Скасувати OK Фільтрувати за умо…" at bounding box center [784, 62] width 1539 height 2739
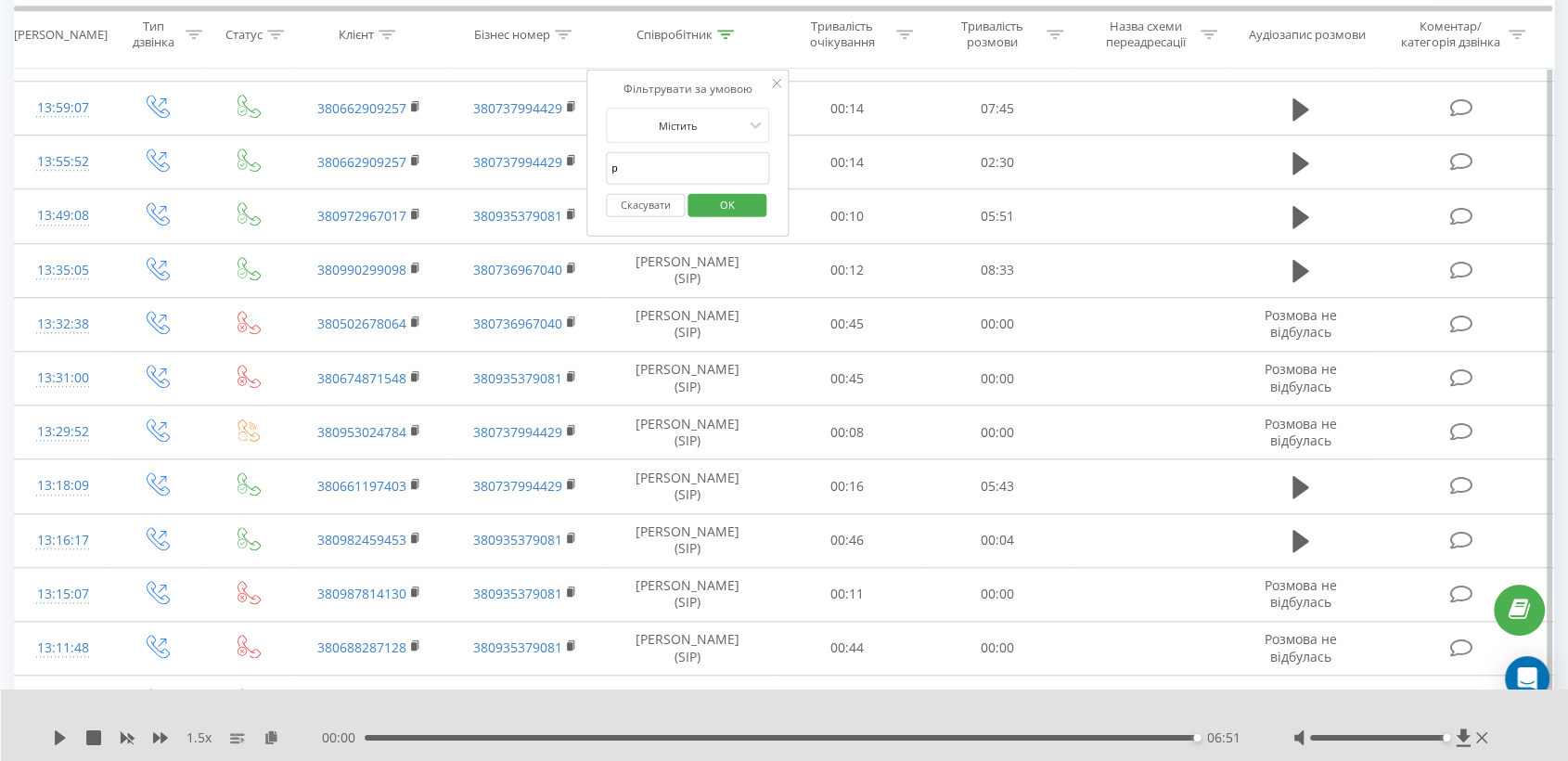
type input "реттер"
click at [700, 203] on button "OK" at bounding box center [726, 204] width 79 height 23
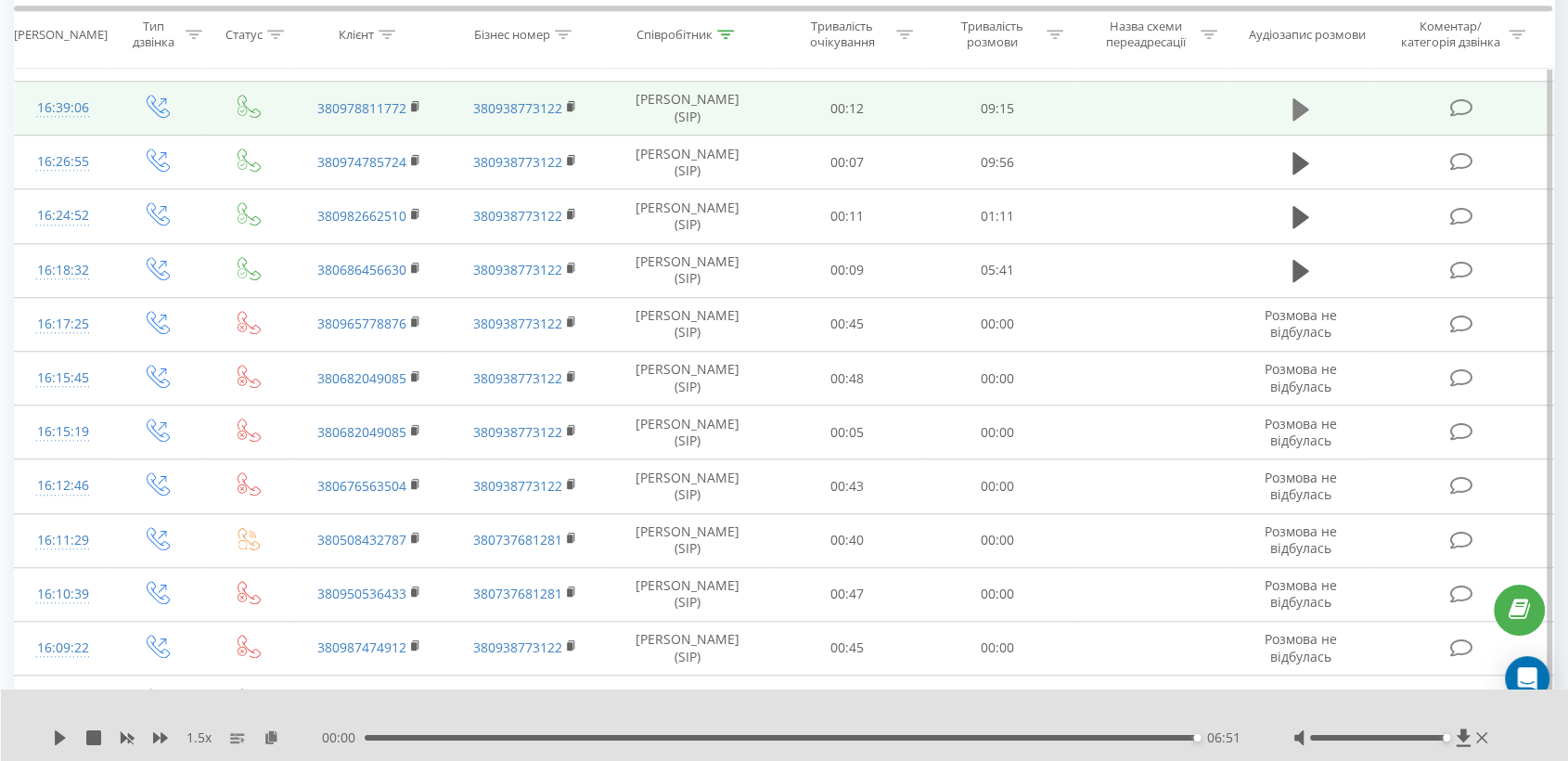
click at [1298, 115] on icon at bounding box center [1300, 109] width 16 height 26
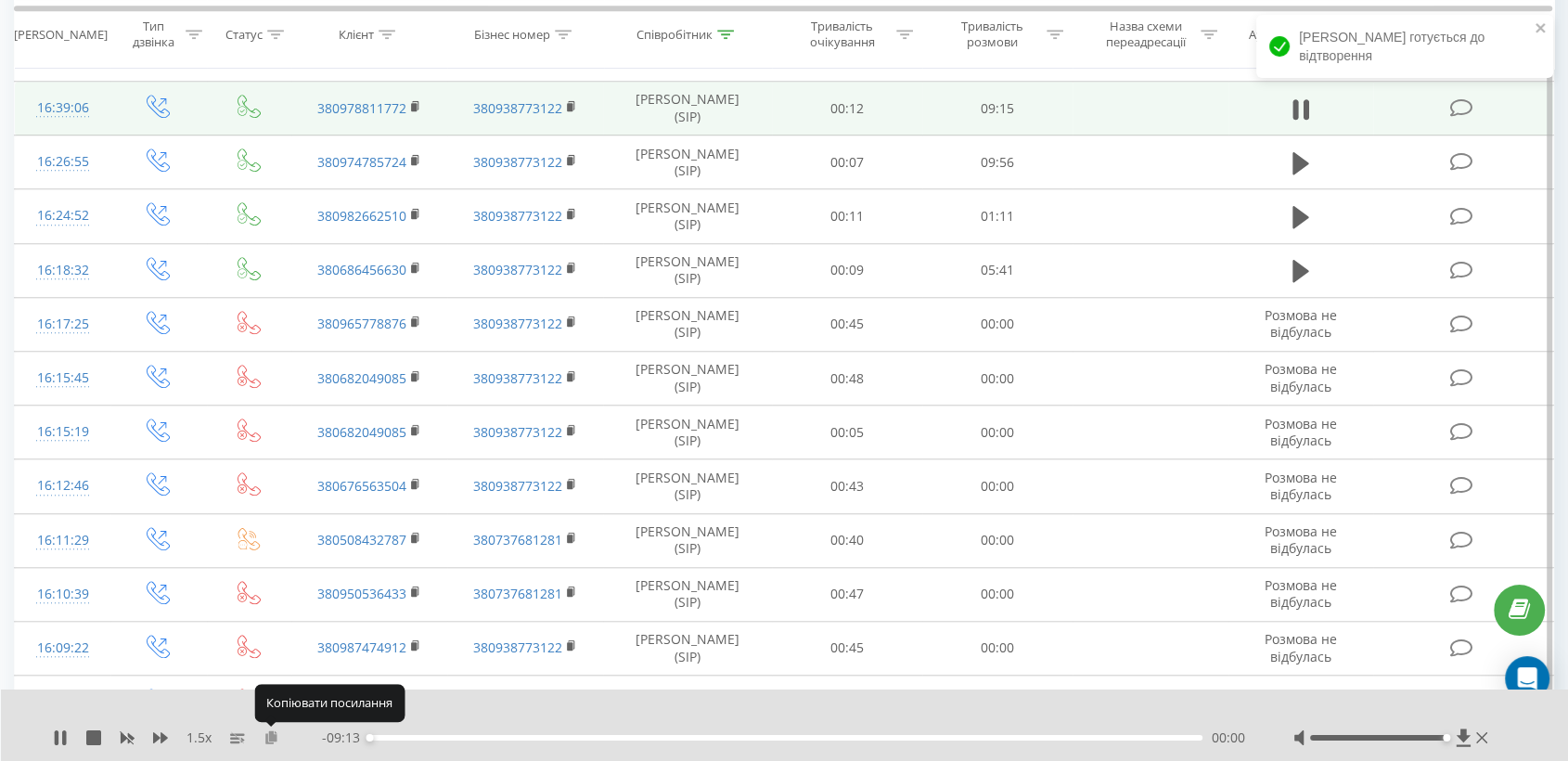
click at [265, 735] on icon at bounding box center [271, 737] width 16 height 13
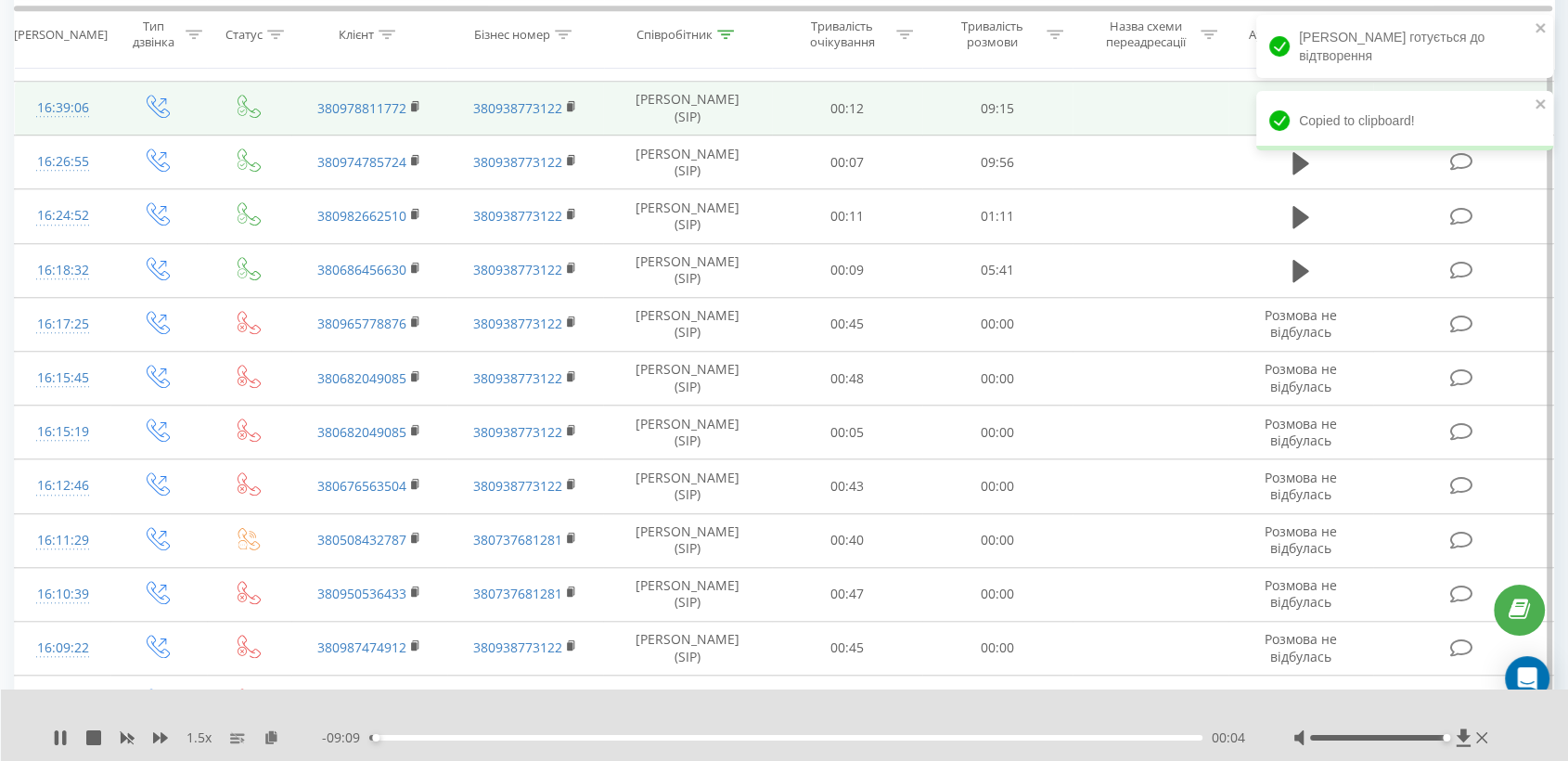
click at [1380, 744] on div at bounding box center [1392, 737] width 199 height 18
click at [1377, 733] on div at bounding box center [1392, 737] width 199 height 18
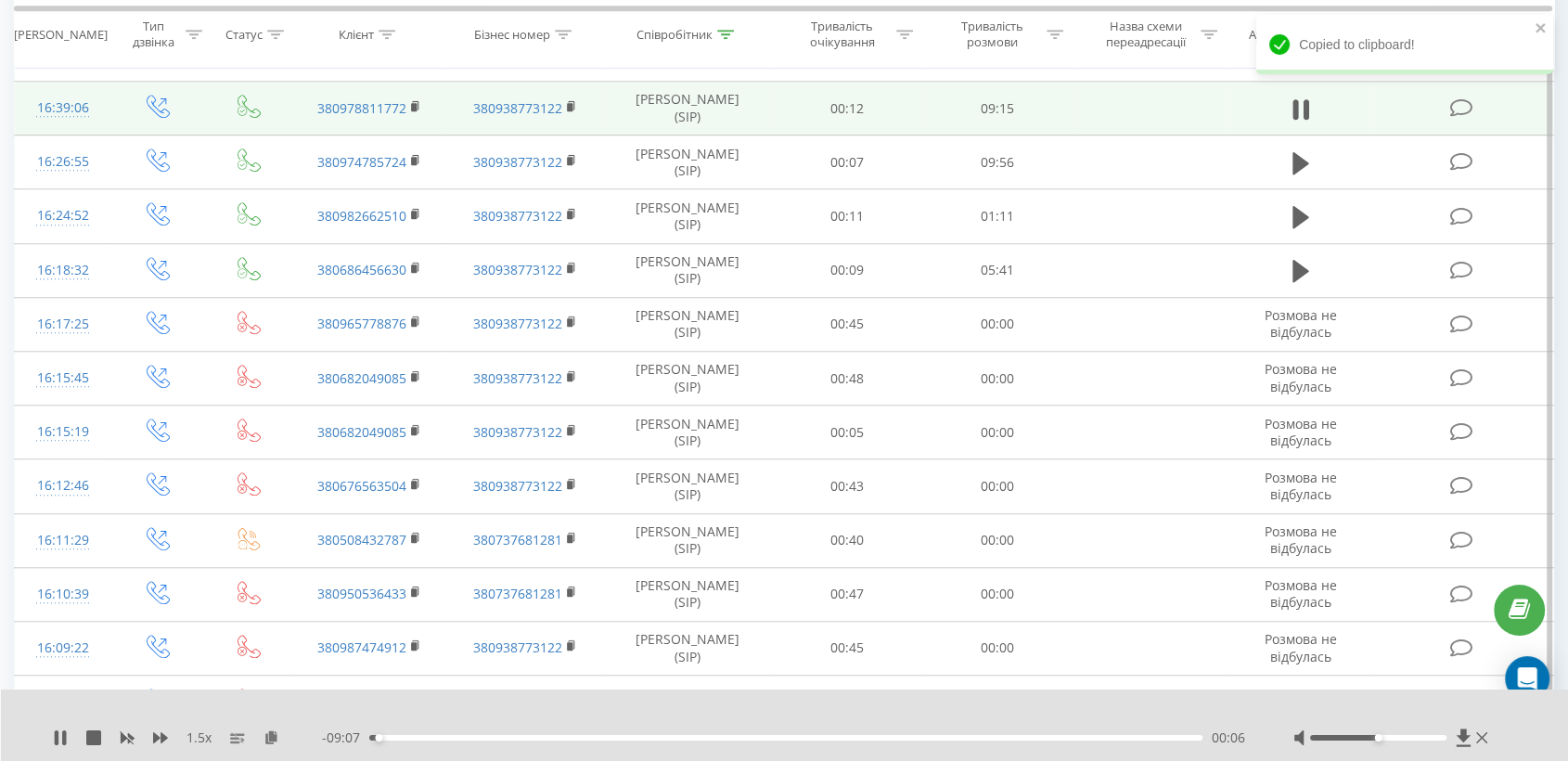
click at [1383, 738] on div at bounding box center [1377, 738] width 136 height 6
click at [412, 103] on rect at bounding box center [414, 107] width 6 height 9
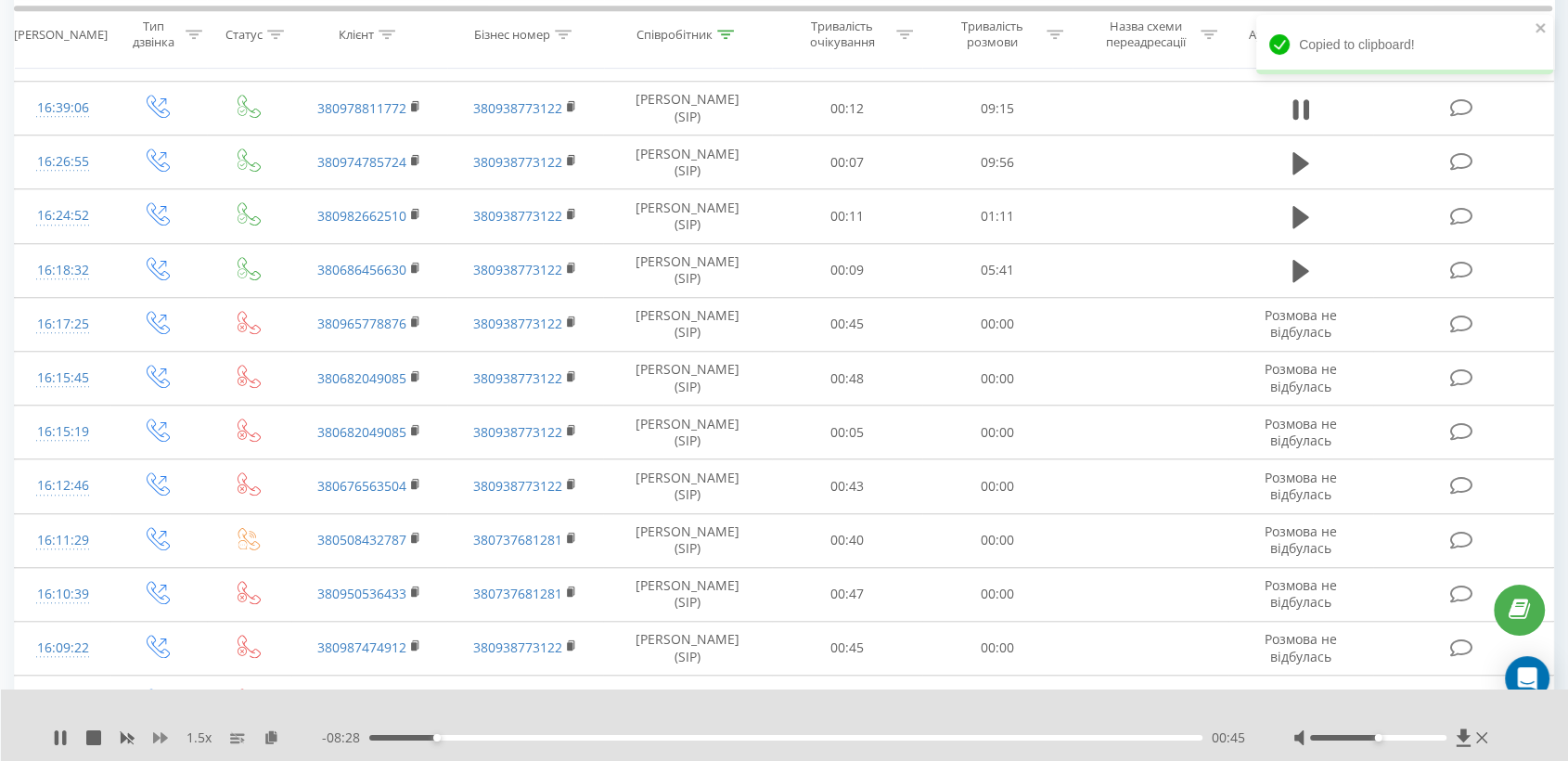
click at [160, 738] on icon at bounding box center [160, 738] width 15 height 11
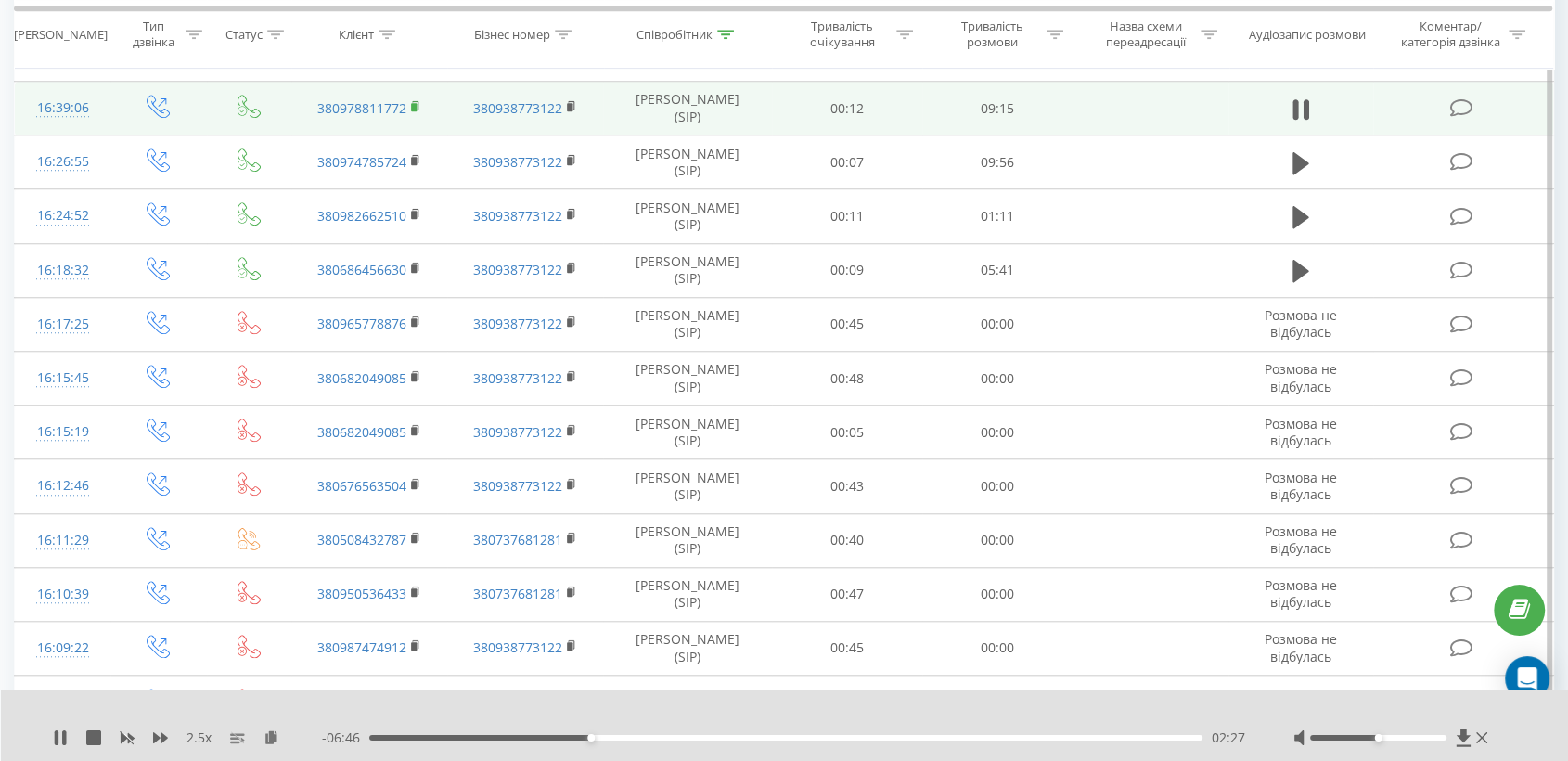
click at [415, 103] on rect at bounding box center [414, 107] width 6 height 9
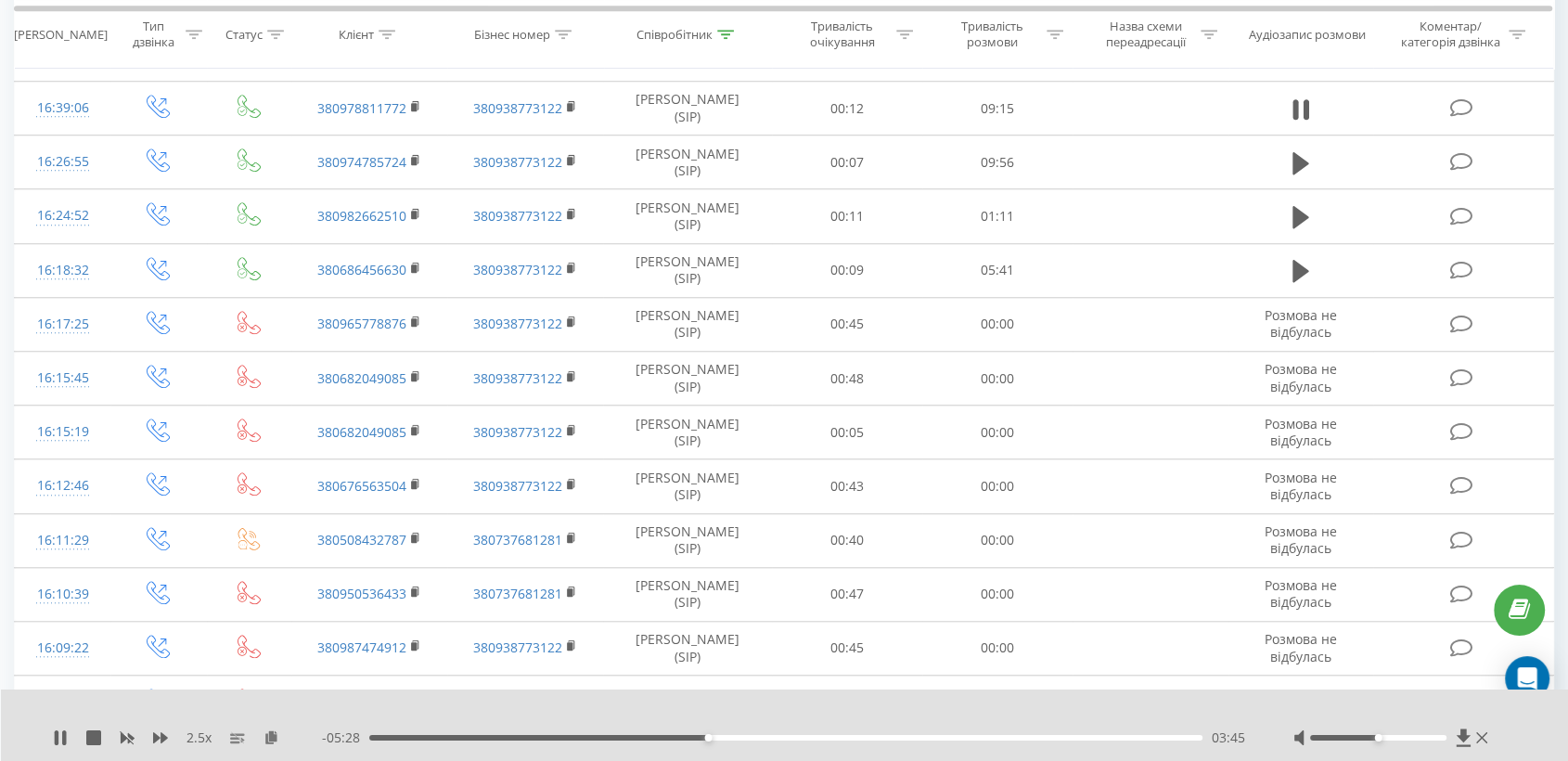
click at [630, 739] on div "03:45" at bounding box center [785, 738] width 833 height 6
click at [584, 737] on div "03:06" at bounding box center [785, 738] width 833 height 6
click at [598, 735] on div "02:32" at bounding box center [785, 738] width 833 height 6
click at [153, 741] on icon at bounding box center [160, 738] width 15 height 11
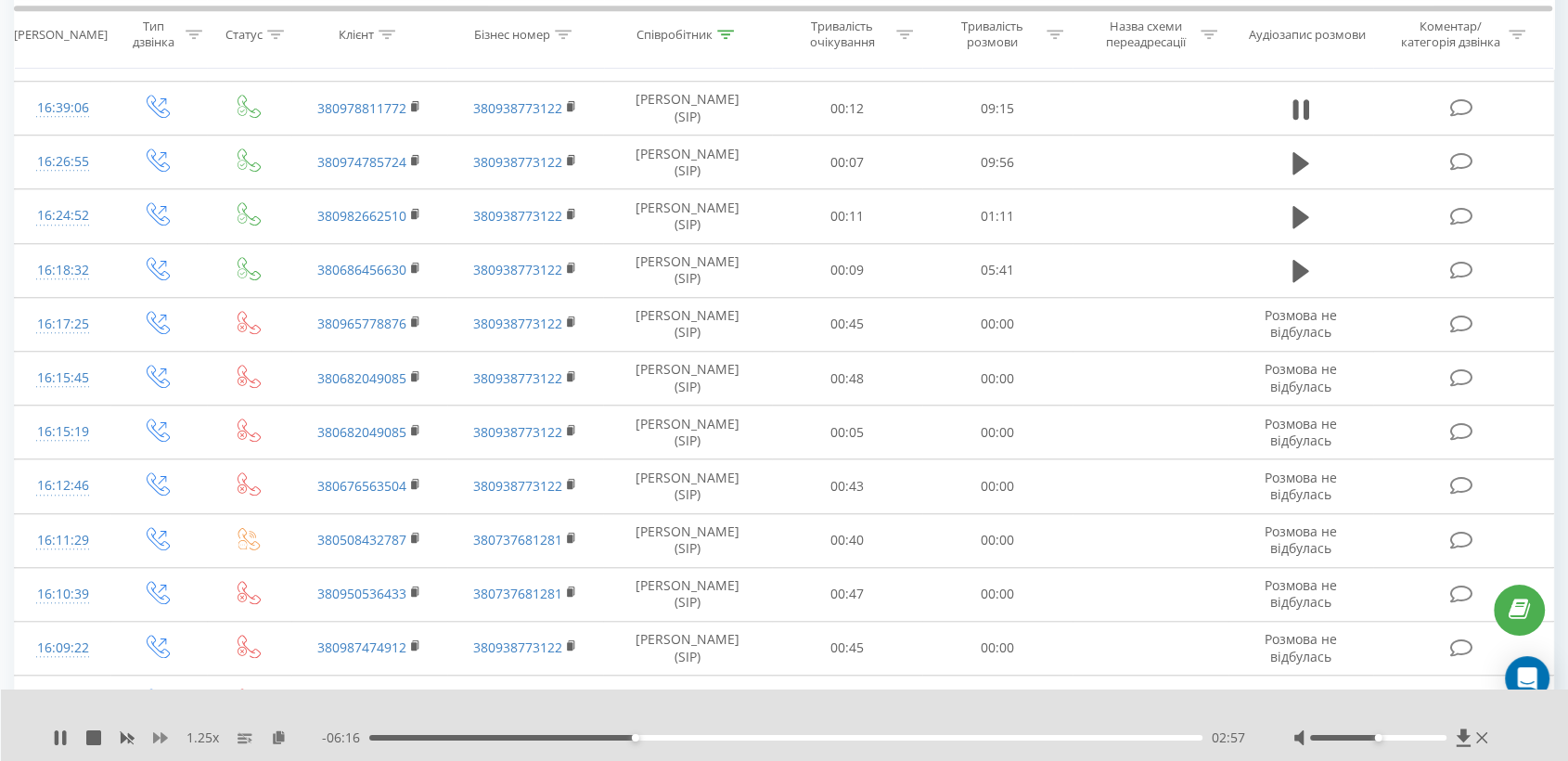
click at [153, 741] on icon at bounding box center [160, 738] width 15 height 11
click at [739, 741] on div "- 06:04 03:09 03:09" at bounding box center [784, 737] width 925 height 18
click at [737, 730] on div "- 06:02 03:11 03:11" at bounding box center [784, 737] width 925 height 18
click at [735, 736] on div "04:03" at bounding box center [785, 738] width 833 height 6
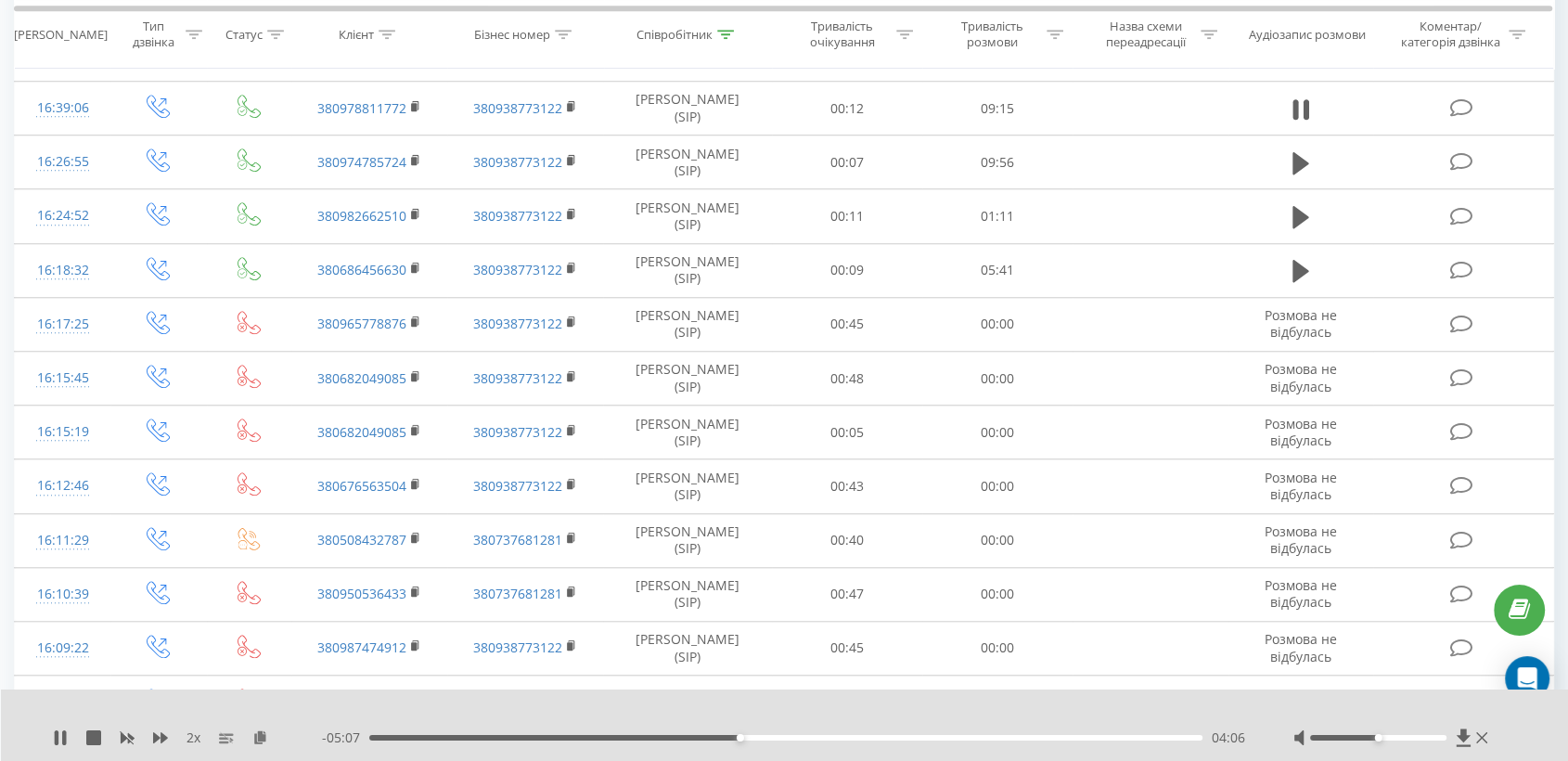
click at [789, 737] on div "04:06" at bounding box center [785, 738] width 833 height 6
click at [824, 737] on div "04:41" at bounding box center [785, 738] width 833 height 6
click at [872, 737] on div "05:35" at bounding box center [785, 738] width 833 height 6
click at [831, 738] on div "05:40" at bounding box center [785, 738] width 833 height 6
click at [793, 738] on div "04:42" at bounding box center [785, 738] width 833 height 6
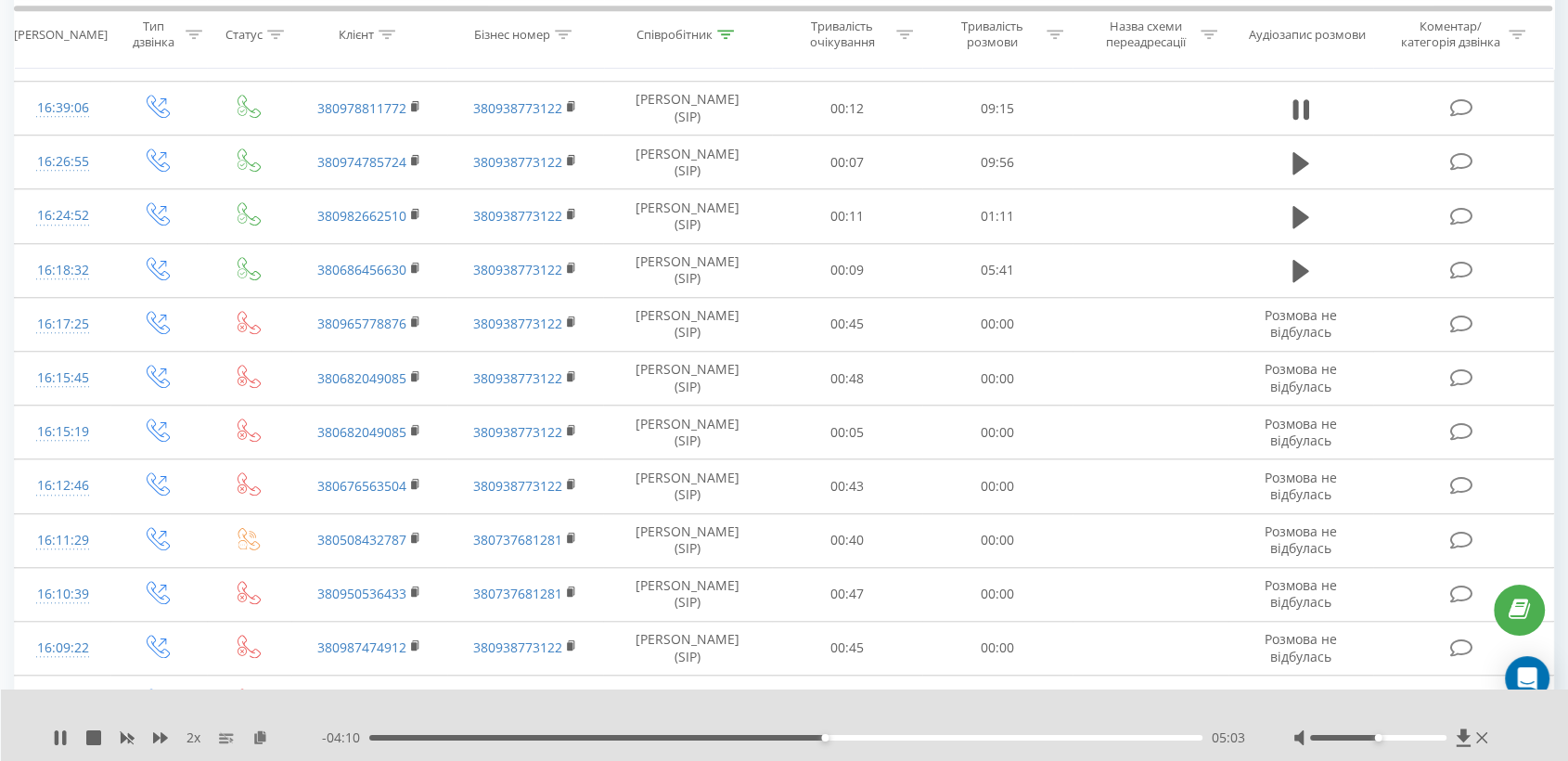
click at [894, 737] on div "05:03" at bounding box center [785, 738] width 833 height 6
click at [163, 730] on icon at bounding box center [160, 738] width 15 height 15
click at [919, 737] on div "06:47" at bounding box center [785, 738] width 833 height 6
click at [907, 739] on div "05:57" at bounding box center [785, 738] width 833 height 6
click at [160, 734] on icon at bounding box center [160, 738] width 15 height 11
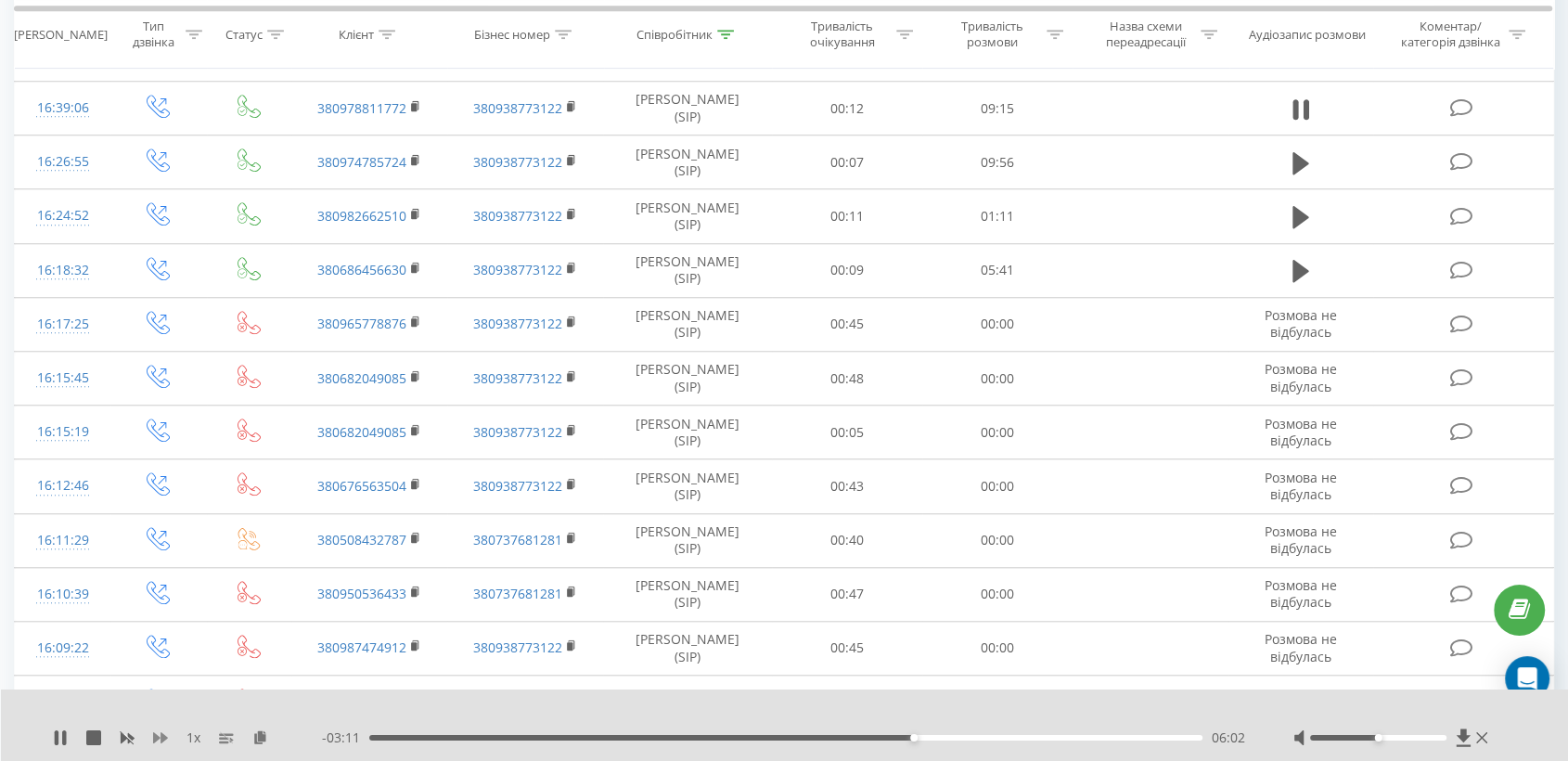
click at [160, 734] on icon at bounding box center [160, 738] width 15 height 11
click at [657, 31] on div "Співробітник" at bounding box center [675, 34] width 76 height 16
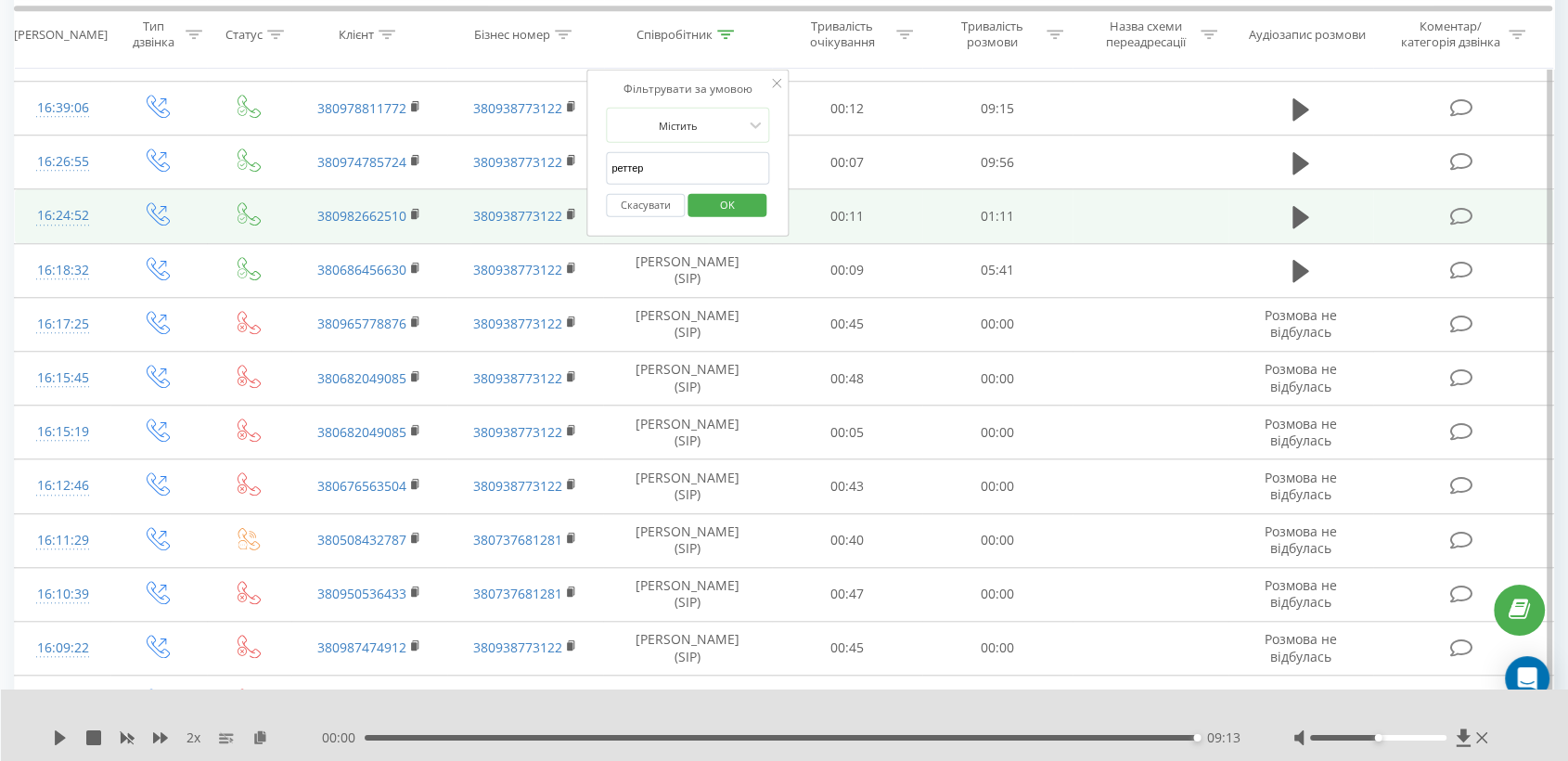
drag, startPoint x: 674, startPoint y: 158, endPoint x: 460, endPoint y: 190, distance: 216.4
click at [460, 190] on table "Фільтрувати за умовою Дорівнює Введіть значення Скасувати OK Фільтрувати за умо…" at bounding box center [784, 62] width 1539 height 2739
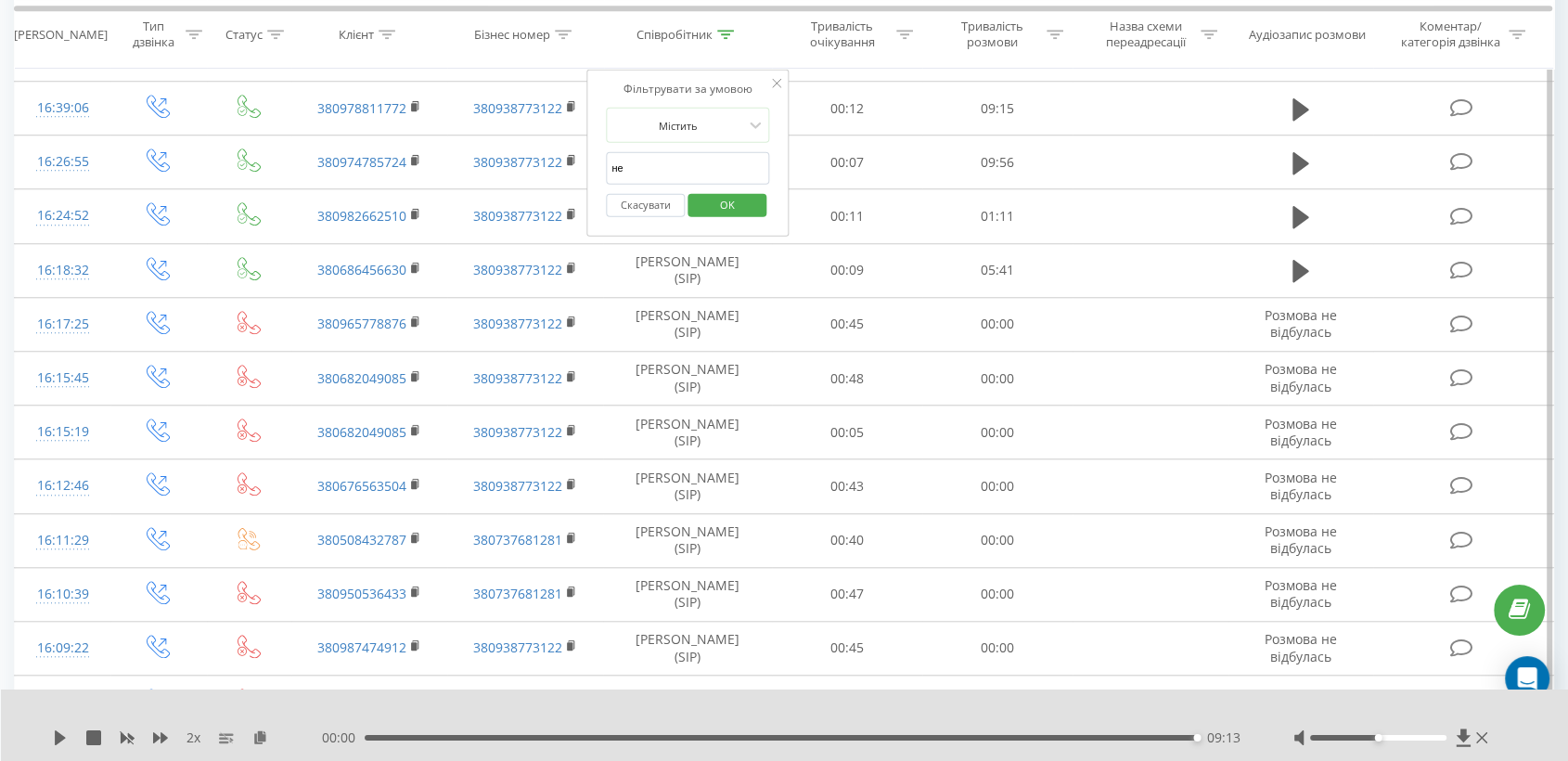
click at [648, 166] on input "не" at bounding box center [687, 168] width 163 height 32
type input "непошивайленко"
click button "OK" at bounding box center [726, 204] width 79 height 23
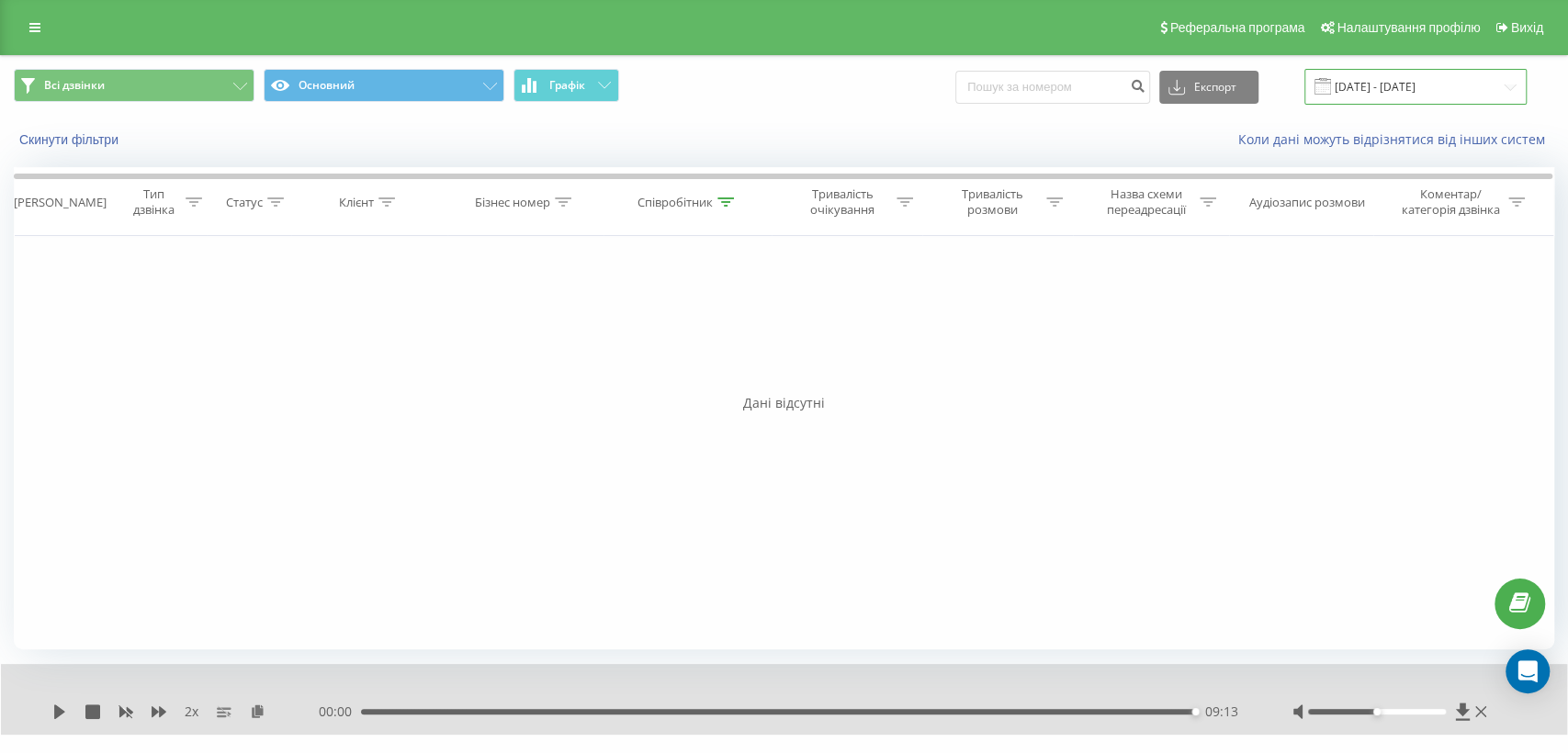
click at [1421, 82] on input "[DATE] - [DATE]" at bounding box center [1415, 87] width 222 height 36
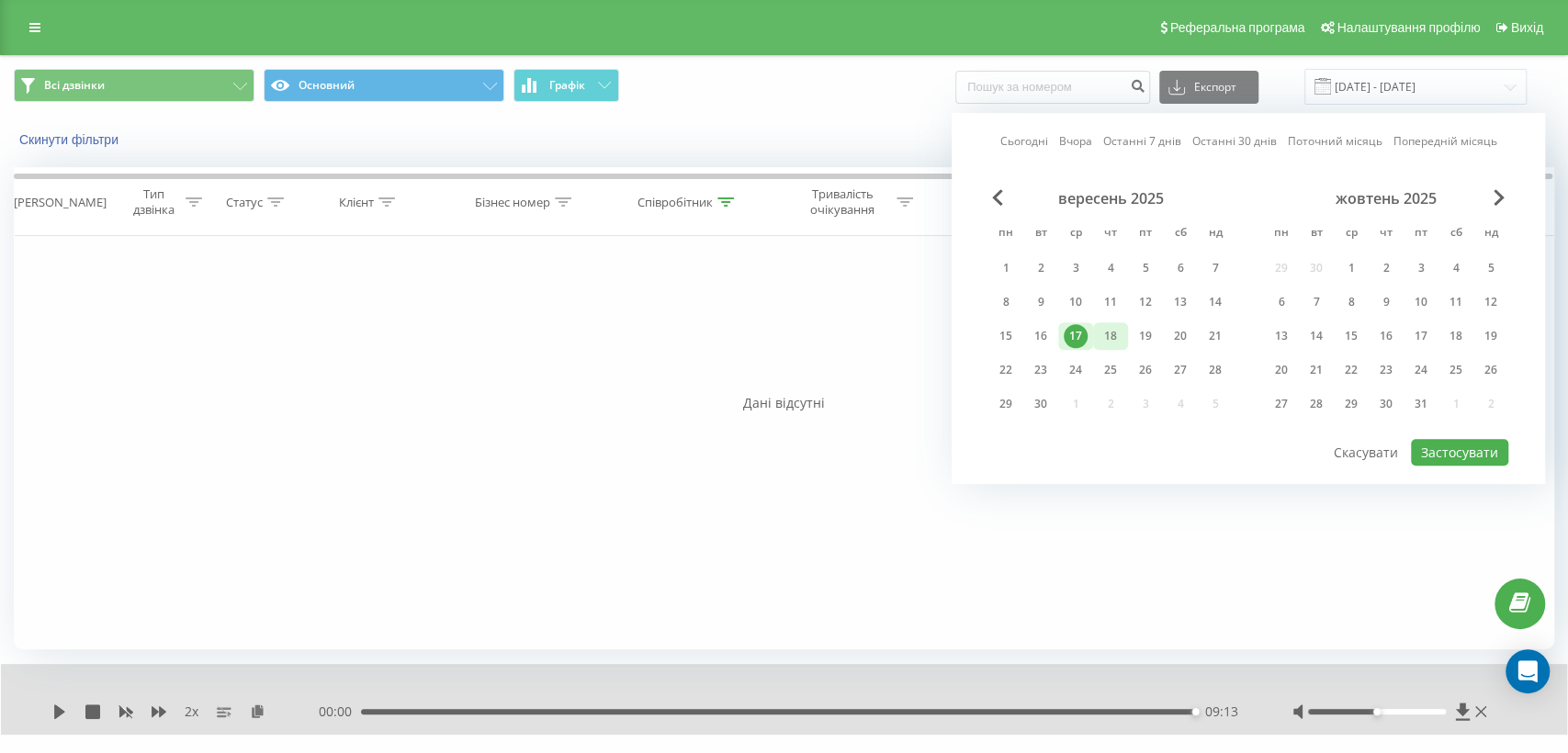
click at [1121, 325] on div "18" at bounding box center [1110, 335] width 24 height 24
click at [1438, 454] on button "Застосувати" at bounding box center [1459, 453] width 97 height 26
type input "[DATE] - [DATE]"
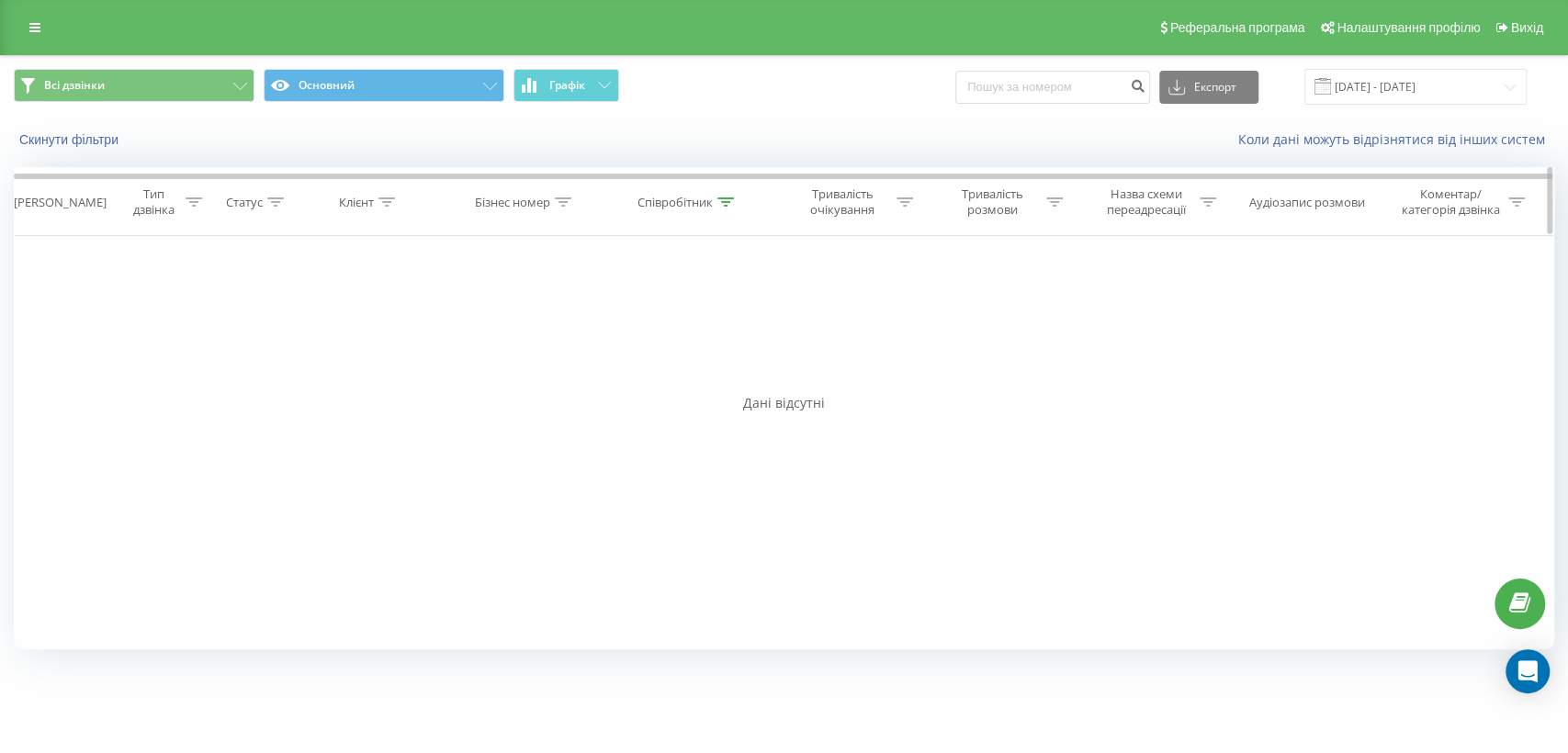
click at [654, 200] on div "Співробітник" at bounding box center [676, 202] width 76 height 16
drag, startPoint x: 676, startPoint y: 340, endPoint x: 574, endPoint y: 334, distance: 102.2
click at [574, 334] on div "Фільтрувати за умовою Дорівнює Введіть значення Скасувати OK Фільтрувати за умо…" at bounding box center [784, 442] width 1541 height 413
type input "рижкова"
click at [712, 373] on span "OK" at bounding box center [727, 369] width 51 height 28
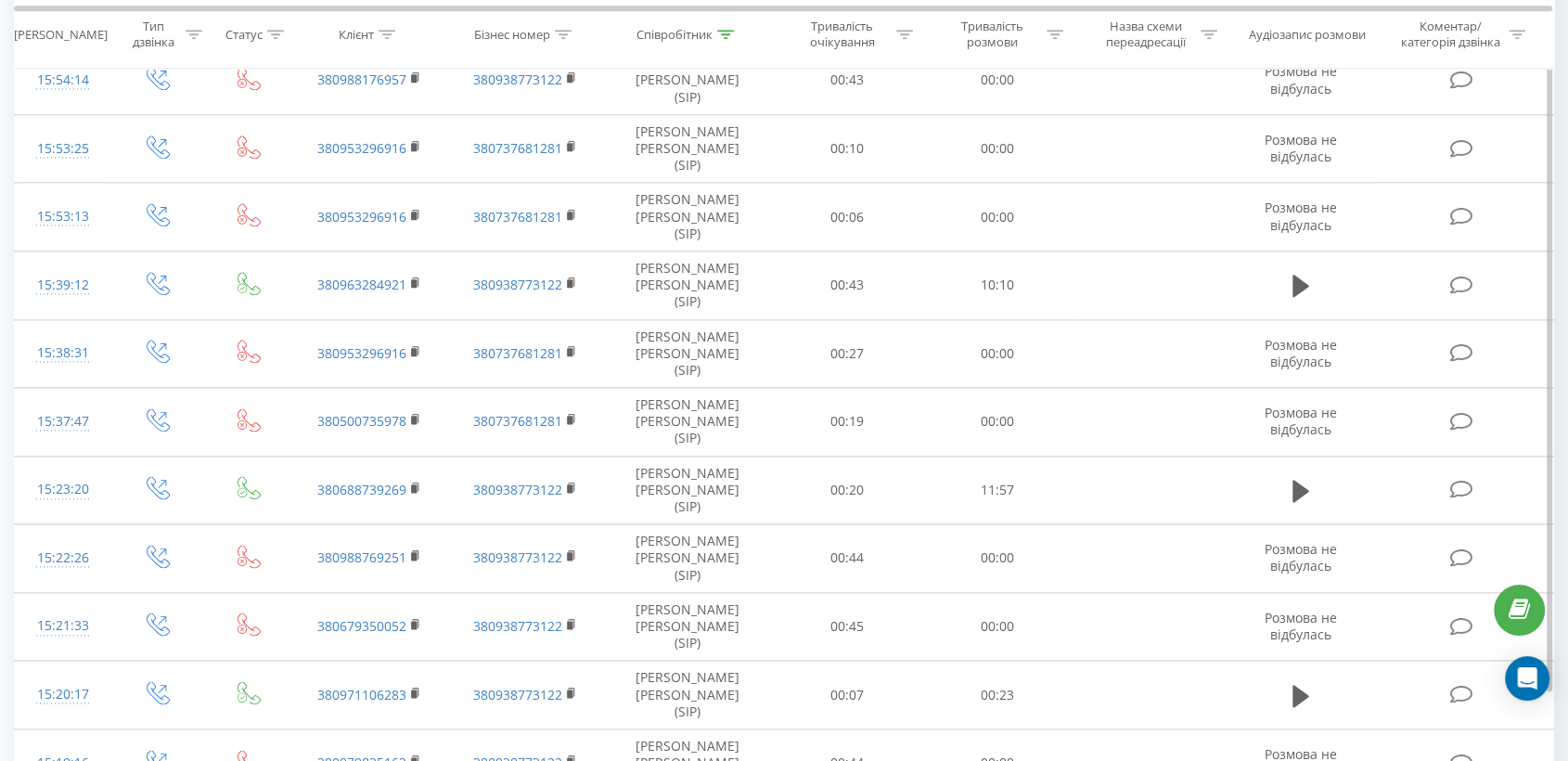
scroll to position [2281, 0]
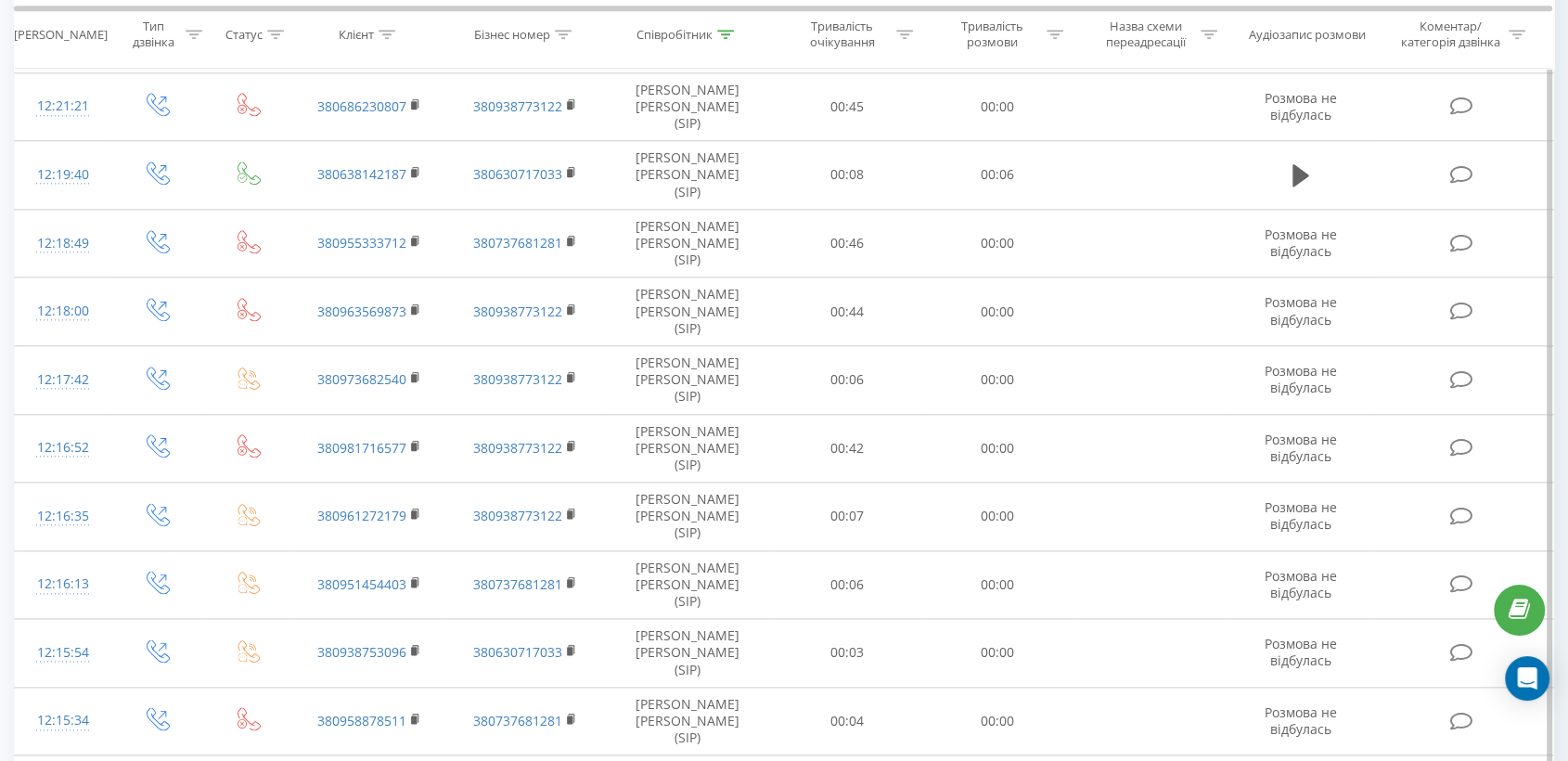
scroll to position [2281, 0]
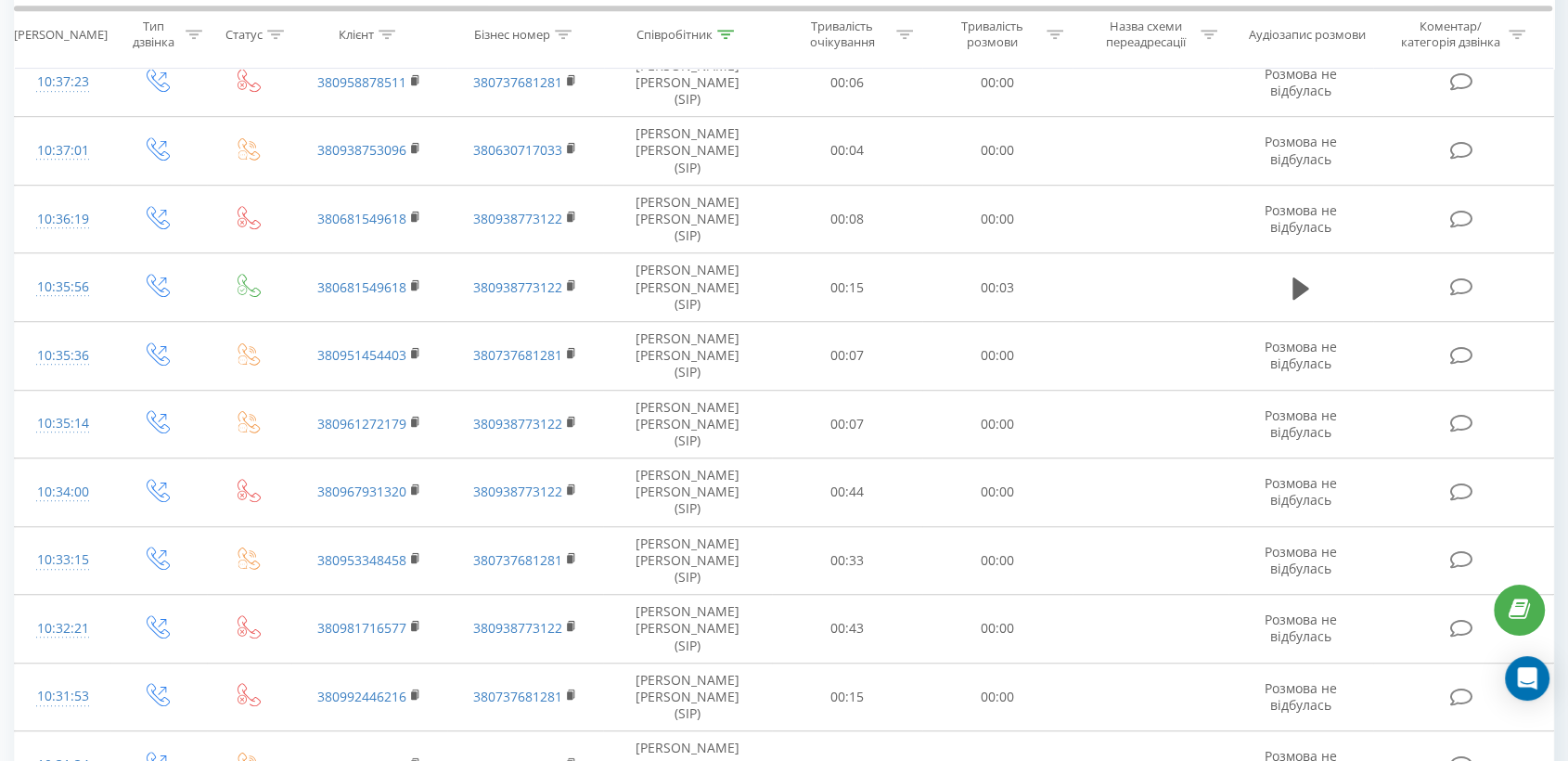
scroll to position [1149, 0]
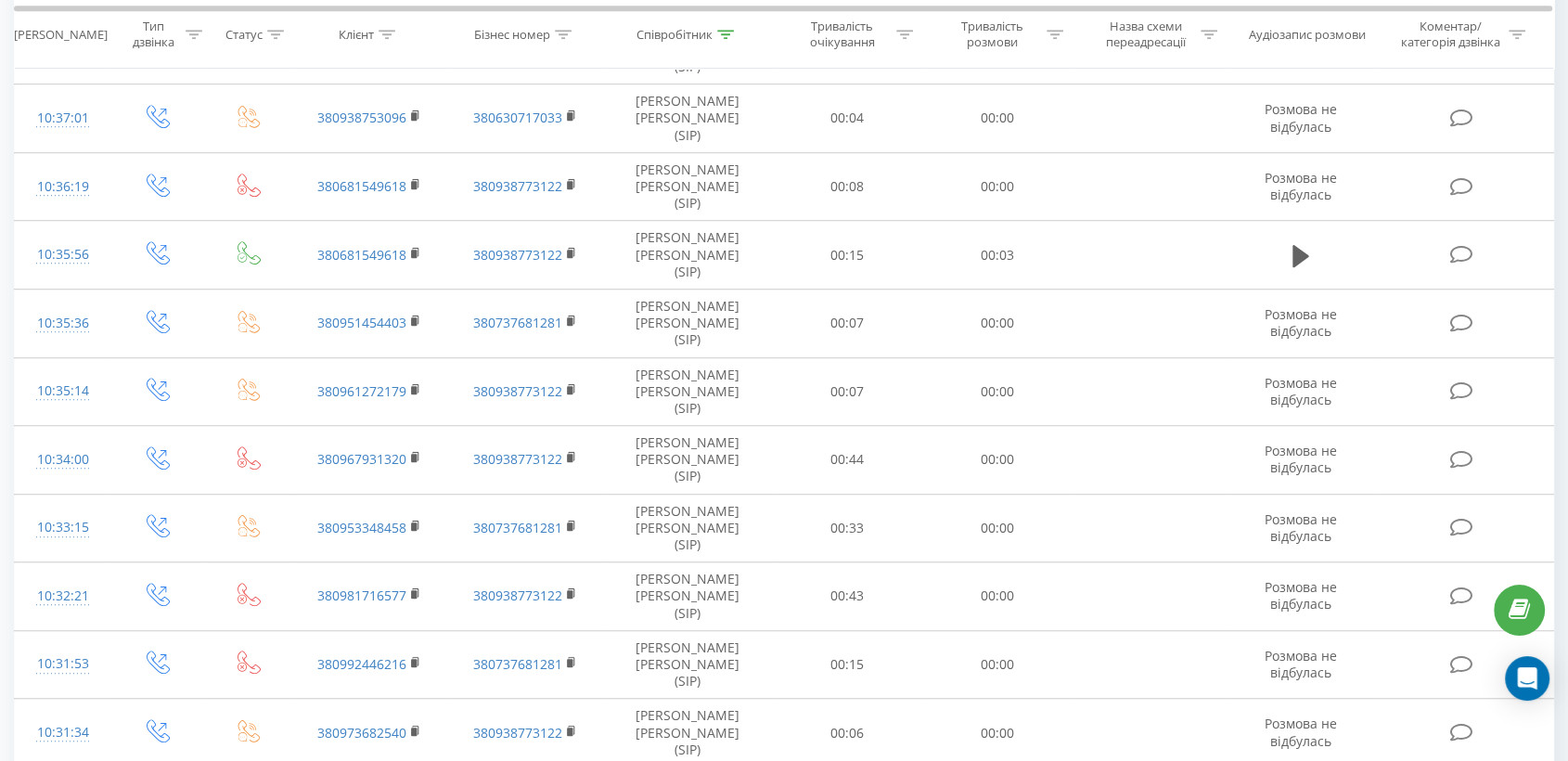
drag, startPoint x: 1442, startPoint y: 753, endPoint x: 1453, endPoint y: 752, distance: 11.0
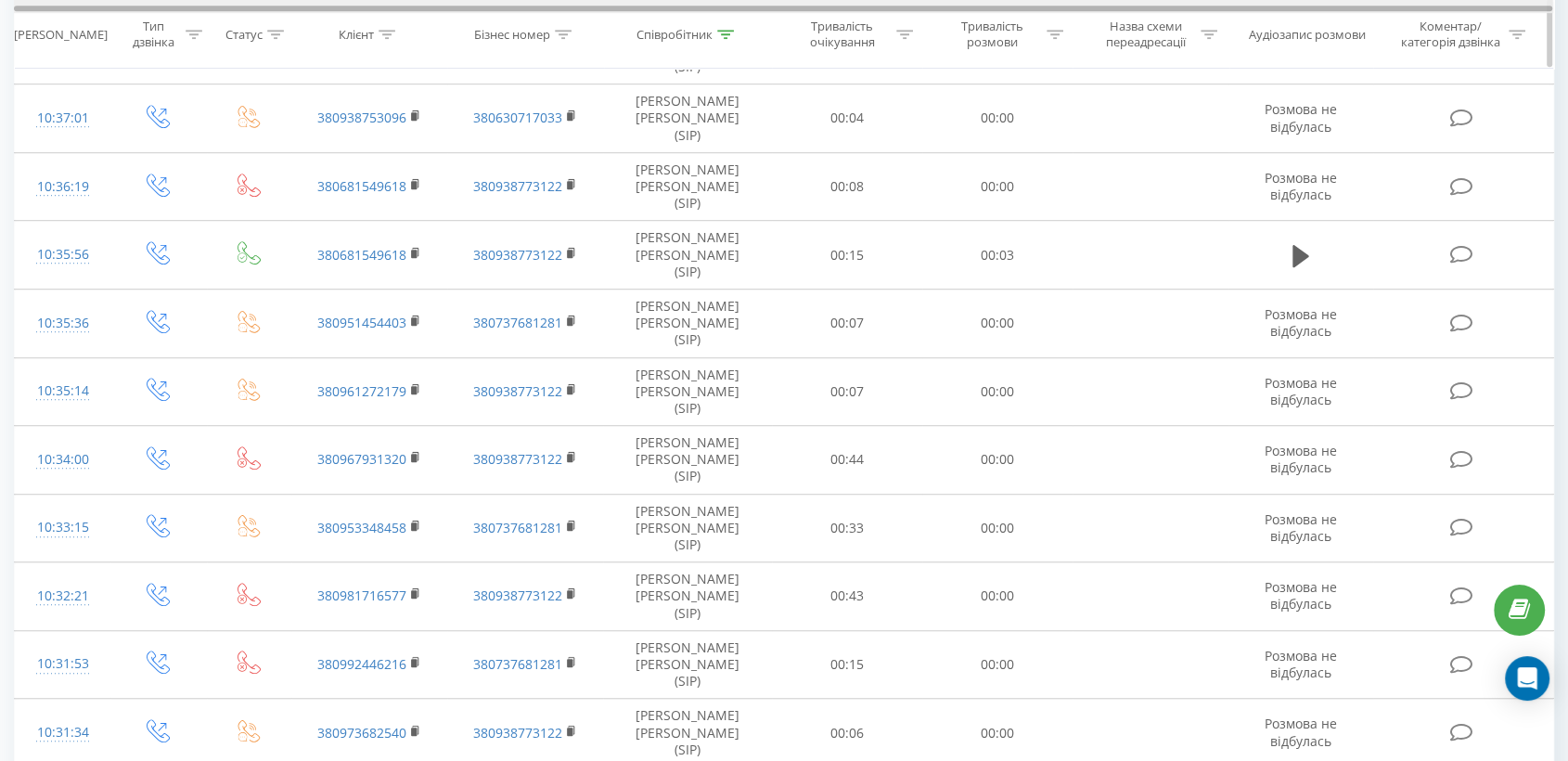
drag, startPoint x: 753, startPoint y: 10, endPoint x: 794, endPoint y: -1, distance: 42.4
click at [794, 0] on div at bounding box center [784, 7] width 1538 height 14
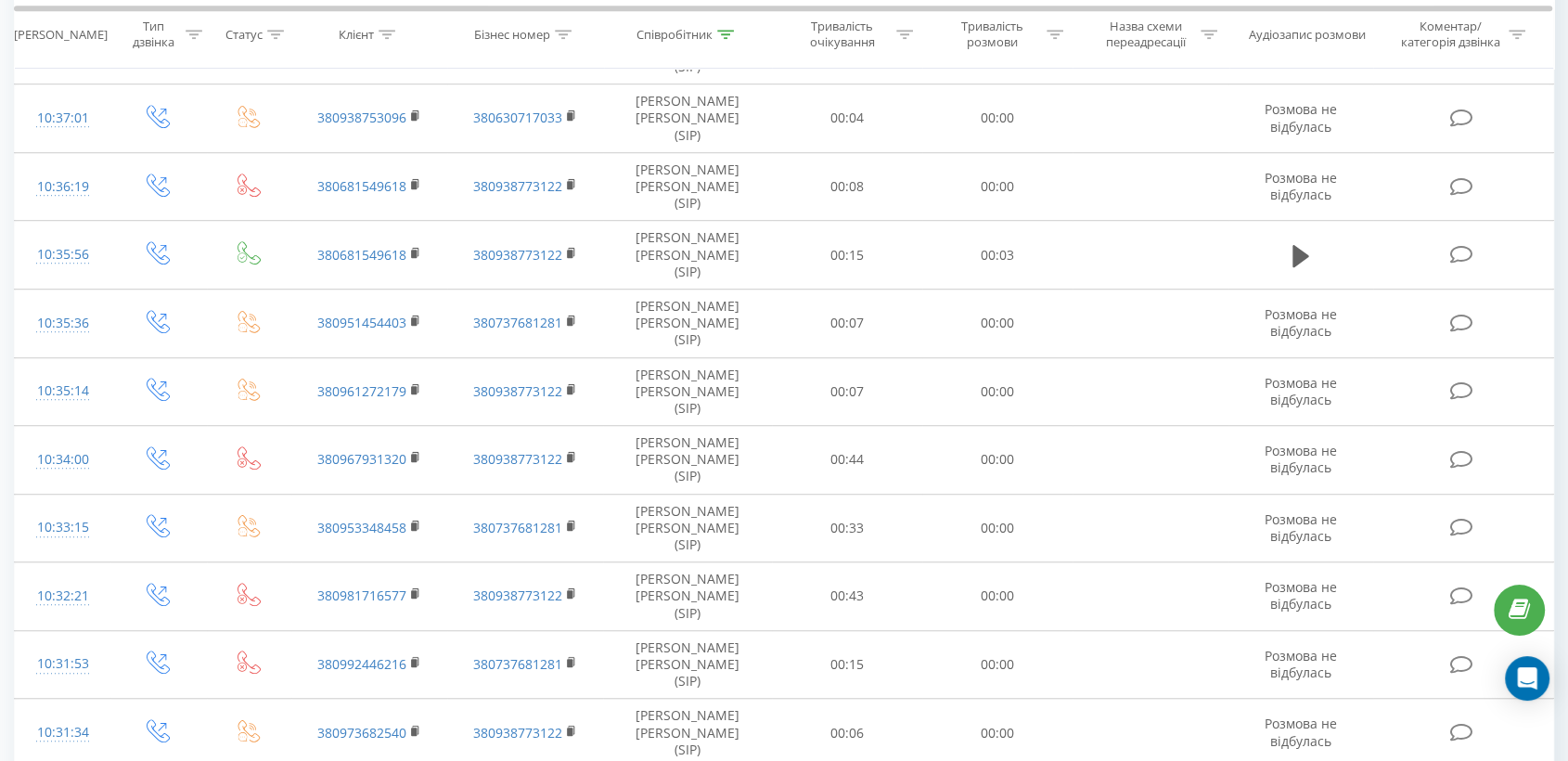
click at [684, 35] on div "Співробітник" at bounding box center [675, 34] width 76 height 16
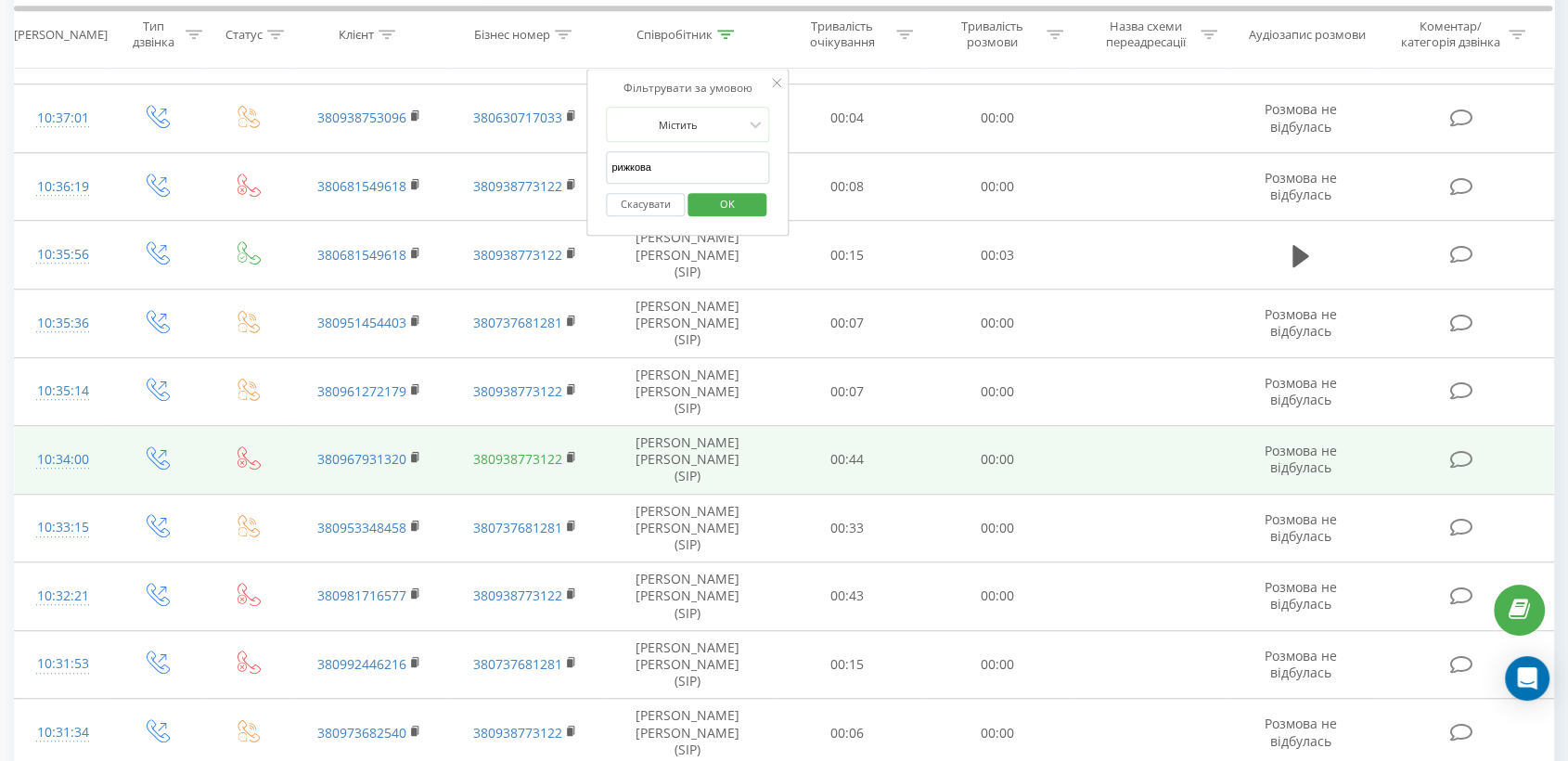
drag, startPoint x: 676, startPoint y: 159, endPoint x: 510, endPoint y: 182, distance: 167.6
click at [510, 182] on table "Фільтрувати за умовою Дорівнює Введіть значення Скасувати OK Фільтрувати за умо…" at bounding box center [784, 99] width 1539 height 2019
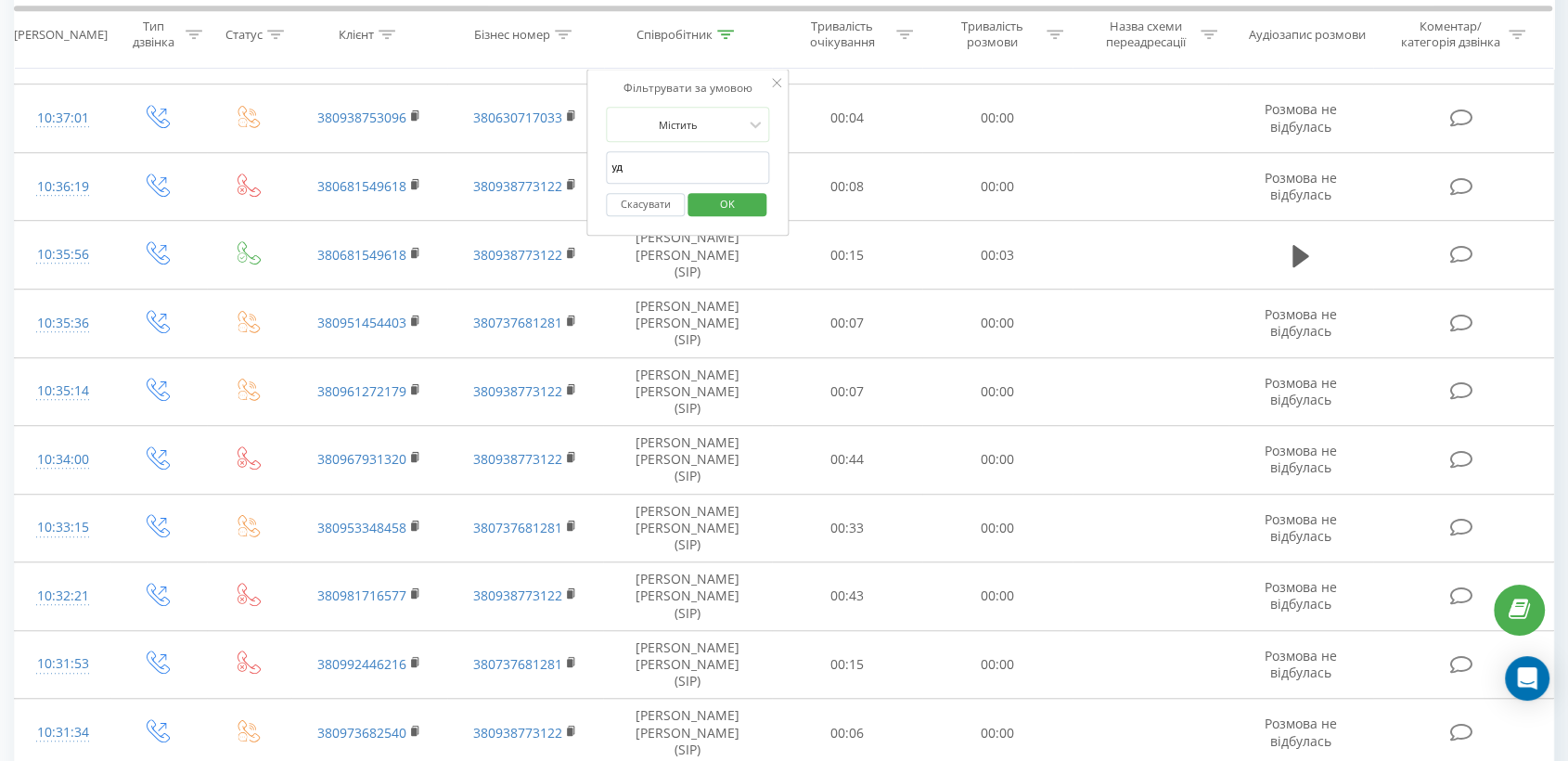
type input "[PERSON_NAME]"
click at [741, 206] on span "OK" at bounding box center [727, 203] width 52 height 29
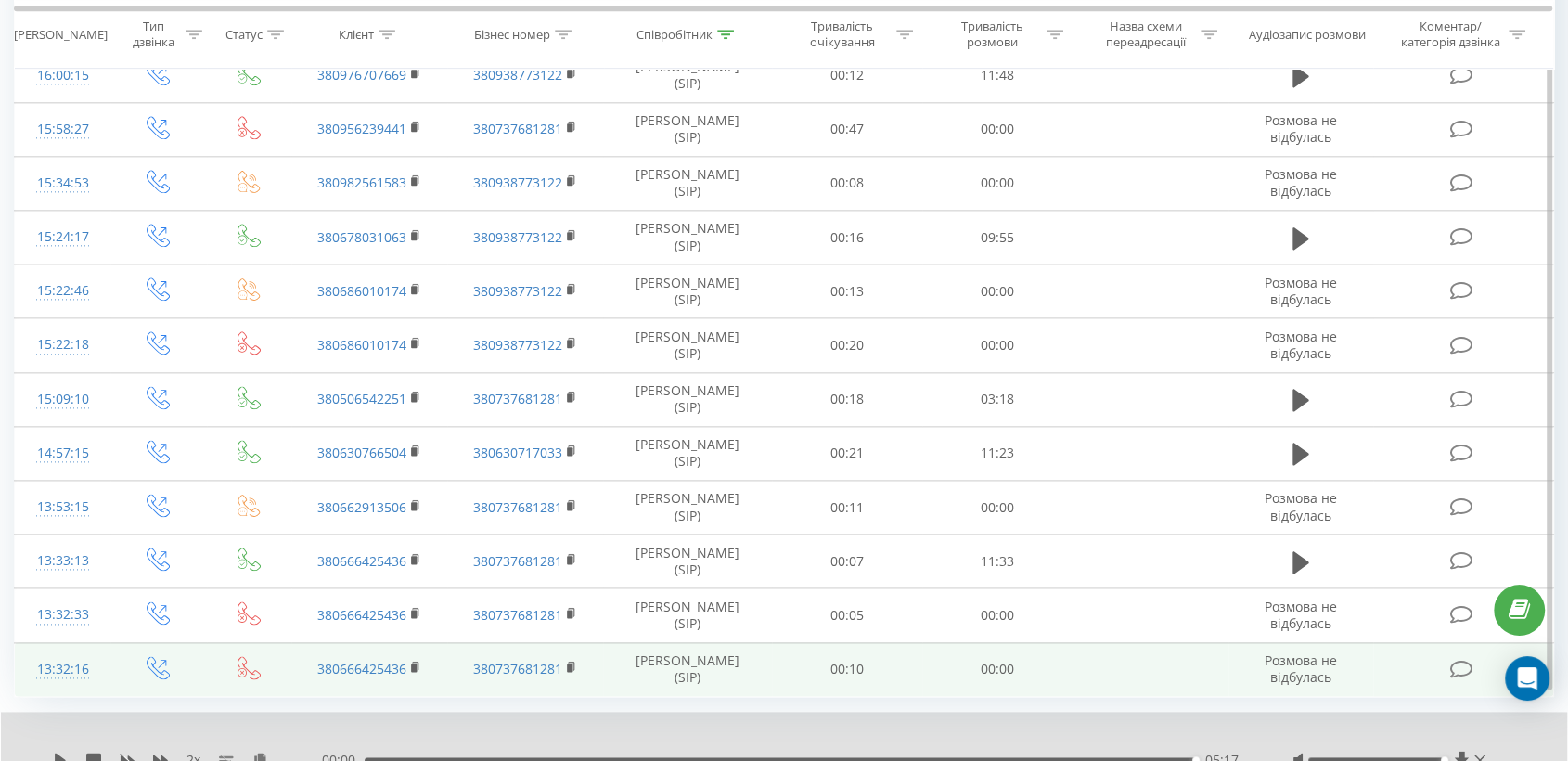
scroll to position [2353, 0]
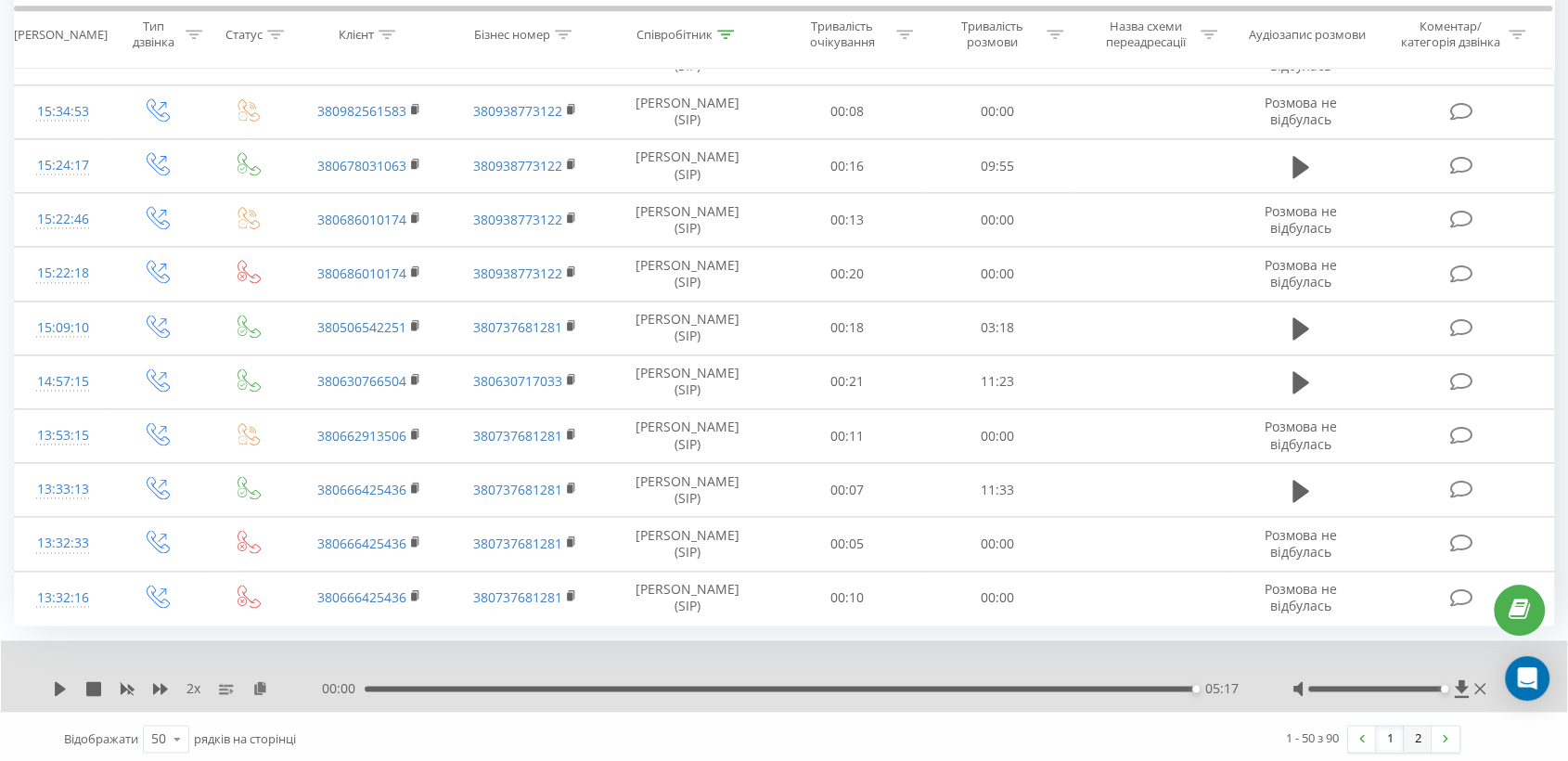
click at [1410, 737] on link "2" at bounding box center [1416, 738] width 28 height 26
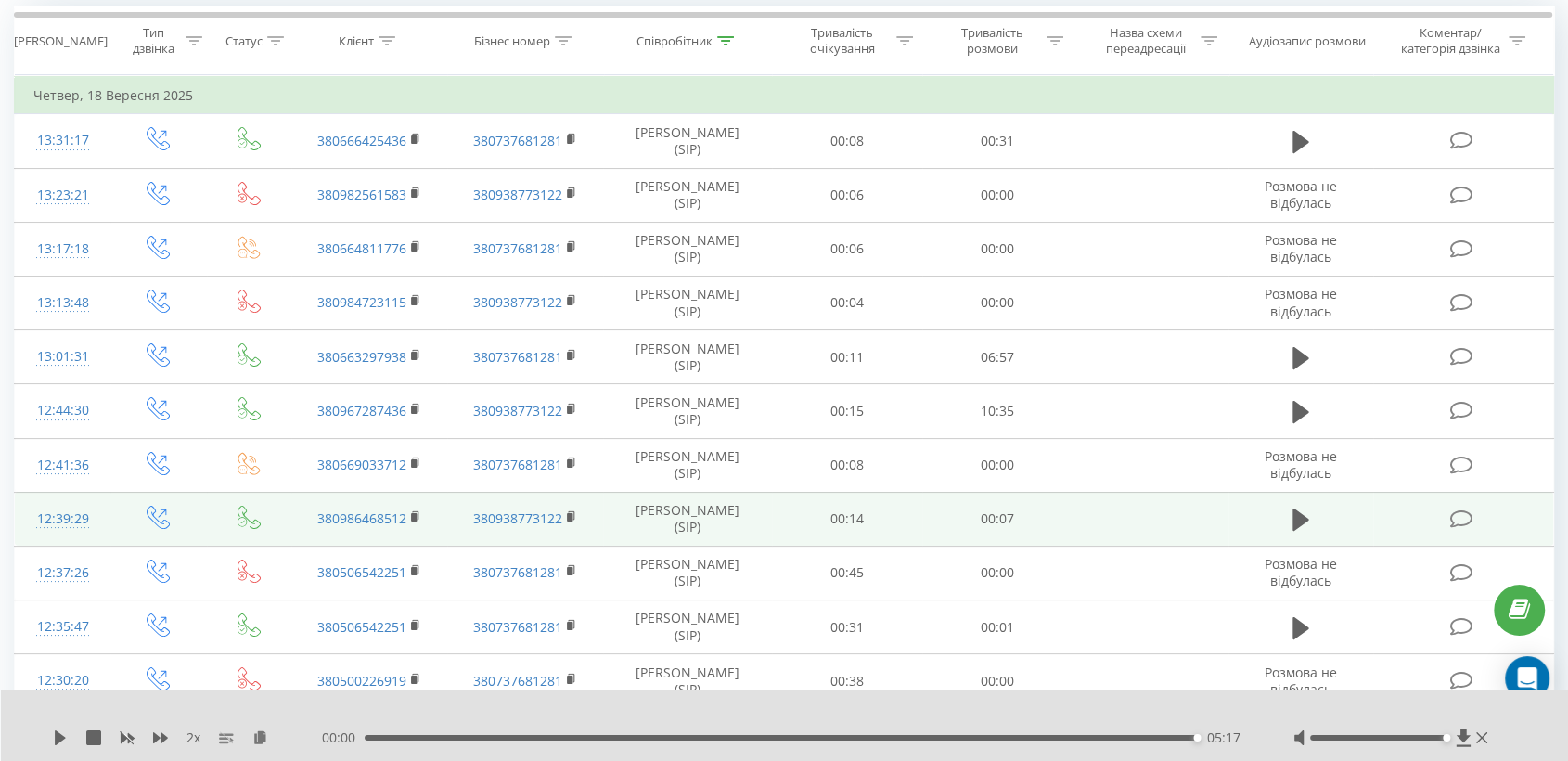
scroll to position [60, 0]
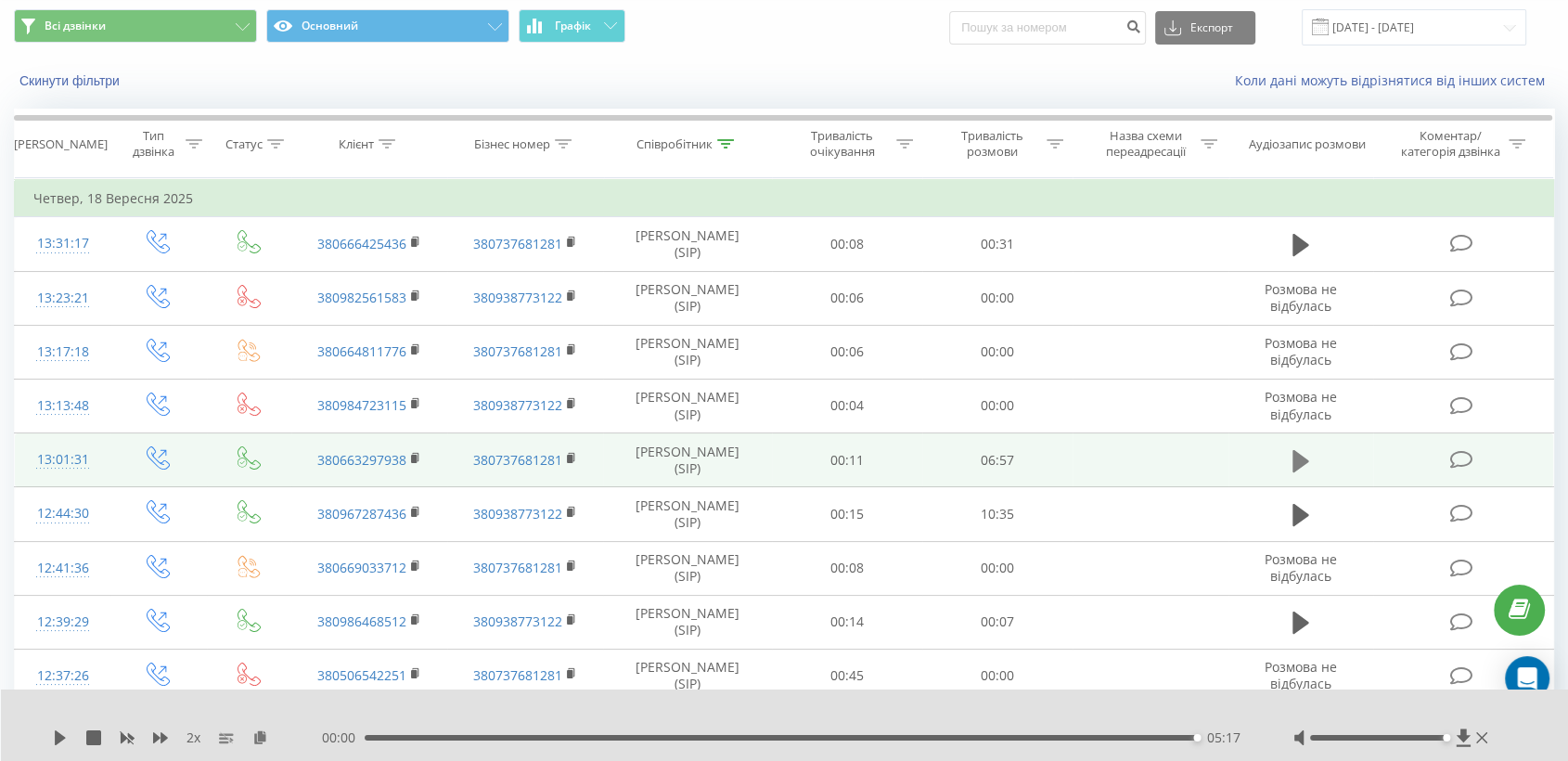
click at [1302, 454] on icon at bounding box center [1300, 459] width 16 height 22
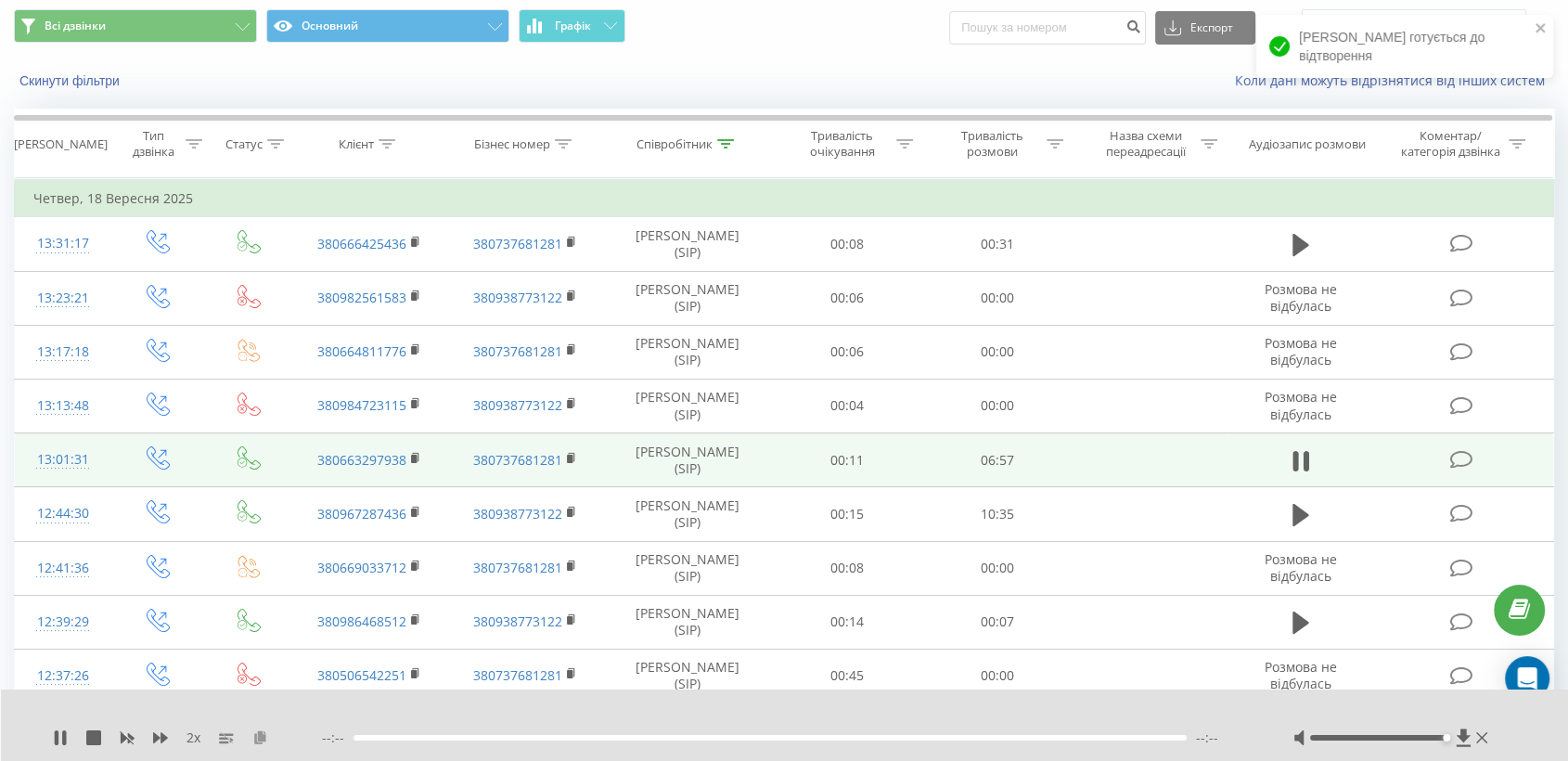
click at [261, 735] on icon at bounding box center [260, 737] width 16 height 13
click at [1372, 737] on div at bounding box center [1377, 738] width 136 height 6
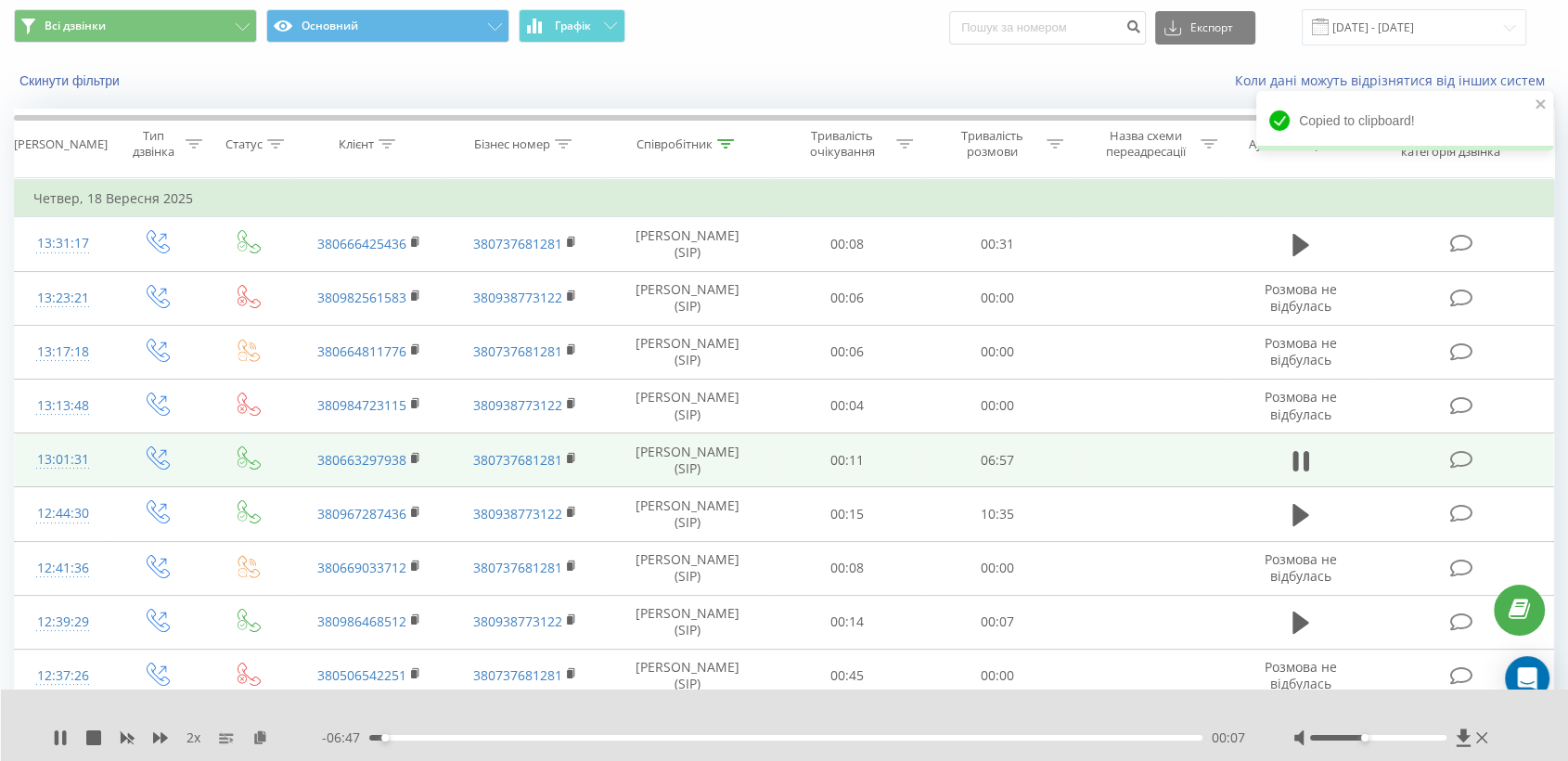
click at [1361, 740] on div at bounding box center [1377, 738] width 136 height 6
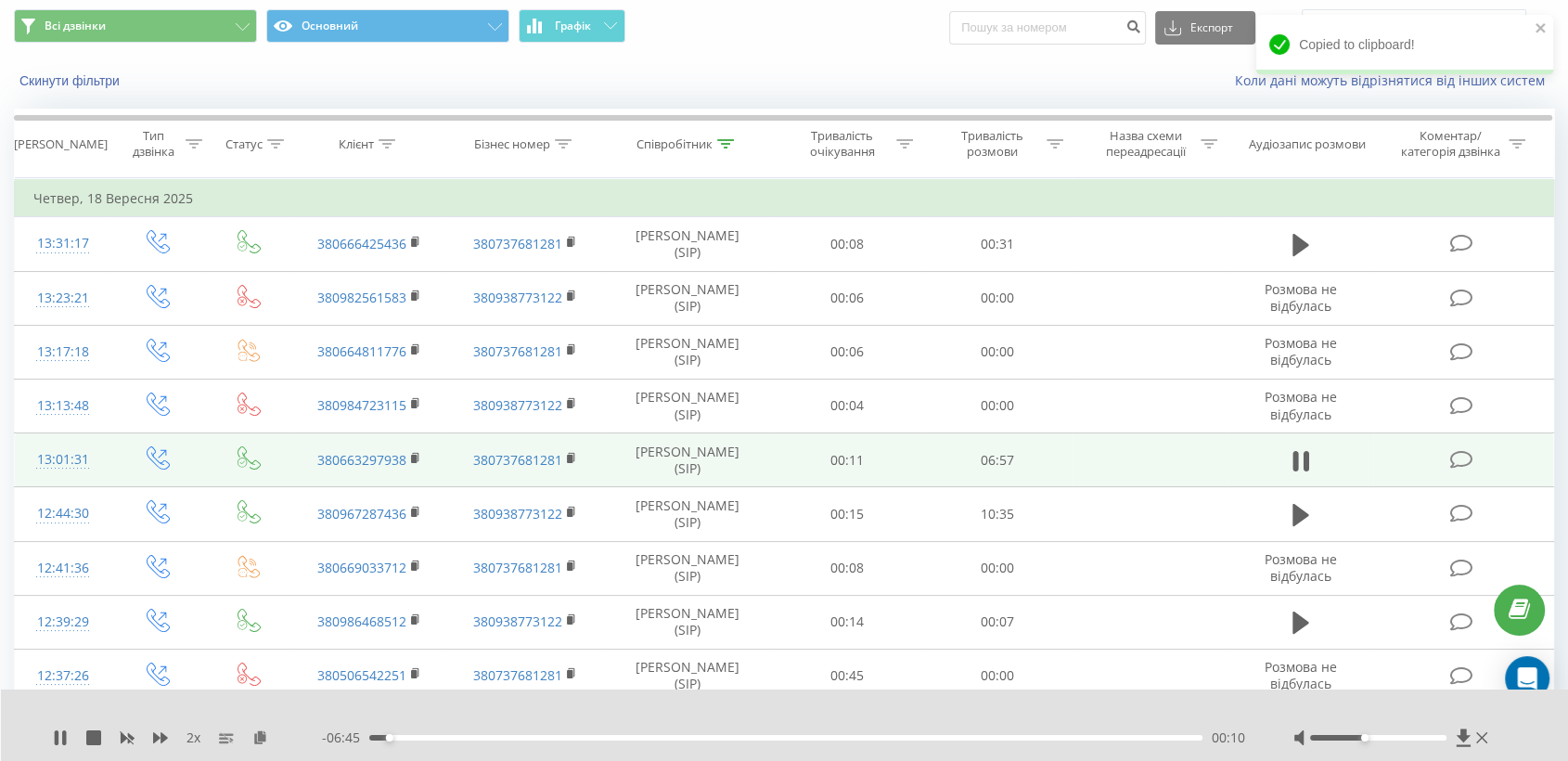
click at [1346, 737] on div at bounding box center [1377, 738] width 136 height 6
click at [416, 454] on icon at bounding box center [416, 458] width 10 height 13
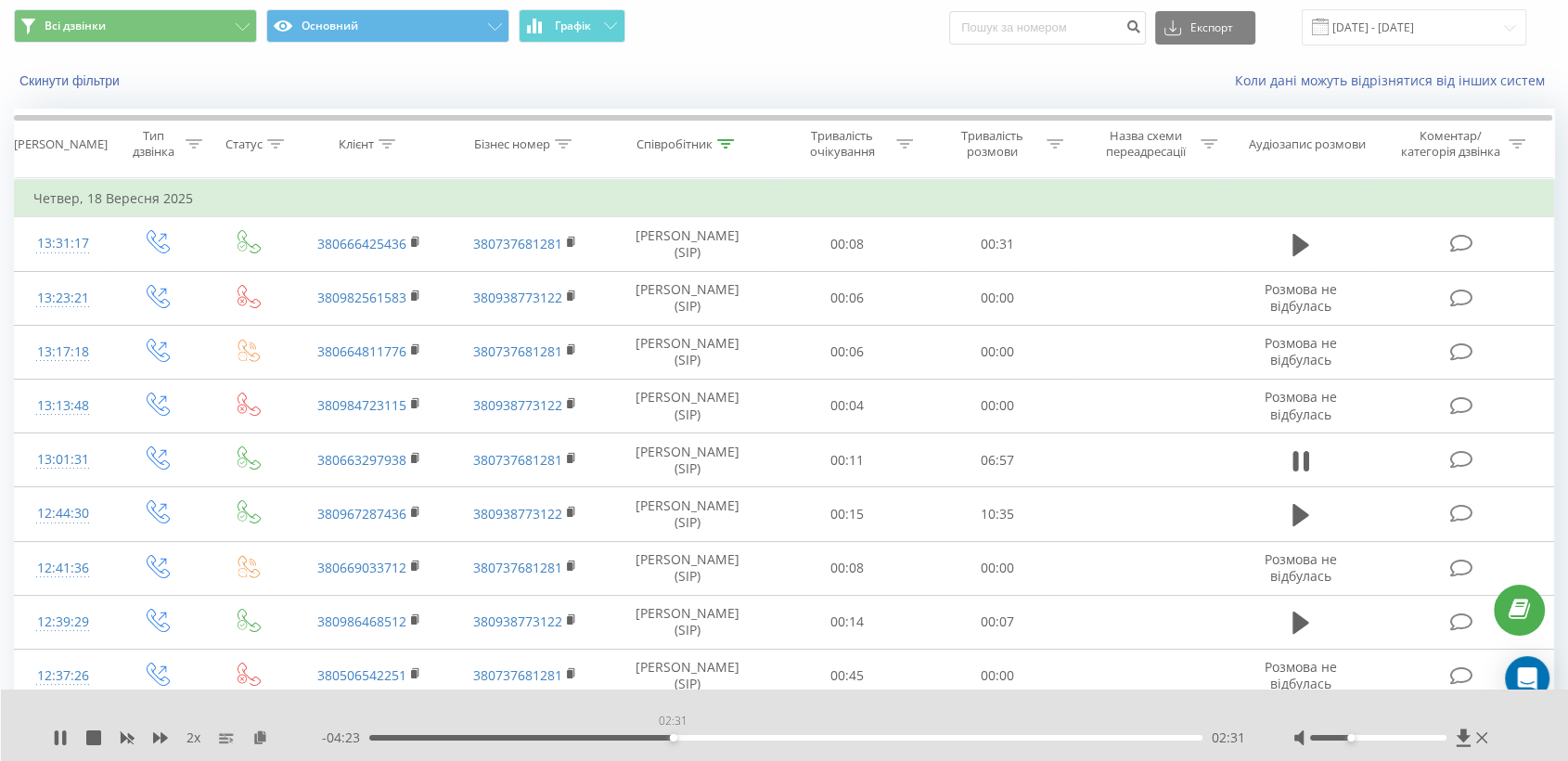
click at [673, 735] on div "02:31" at bounding box center [785, 738] width 833 height 6
click at [723, 735] on div "02:32" at bounding box center [785, 738] width 833 height 6
click at [759, 737] on div "03:14" at bounding box center [785, 738] width 833 height 6
click at [811, 737] on div "03:41" at bounding box center [785, 738] width 833 height 6
click at [846, 735] on div "03:58" at bounding box center [785, 738] width 833 height 6
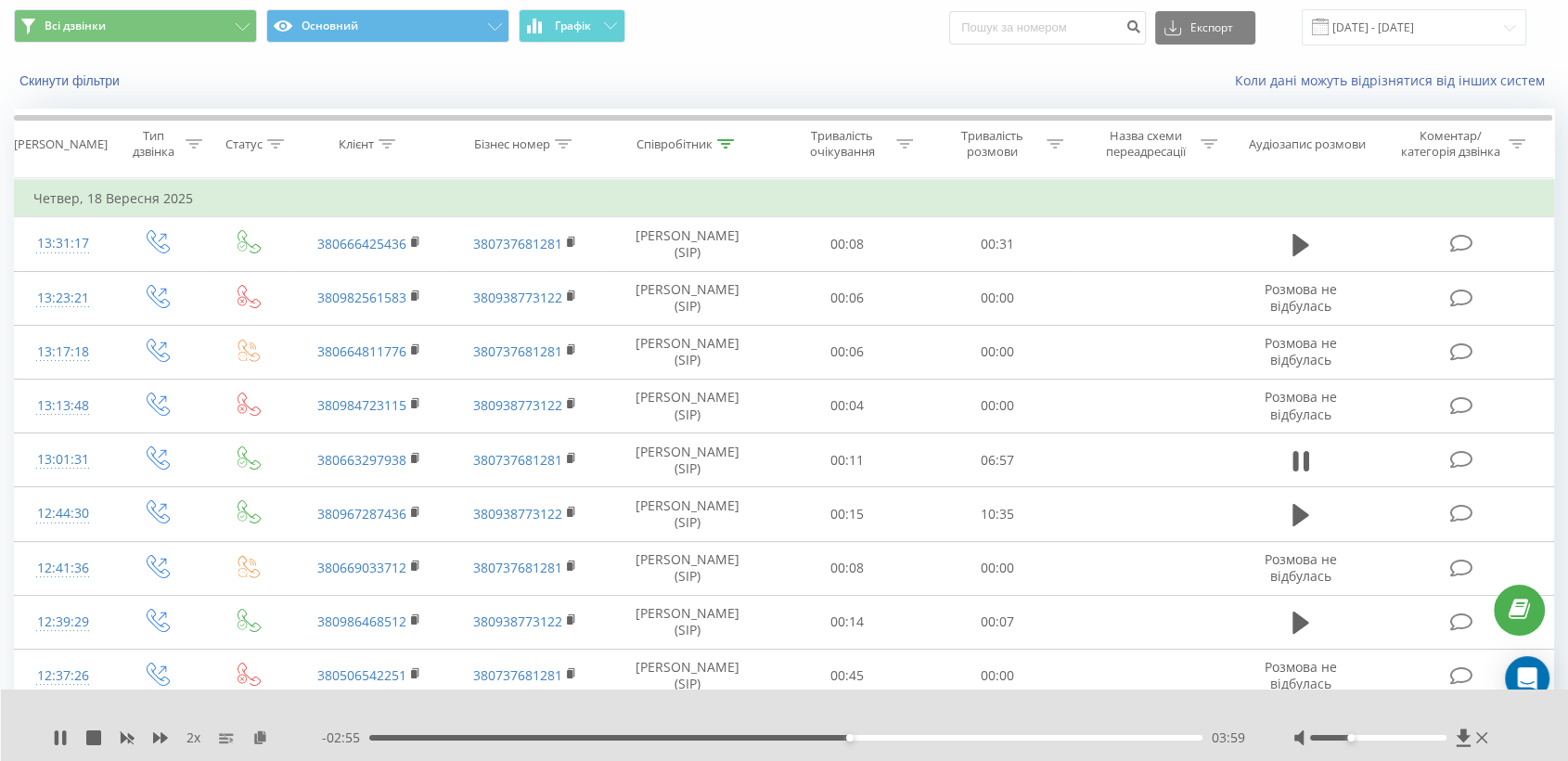
click at [868, 737] on div "03:59" at bounding box center [785, 738] width 833 height 6
click at [893, 738] on div "04:11" at bounding box center [785, 738] width 833 height 6
click at [920, 735] on div "04:23" at bounding box center [785, 738] width 833 height 6
click at [949, 735] on div "04:37" at bounding box center [785, 738] width 833 height 6
click at [985, 735] on div "04:52" at bounding box center [785, 738] width 833 height 6
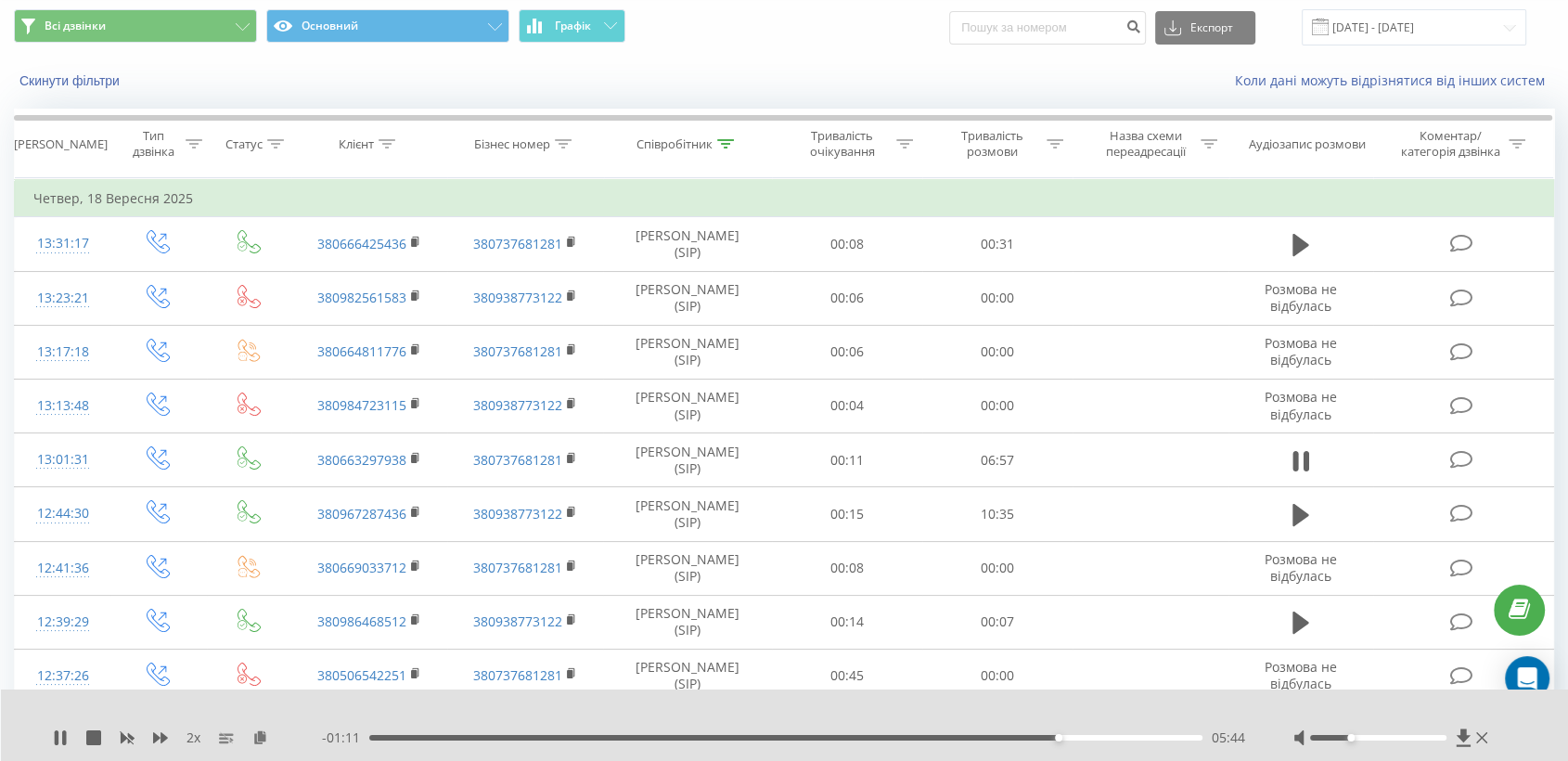
click at [1370, 736] on div at bounding box center [1377, 738] width 136 height 6
click at [1364, 738] on div at bounding box center [1377, 738] width 136 height 6
click at [158, 733] on icon at bounding box center [160, 738] width 15 height 15
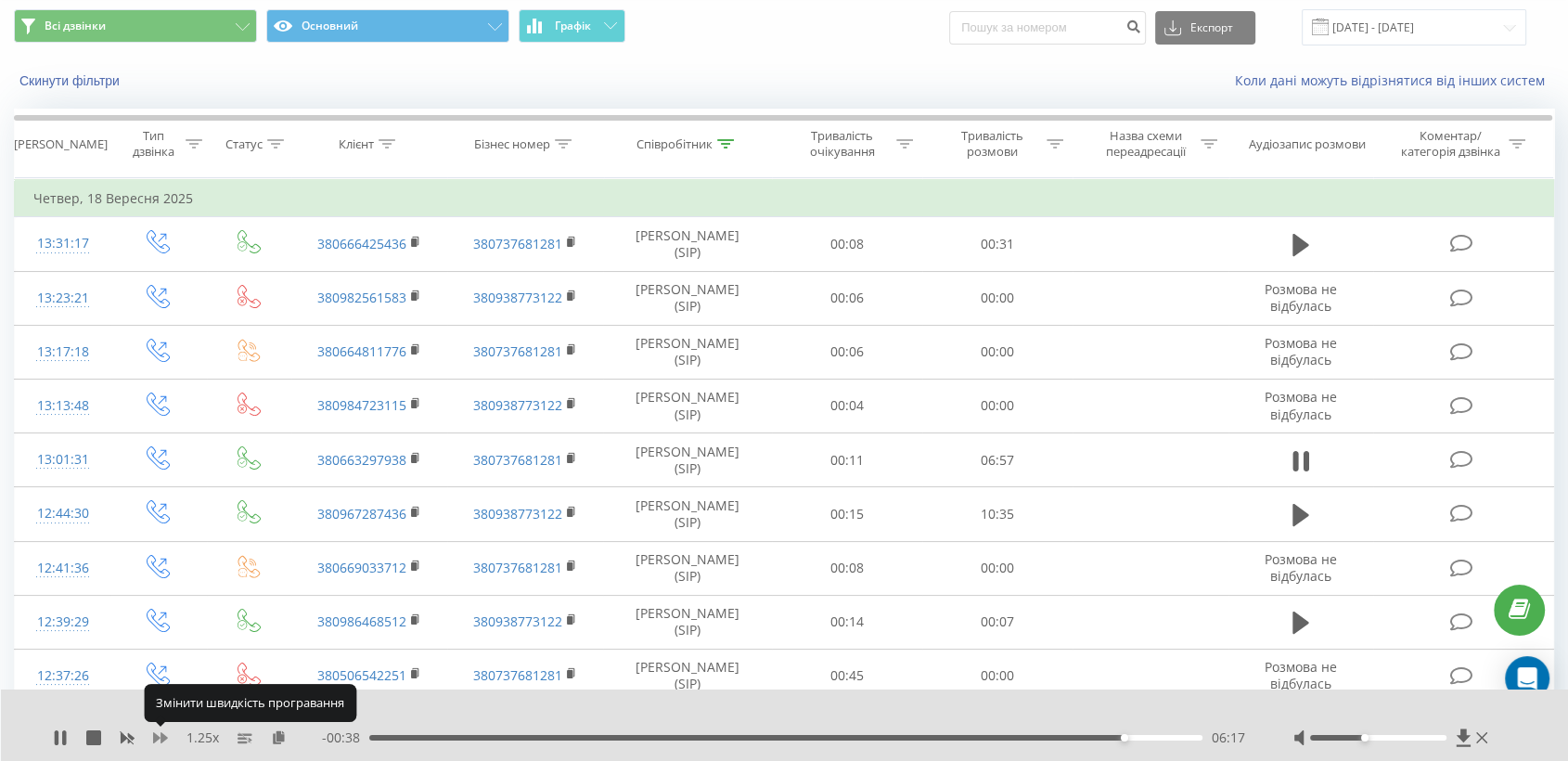
click at [158, 732] on icon at bounding box center [160, 738] width 15 height 15
click at [1110, 737] on div "06:49" at bounding box center [785, 738] width 833 height 6
click at [1074, 735] on div "05:52" at bounding box center [785, 738] width 833 height 6
click at [1049, 737] on div "05:39" at bounding box center [785, 738] width 833 height 6
click at [1025, 738] on div "05:40" at bounding box center [785, 738] width 833 height 6
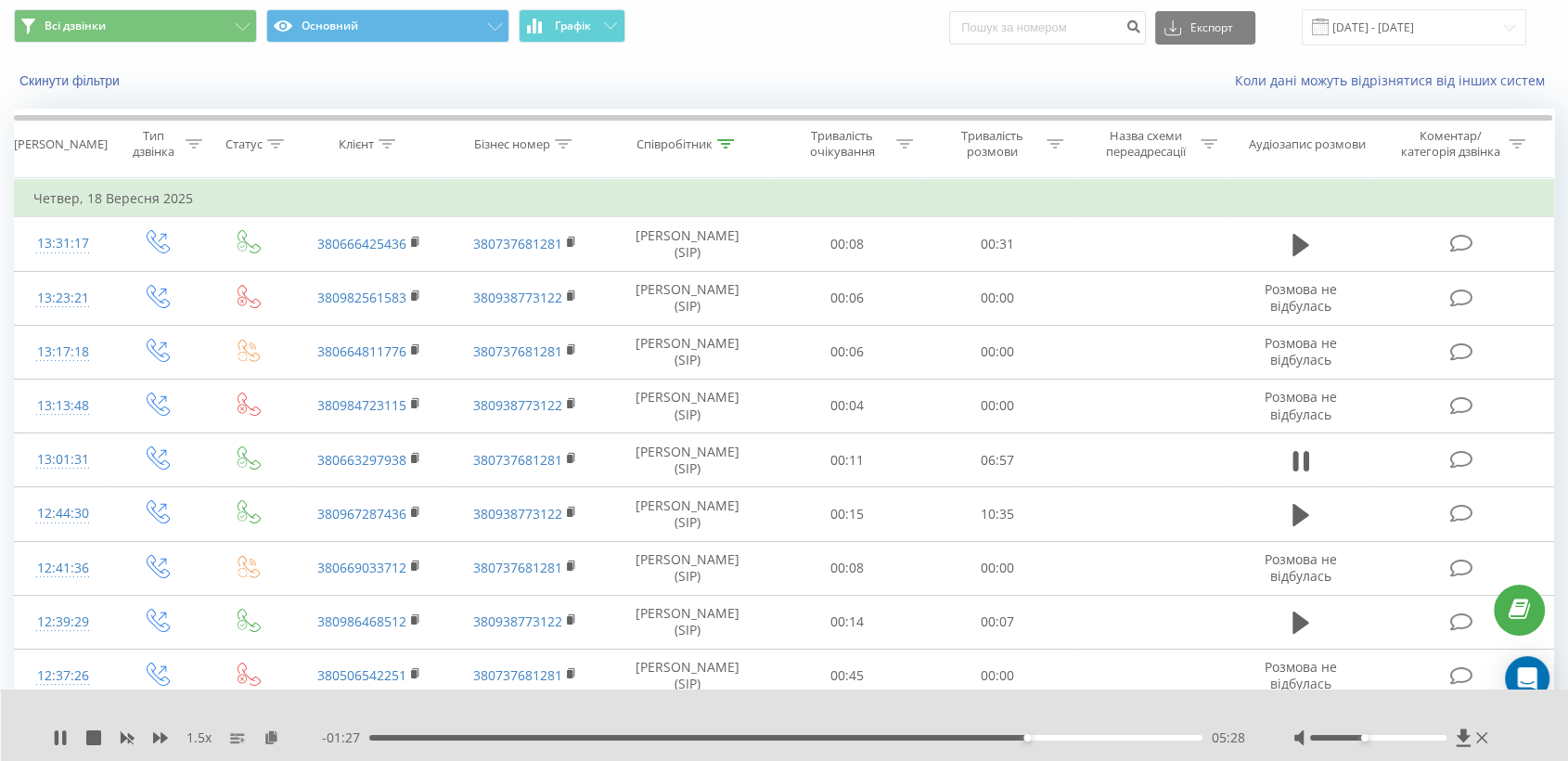
click at [1007, 735] on div "05:28" at bounding box center [785, 738] width 833 height 6
click at [979, 736] on div "05:19" at bounding box center [785, 738] width 833 height 6
click at [938, 737] on div "04:44" at bounding box center [785, 738] width 833 height 6
click at [1365, 30] on input "[DATE] - [DATE]" at bounding box center [1413, 28] width 224 height 36
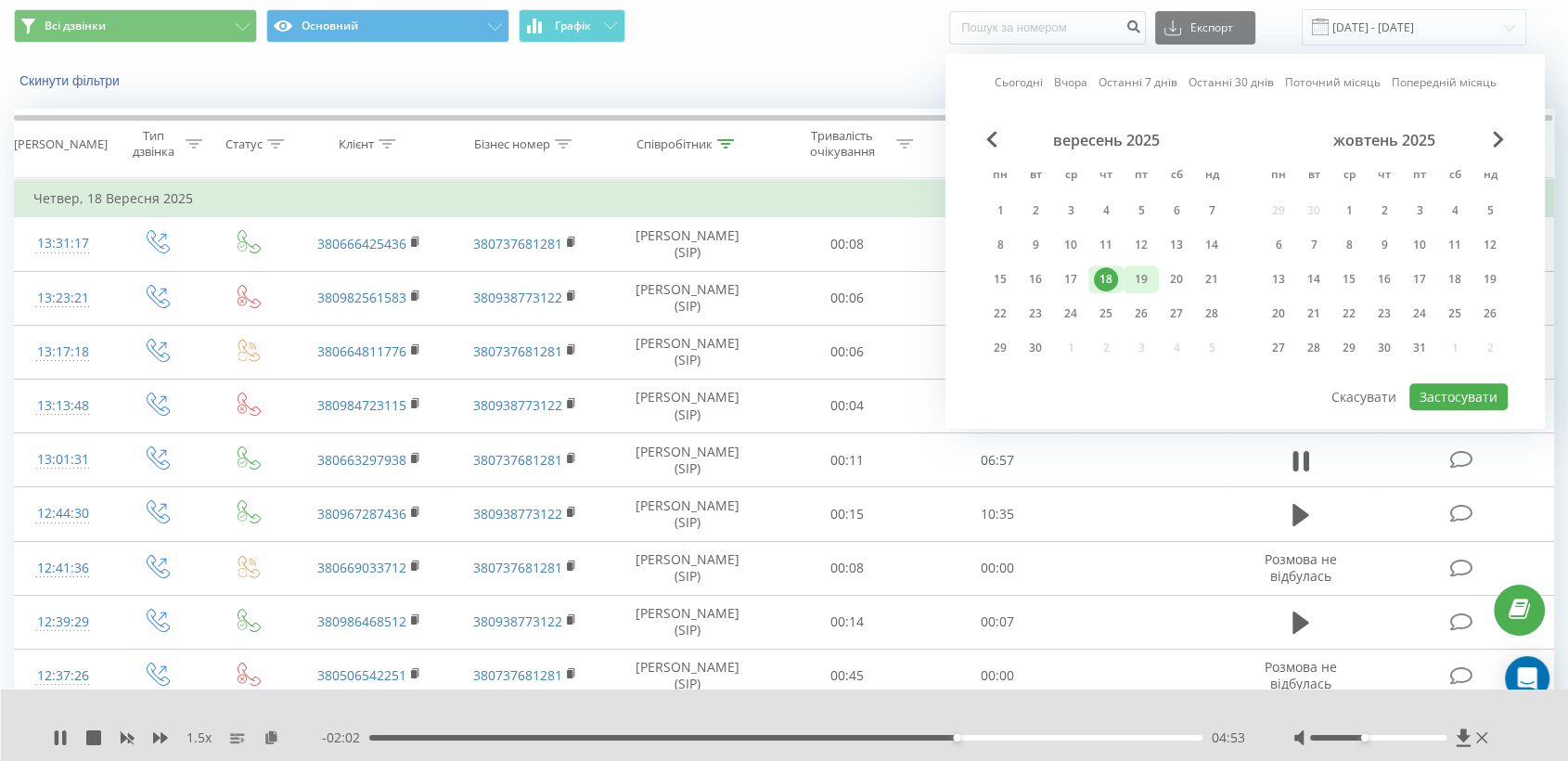
click at [1126, 270] on div "19" at bounding box center [1140, 279] width 35 height 28
click at [1451, 394] on button "Застосувати" at bounding box center [1457, 396] width 98 height 27
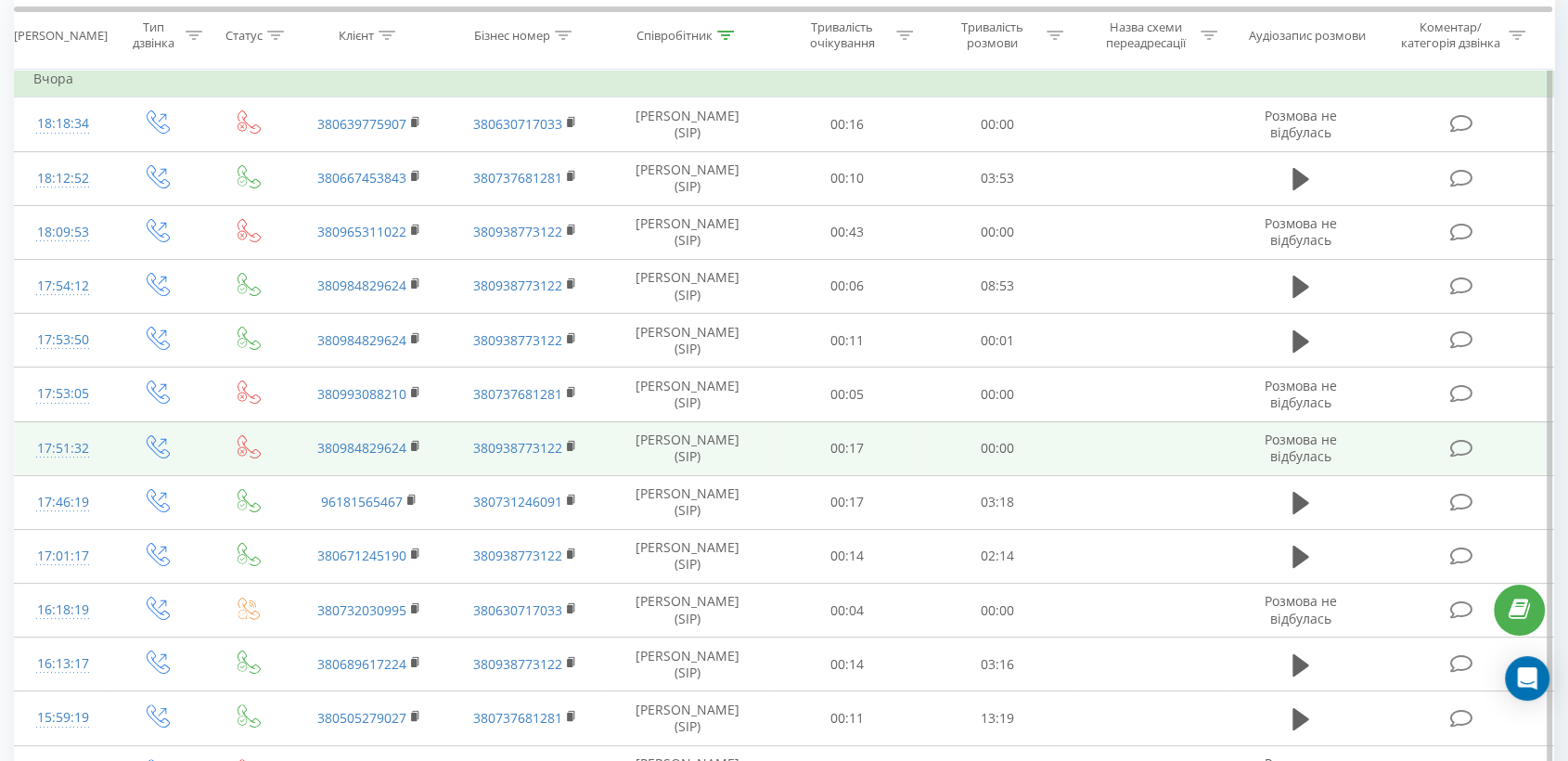
scroll to position [206, 0]
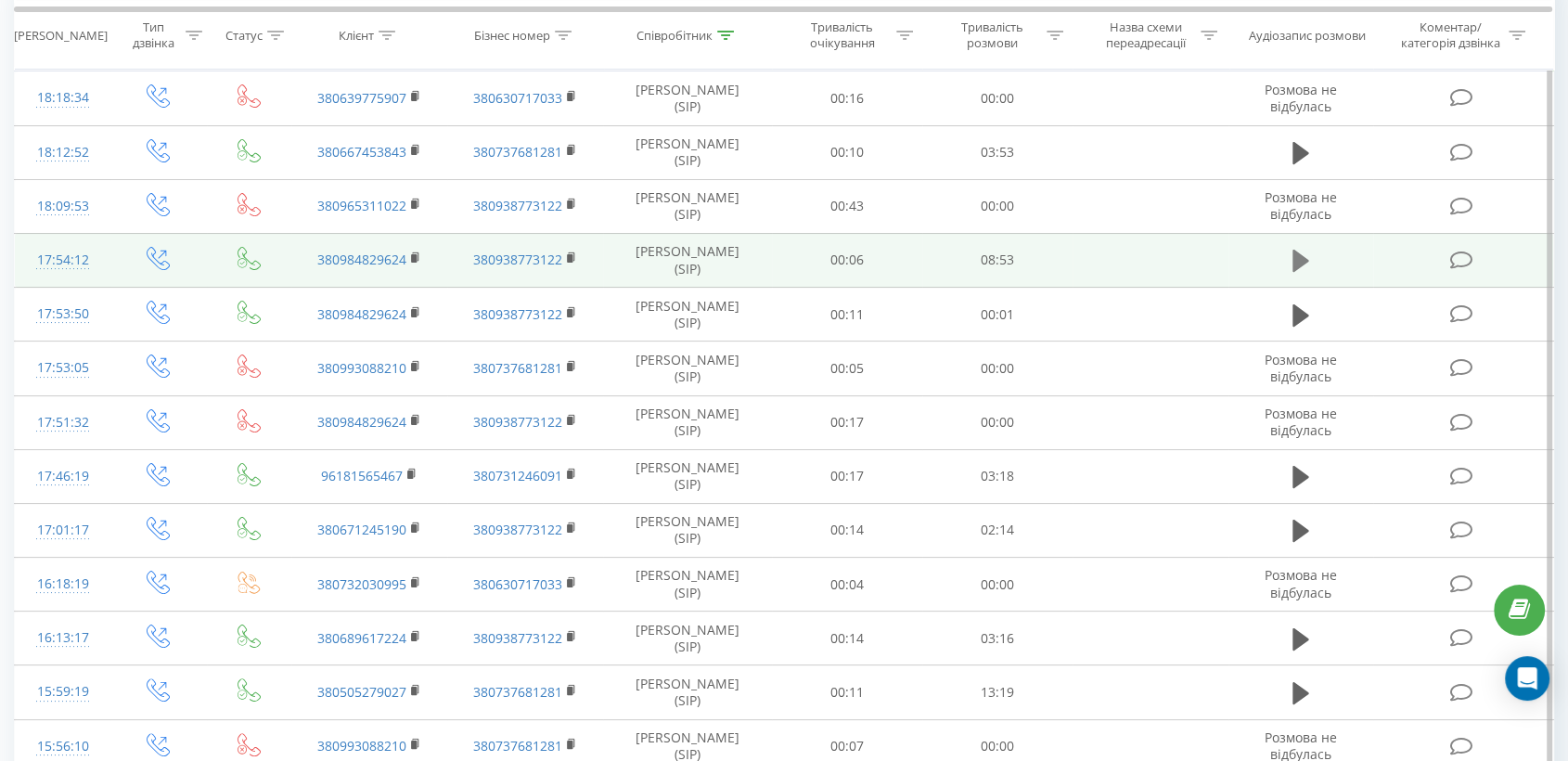
click at [1297, 254] on icon at bounding box center [1300, 260] width 16 height 22
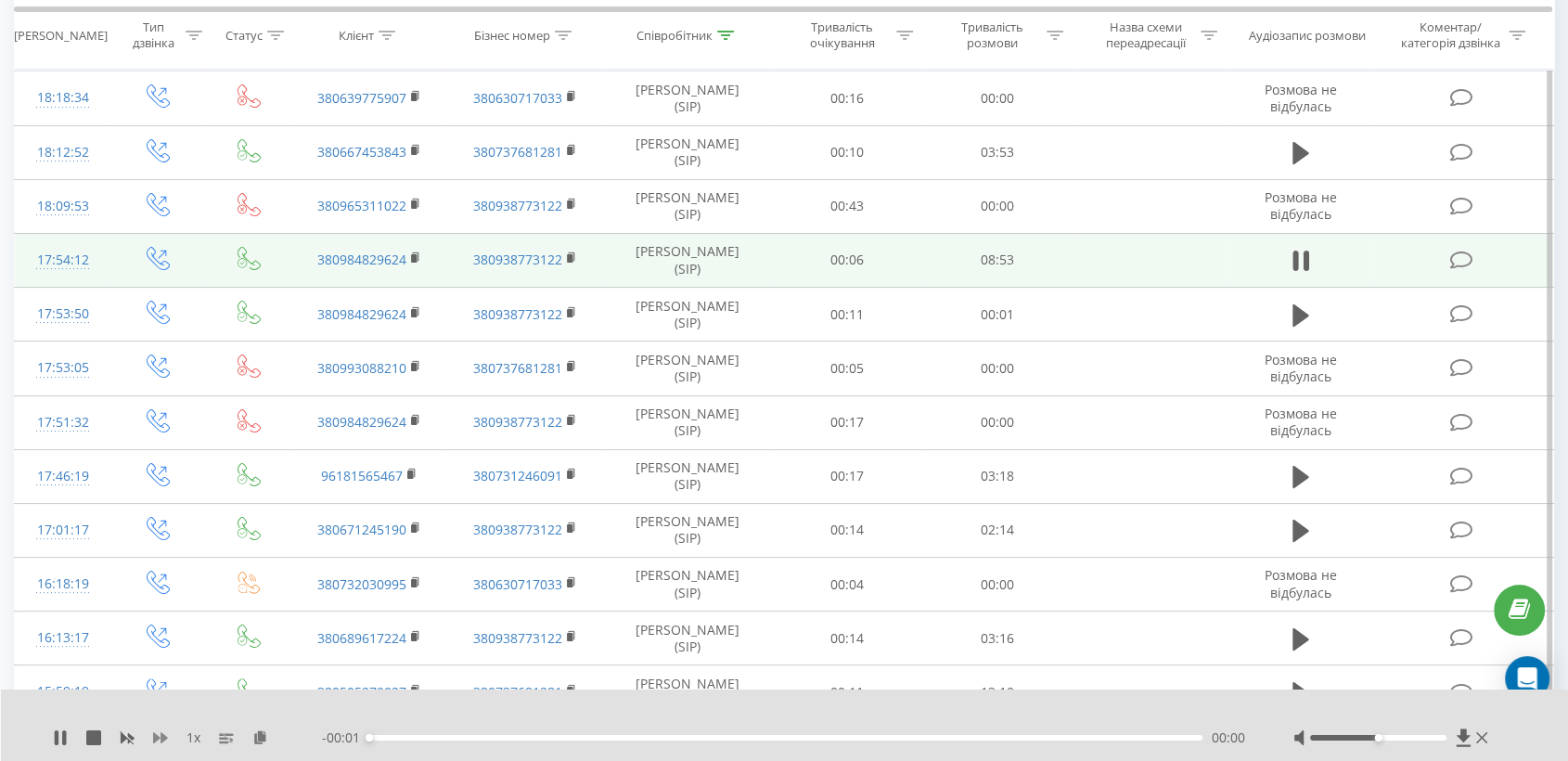
click at [157, 741] on icon at bounding box center [160, 738] width 15 height 15
click at [265, 741] on icon at bounding box center [260, 737] width 16 height 13
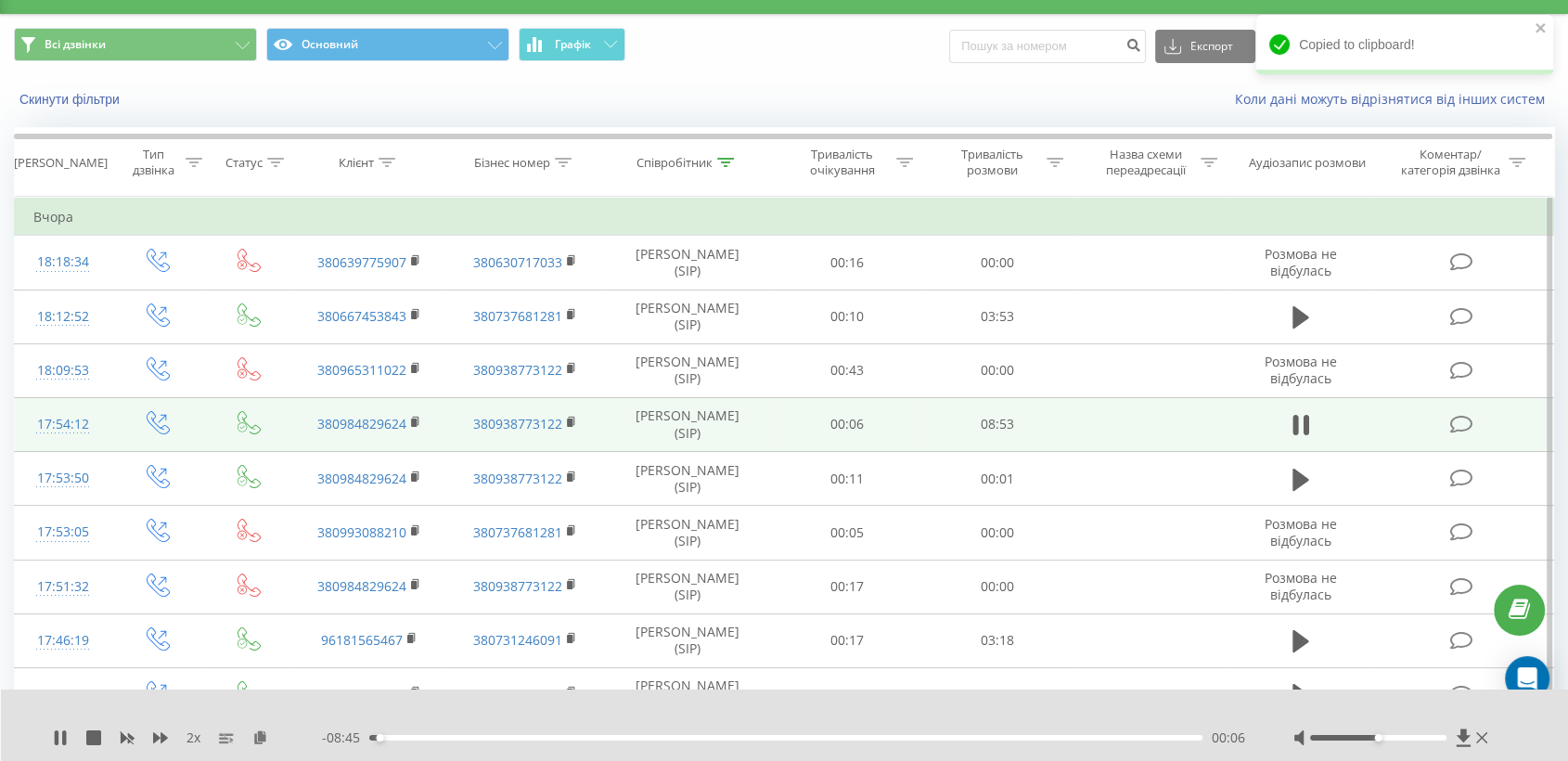
scroll to position [0, 0]
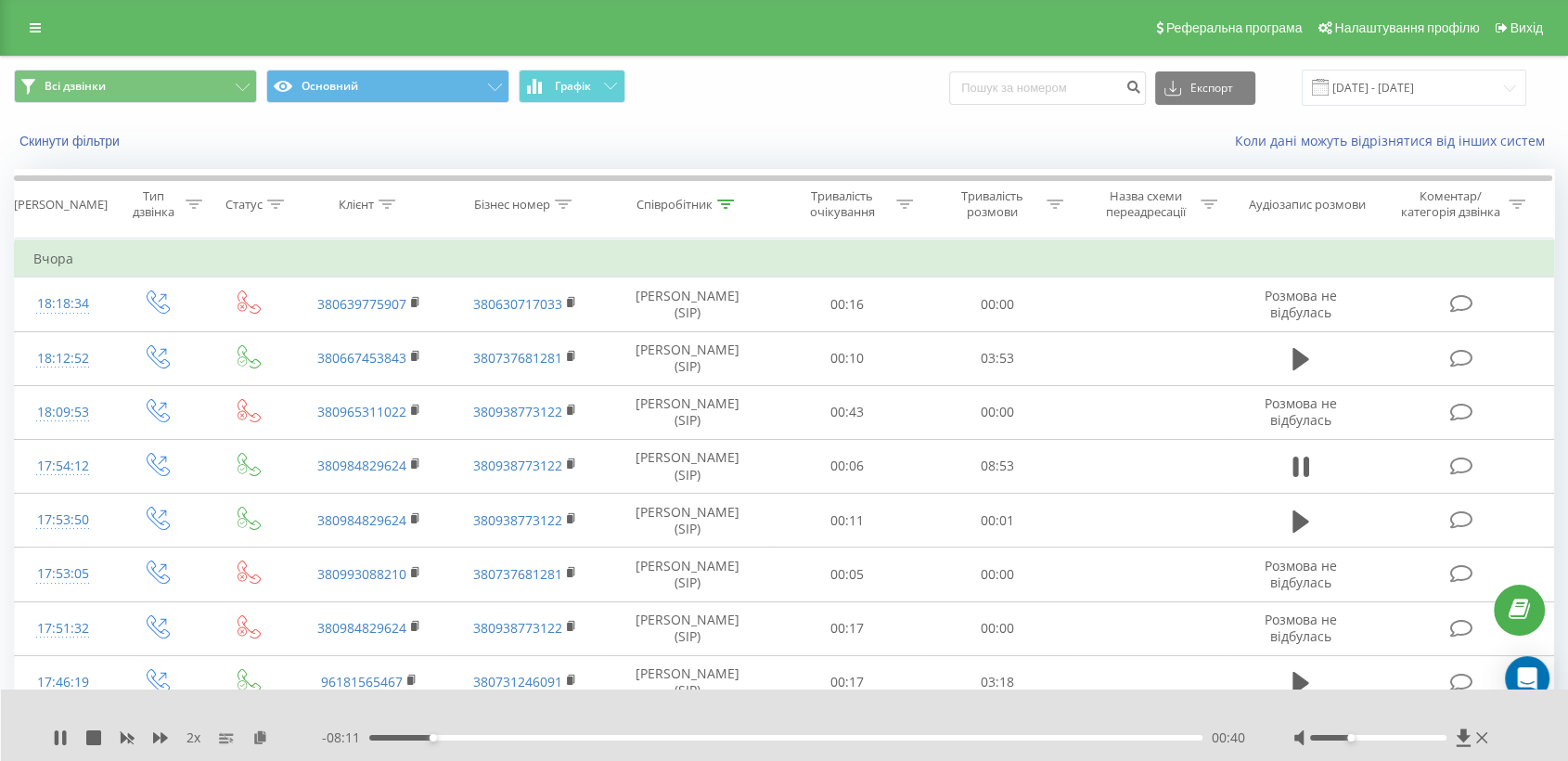
click at [1354, 735] on div at bounding box center [1377, 738] width 136 height 6
click at [156, 732] on icon at bounding box center [160, 738] width 15 height 15
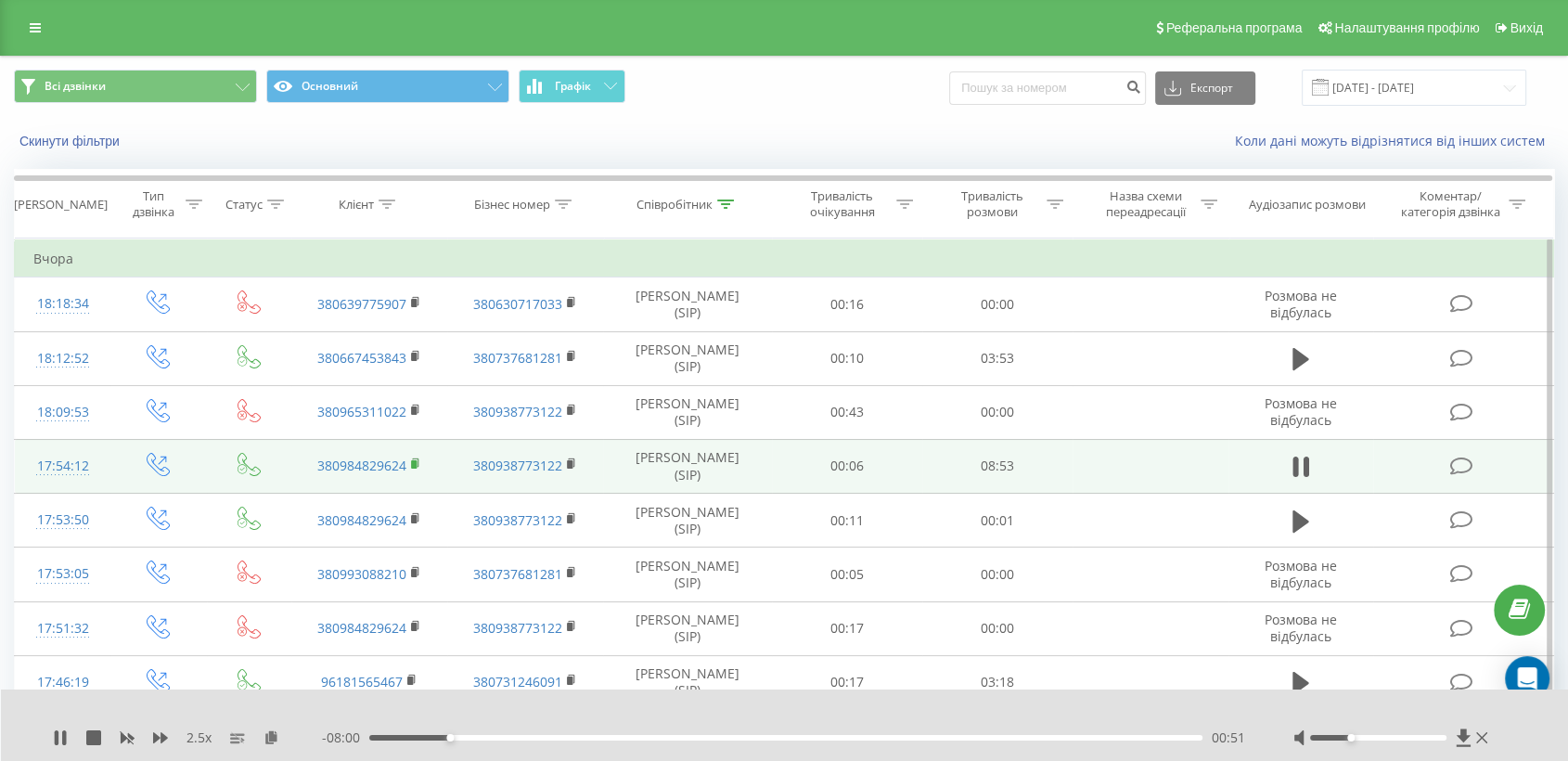
click at [413, 460] on rect at bounding box center [414, 464] width 6 height 9
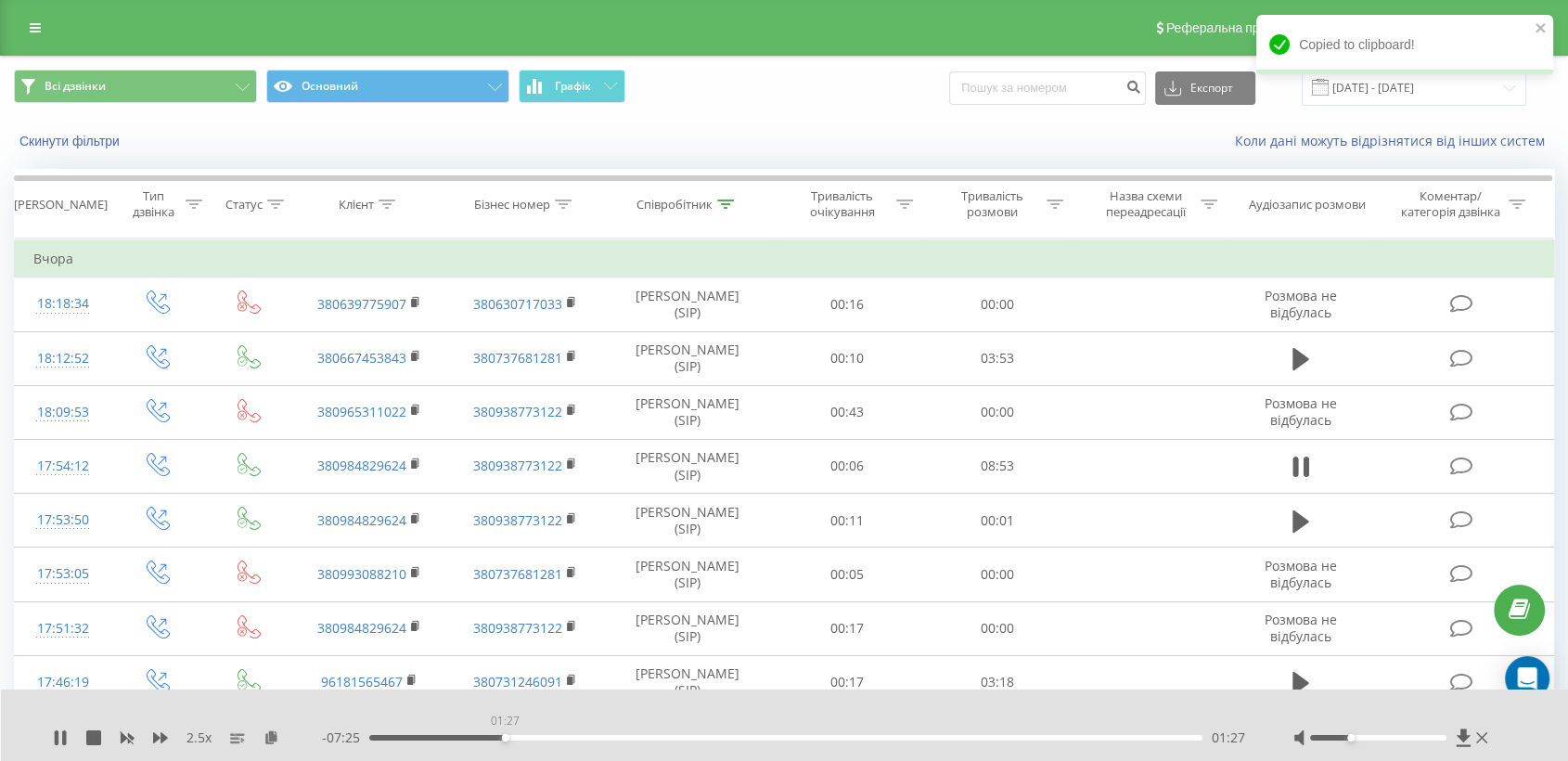
click at [505, 735] on div "01:27" at bounding box center [785, 738] width 833 height 6
click at [456, 736] on div "01:29" at bounding box center [785, 738] width 833 height 6
click at [274, 743] on icon at bounding box center [271, 737] width 16 height 13
click at [273, 743] on icon at bounding box center [271, 737] width 16 height 13
click at [164, 738] on icon at bounding box center [160, 738] width 15 height 11
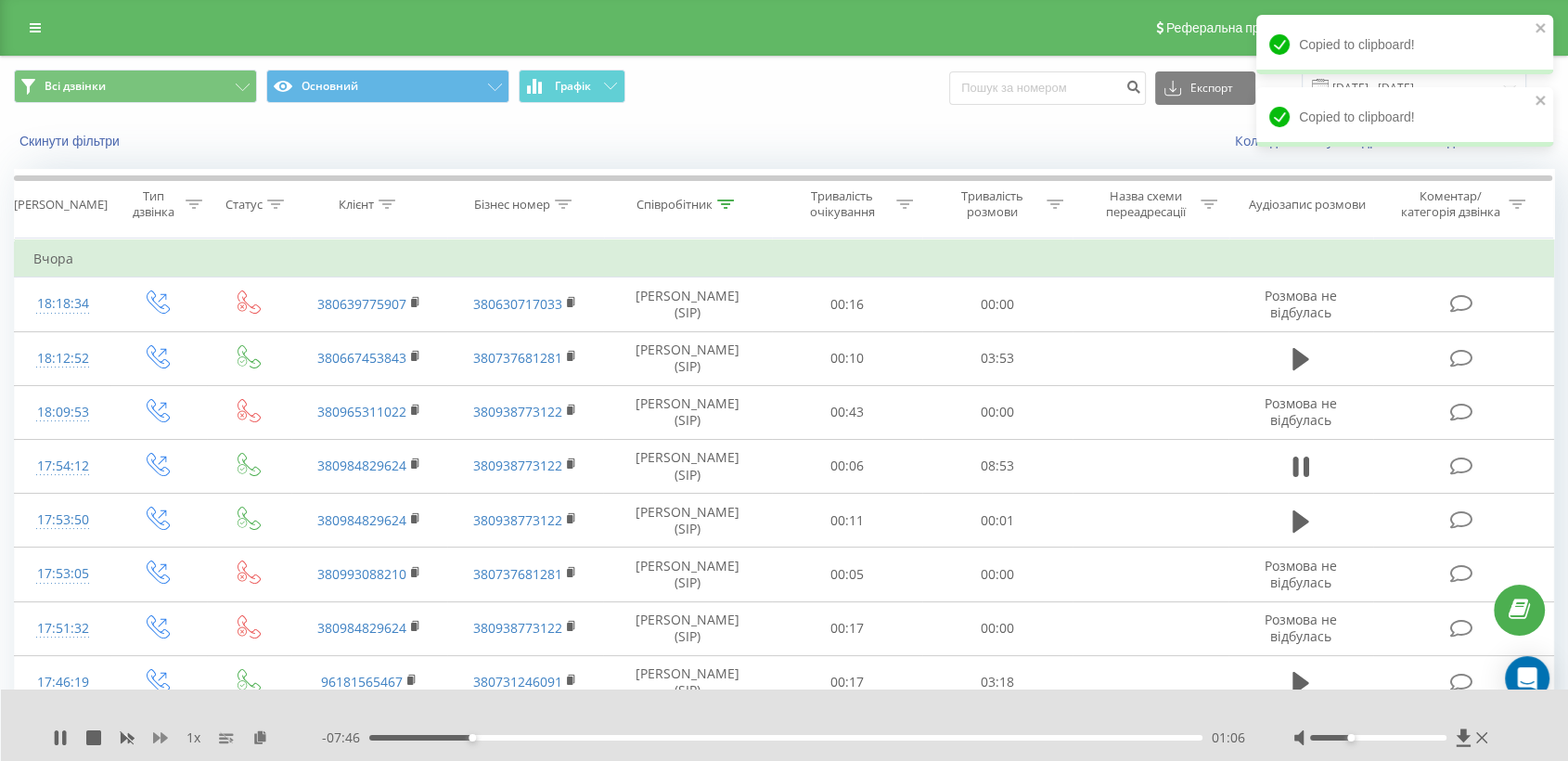
click at [164, 738] on icon at bounding box center [160, 738] width 15 height 11
click at [1380, 736] on div at bounding box center [1377, 738] width 136 height 6
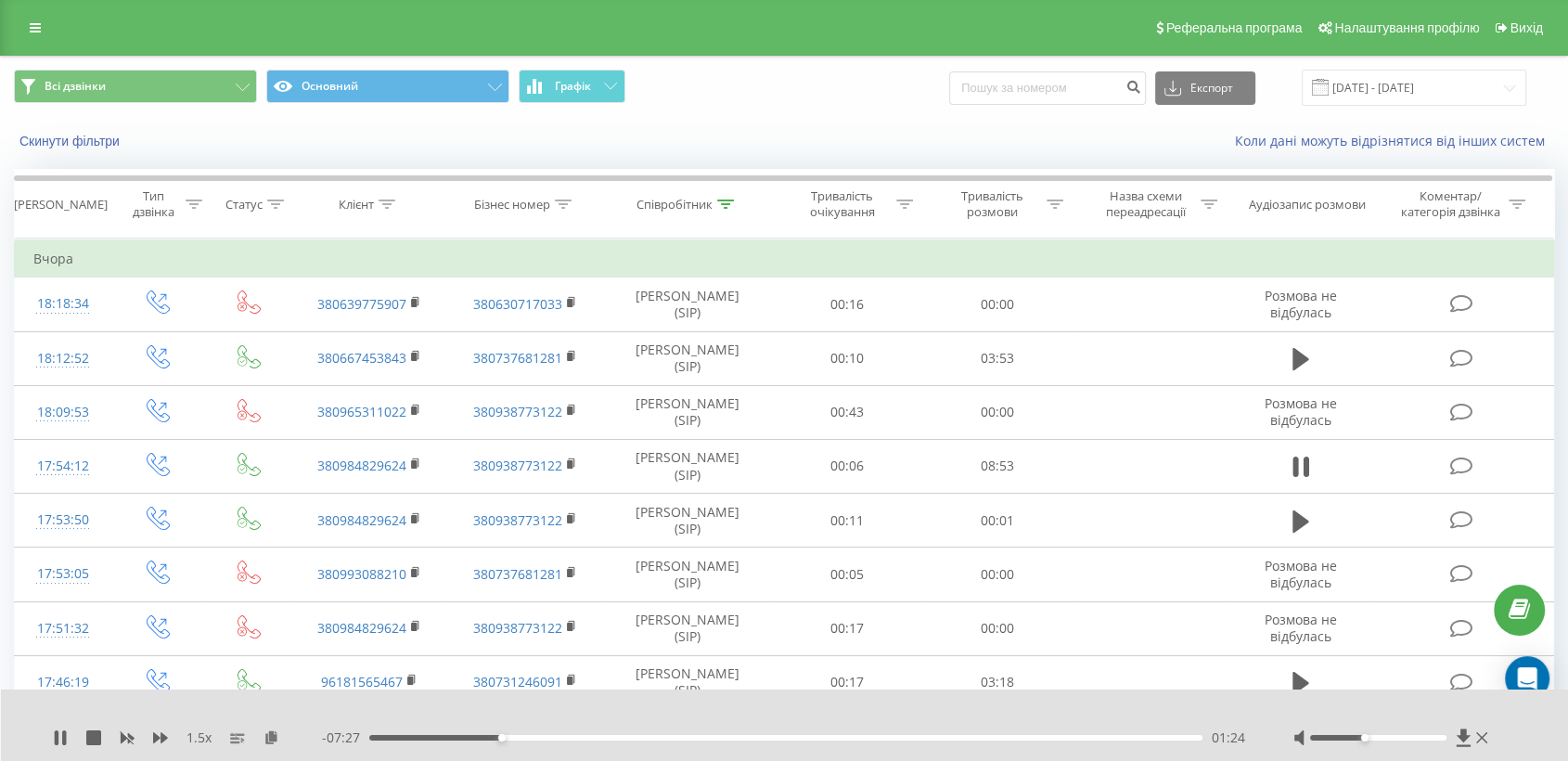
click at [1362, 737] on div at bounding box center [1377, 738] width 136 height 6
click at [1354, 733] on div at bounding box center [1392, 737] width 199 height 18
click at [1356, 737] on div at bounding box center [1377, 738] width 136 height 6
click at [1366, 734] on div at bounding box center [1392, 737] width 199 height 18
click at [1366, 739] on div at bounding box center [1377, 738] width 136 height 6
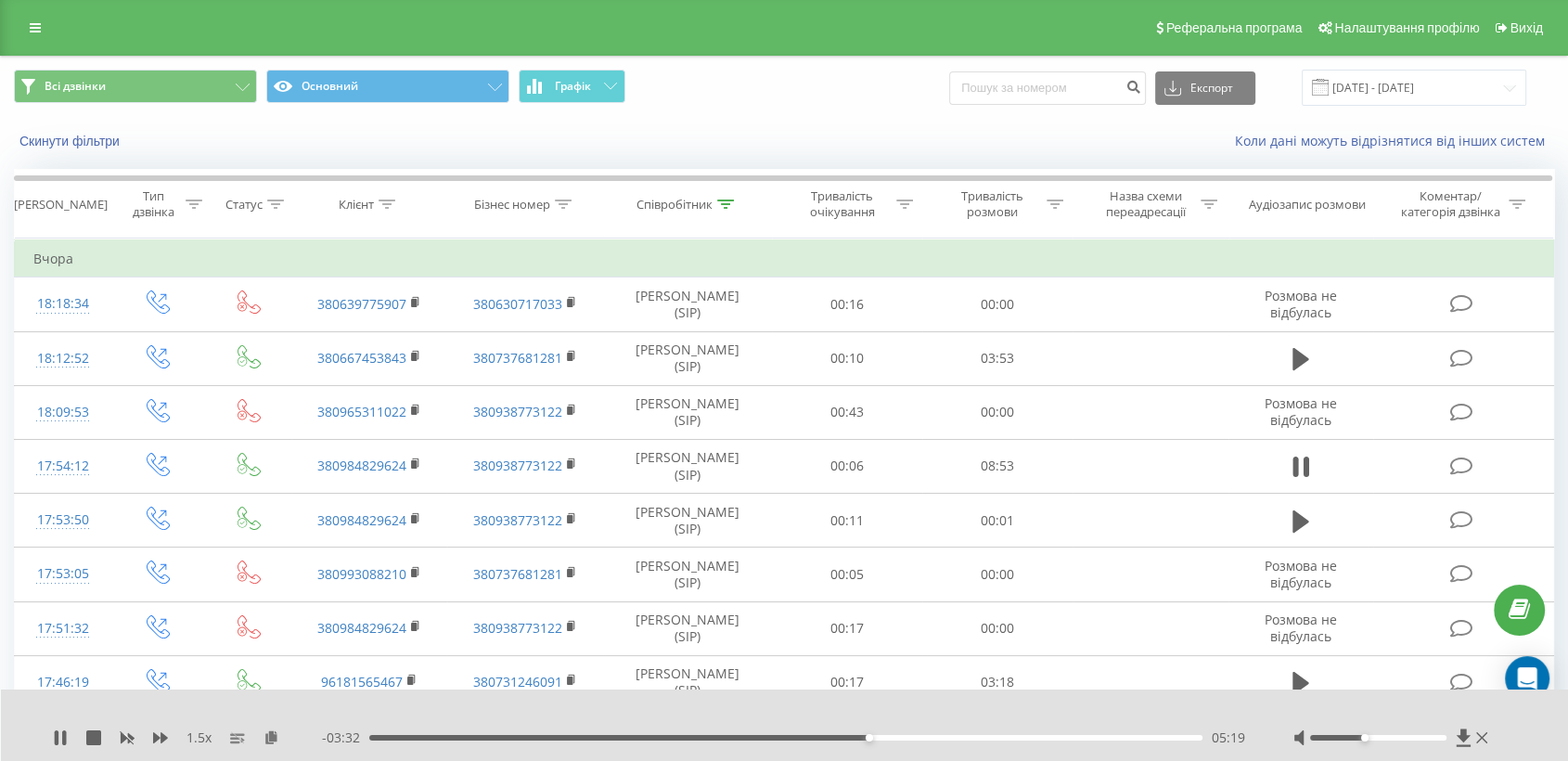
click at [684, 740] on div "- 03:32 05:19 05:19" at bounding box center [784, 737] width 925 height 18
click at [682, 735] on div "03:21" at bounding box center [785, 738] width 833 height 6
click at [725, 733] on div "- 05:29 03:23 03:23" at bounding box center [784, 737] width 925 height 18
click at [725, 735] on div "03:23" at bounding box center [785, 738] width 833 height 6
click at [742, 736] on div "03:49" at bounding box center [785, 738] width 833 height 6
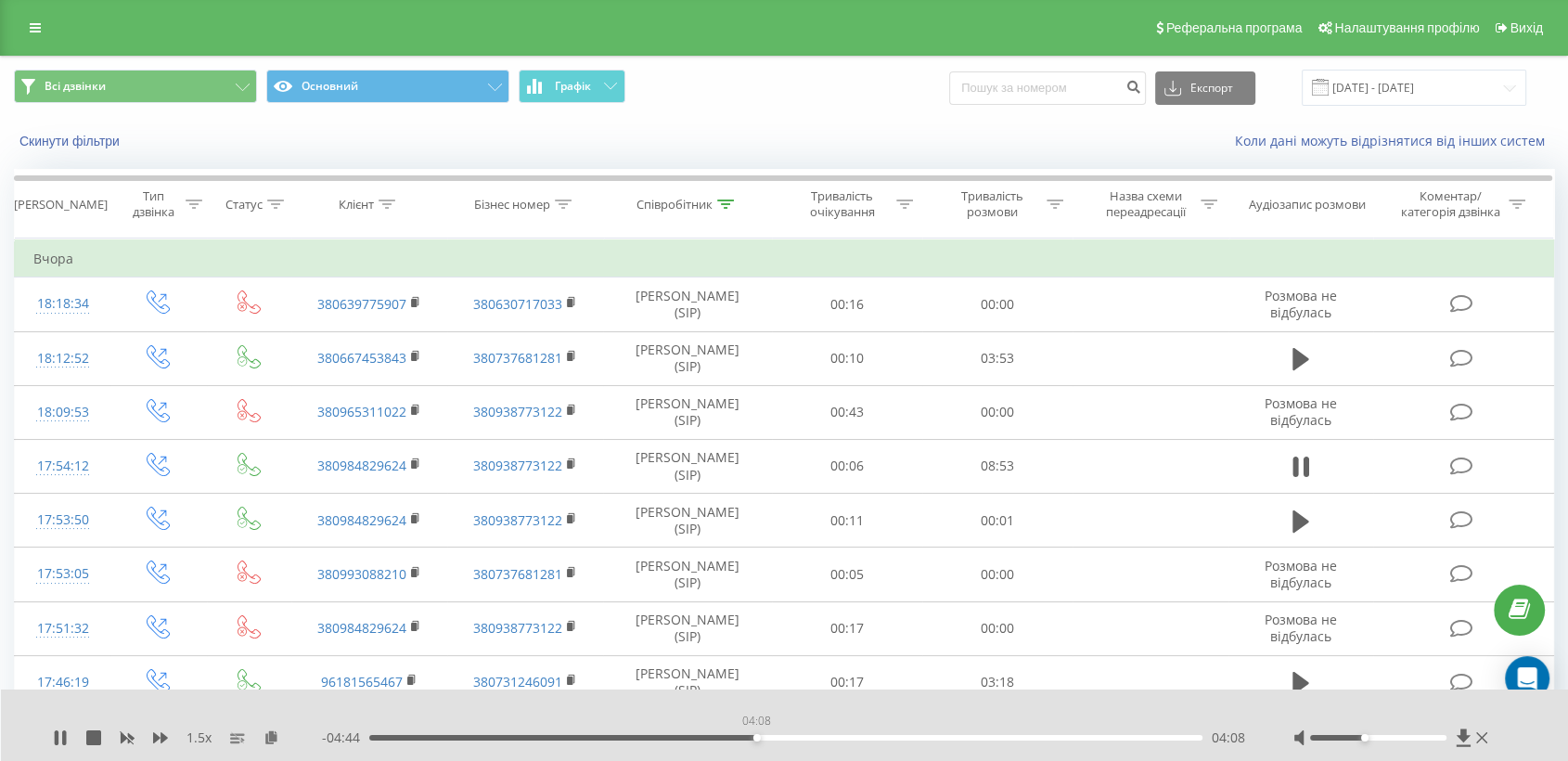
click at [756, 735] on div "04:08" at bounding box center [785, 738] width 833 height 6
click at [883, 737] on div "04:15" at bounding box center [785, 738] width 833 height 6
click at [922, 735] on div "05:30" at bounding box center [785, 738] width 833 height 6
click at [956, 736] on div "05:54" at bounding box center [785, 738] width 833 height 6
click at [663, 202] on div "Співробітник" at bounding box center [675, 204] width 76 height 16
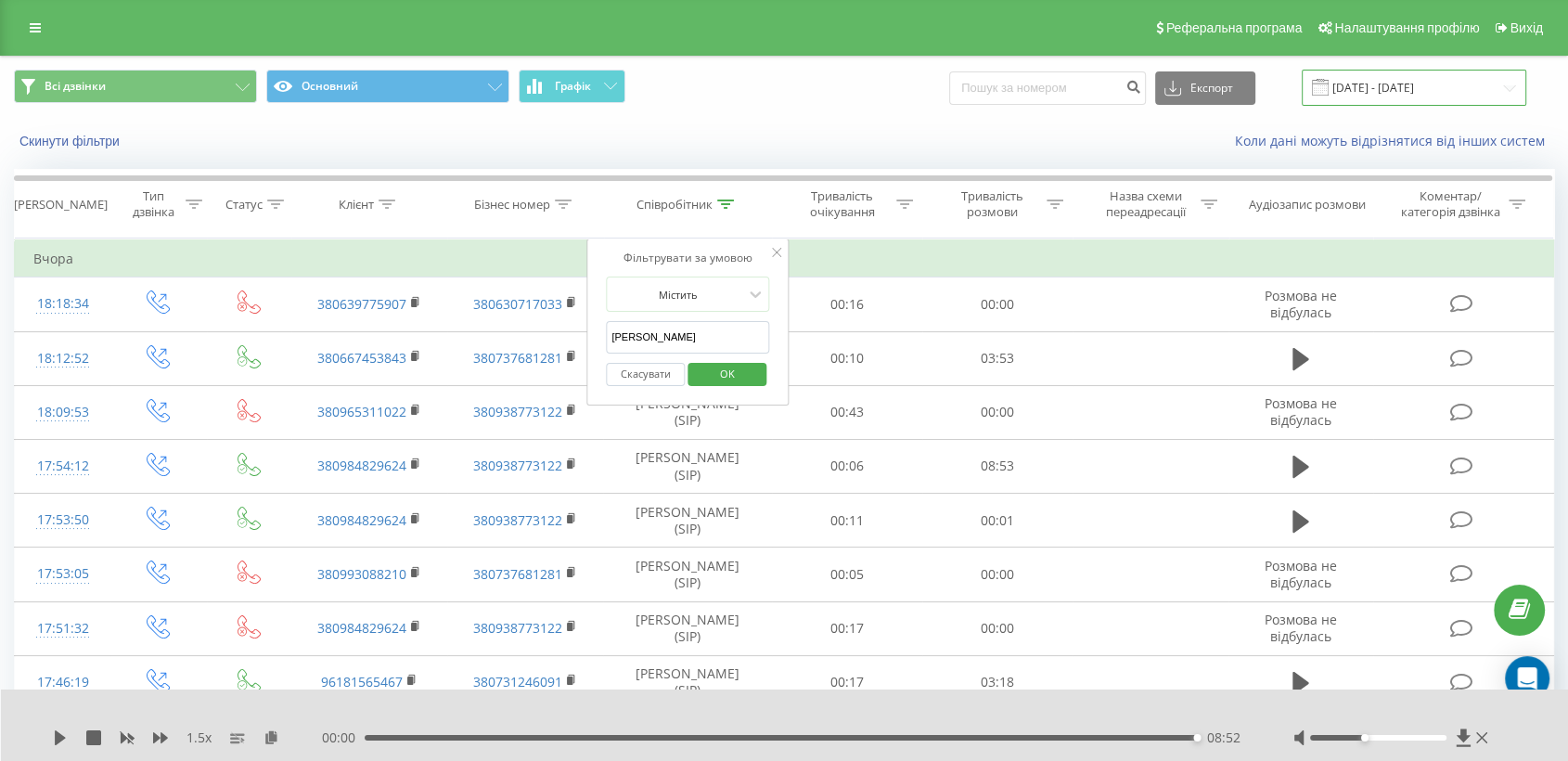
click at [1448, 89] on input "[DATE] - [DATE]" at bounding box center [1413, 88] width 224 height 36
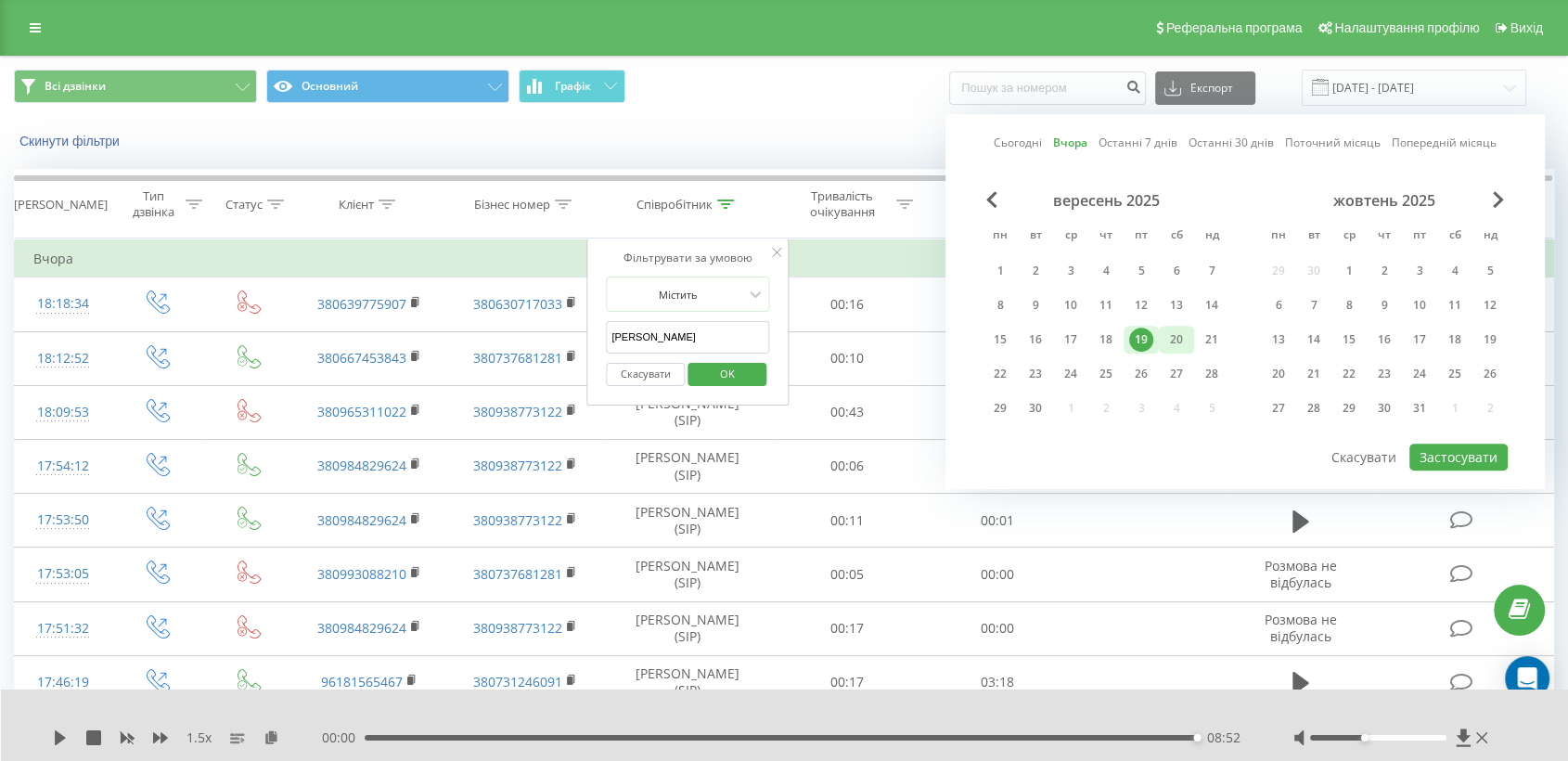
click at [1176, 342] on div "20" at bounding box center [1176, 339] width 24 height 24
drag, startPoint x: 1458, startPoint y: 469, endPoint x: 1454, endPoint y: 449, distance: 20.4
click at [1458, 468] on div "Сьогодні Вчора Останні 7 днів Останні 30 днів Поточний місяць Попередній місяць…" at bounding box center [1244, 302] width 599 height 375
click at [1454, 444] on button "Застосувати" at bounding box center [1457, 457] width 98 height 27
type input "[DATE] - [DATE]"
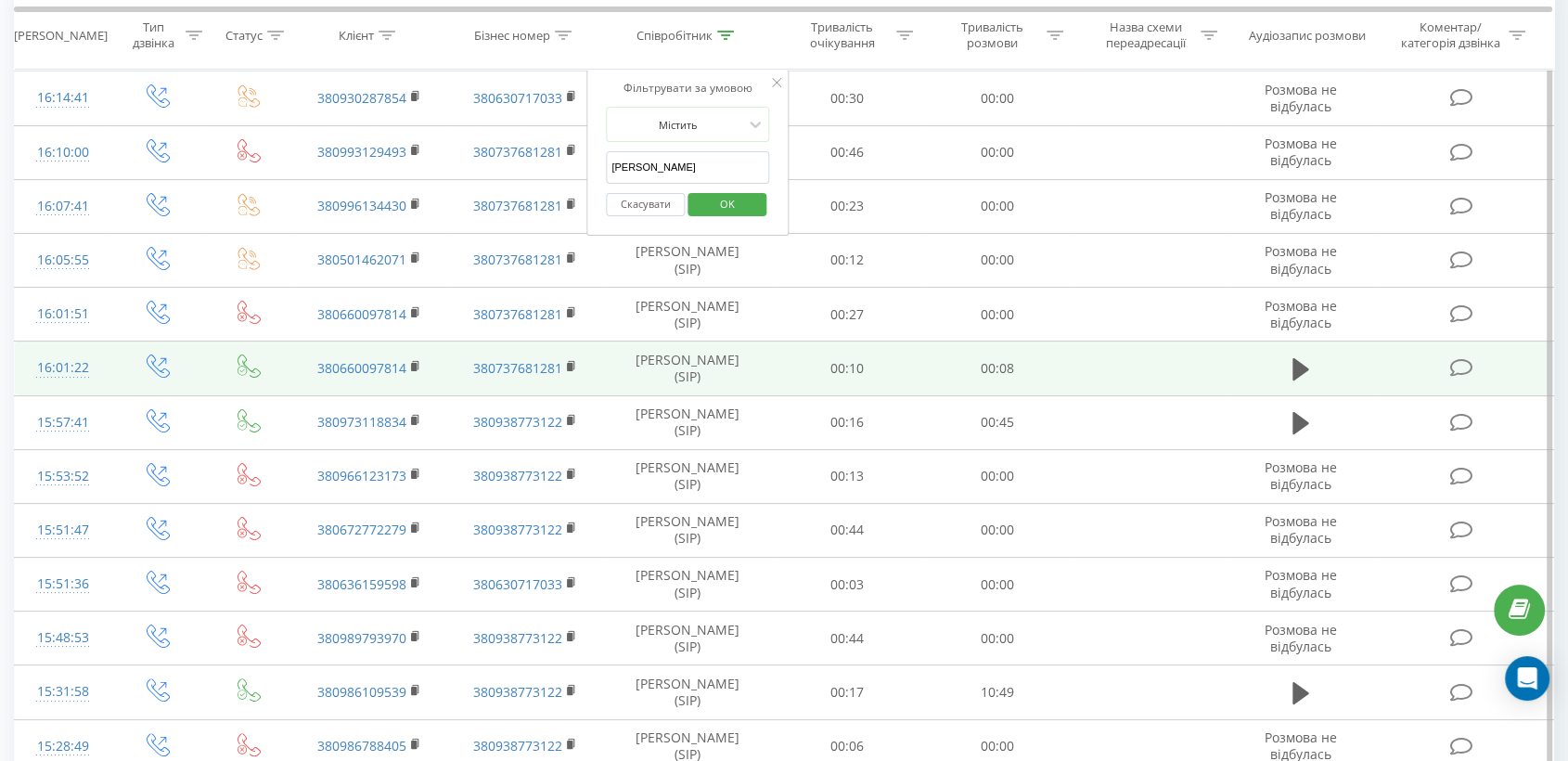
scroll to position [309, 0]
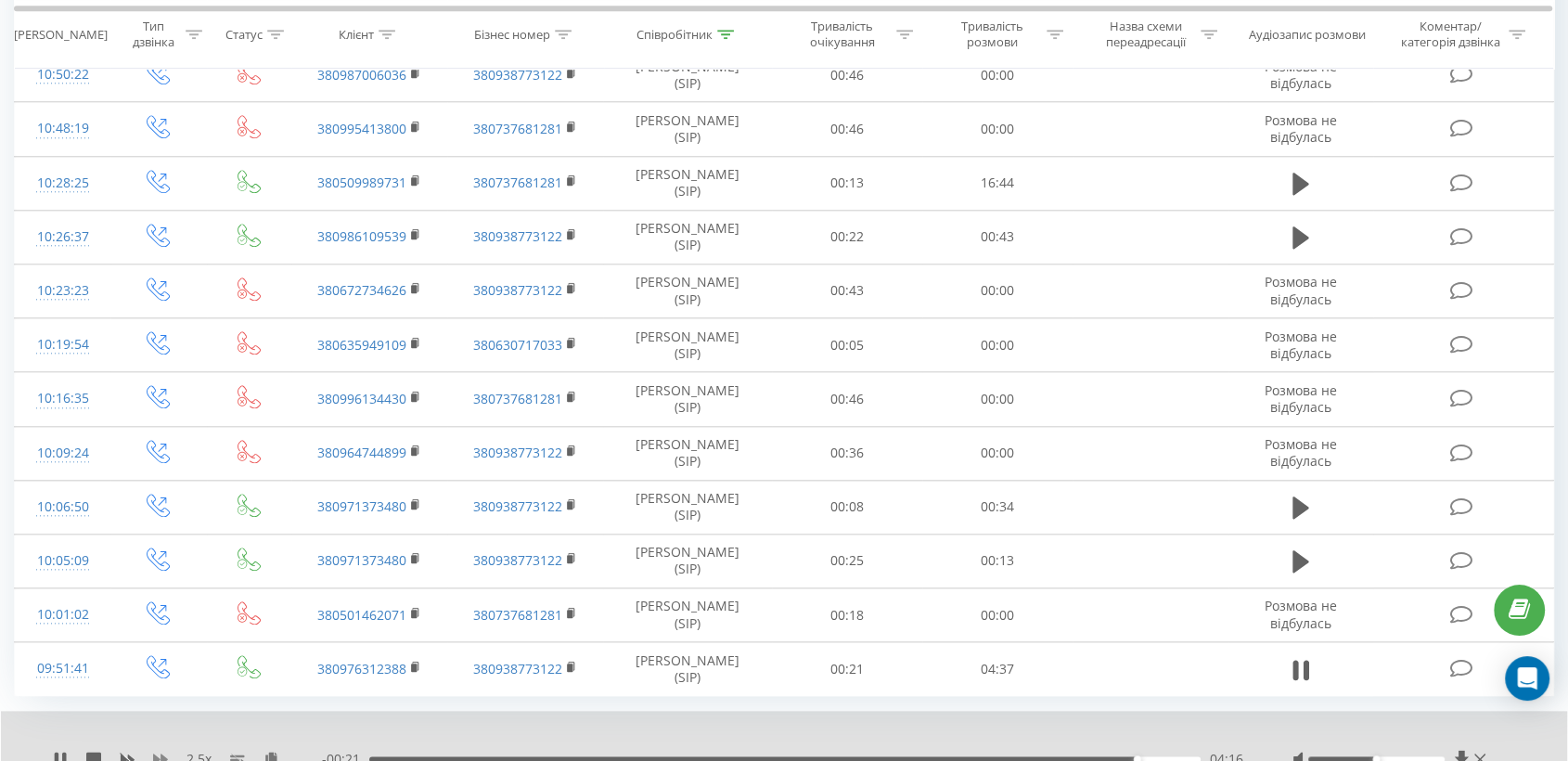
click at [161, 753] on icon at bounding box center [160, 759] width 15 height 11
click at [491, 756] on div "04:35" at bounding box center [784, 759] width 831 height 6
click at [513, 756] on div "00:43" at bounding box center [784, 759] width 831 height 6
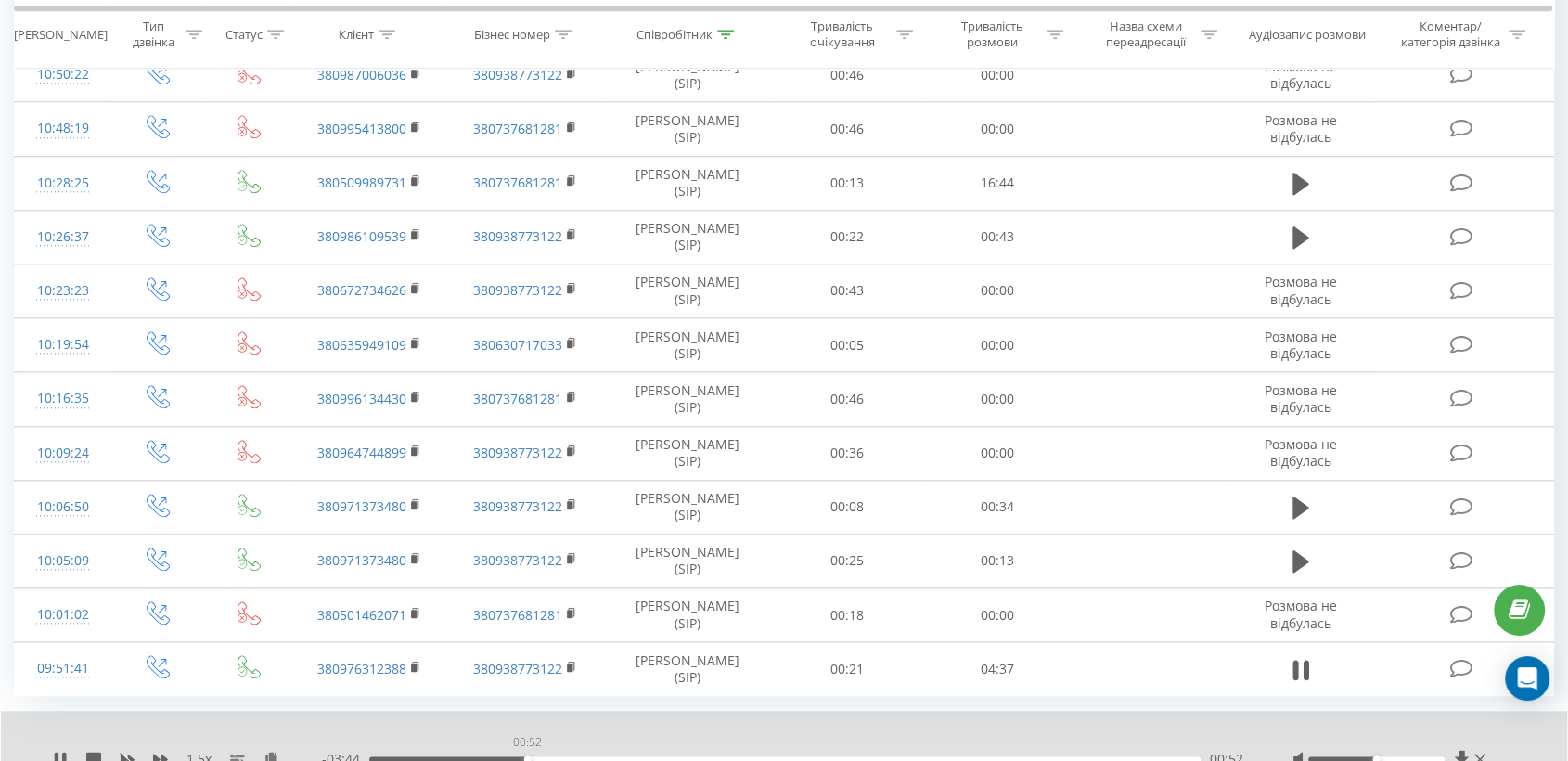
click at [527, 756] on div "00:52" at bounding box center [784, 759] width 831 height 6
click at [539, 756] on div "00:56" at bounding box center [784, 759] width 831 height 6
click at [551, 756] on div "01:00" at bounding box center [784, 759] width 831 height 6
click at [562, 756] on div "01:01" at bounding box center [784, 759] width 831 height 6
click at [56, 751] on icon at bounding box center [56, 759] width 4 height 15
